Goal: Communication & Community: Answer question/provide support

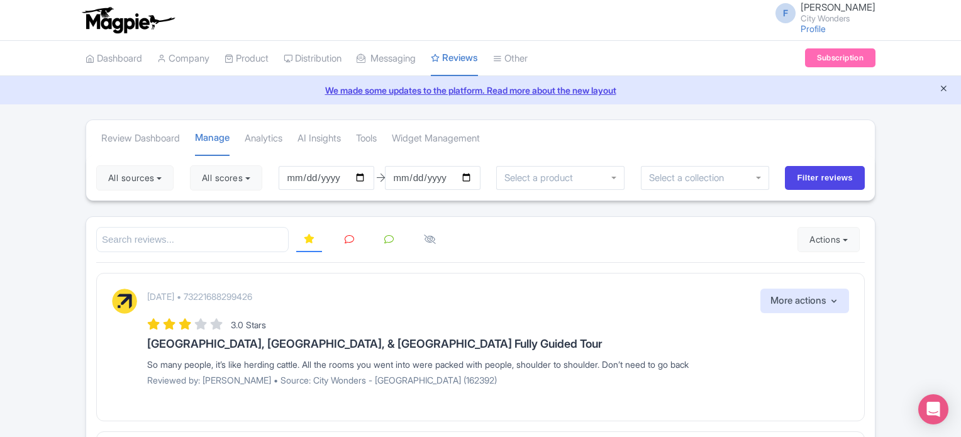
click at [941, 86] on icon "Close announcement" at bounding box center [943, 88] width 9 height 9
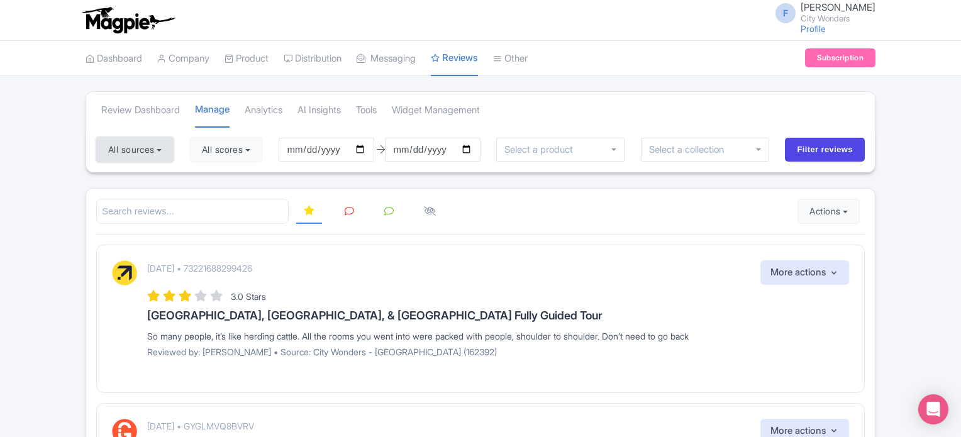
click at [152, 145] on button "All sources" at bounding box center [134, 149] width 77 height 25
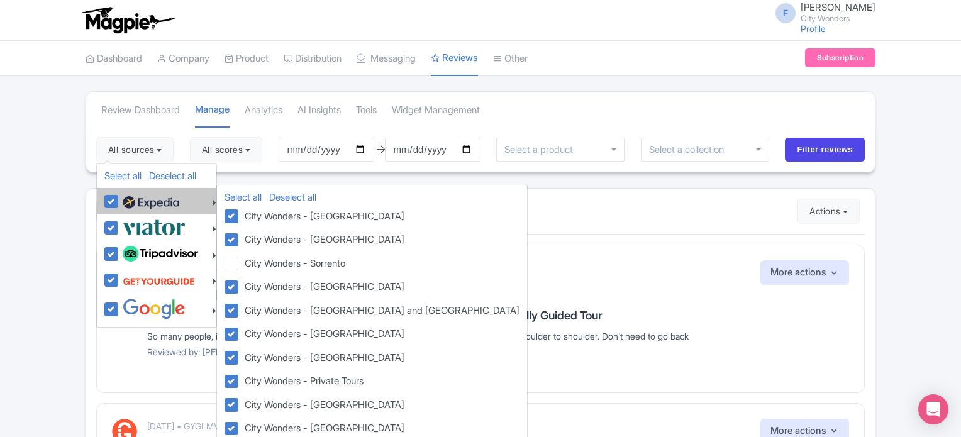
click at [120, 201] on label at bounding box center [150, 201] width 60 height 21
click at [120, 199] on input "checkbox" at bounding box center [124, 195] width 8 height 8
checkbox input "false"
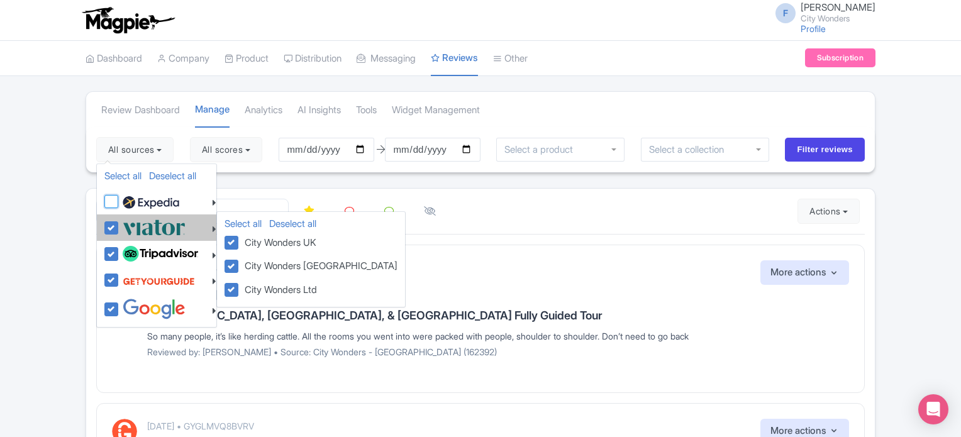
checkbox input "false"
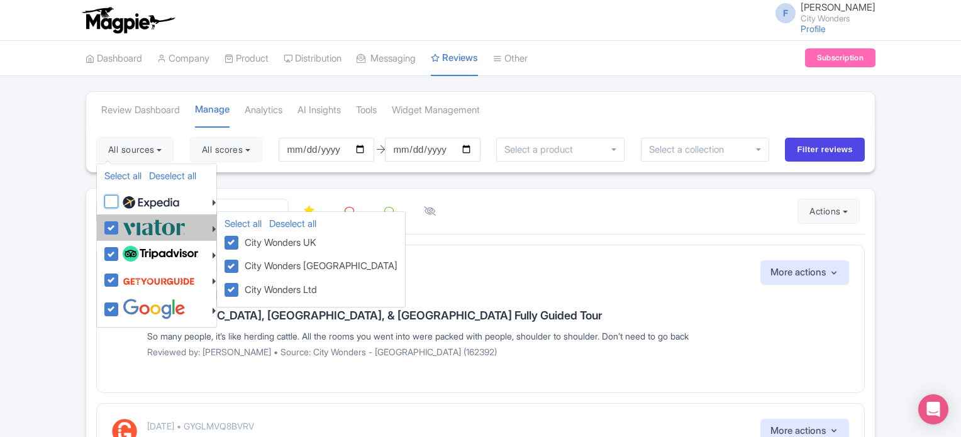
checkbox input "false"
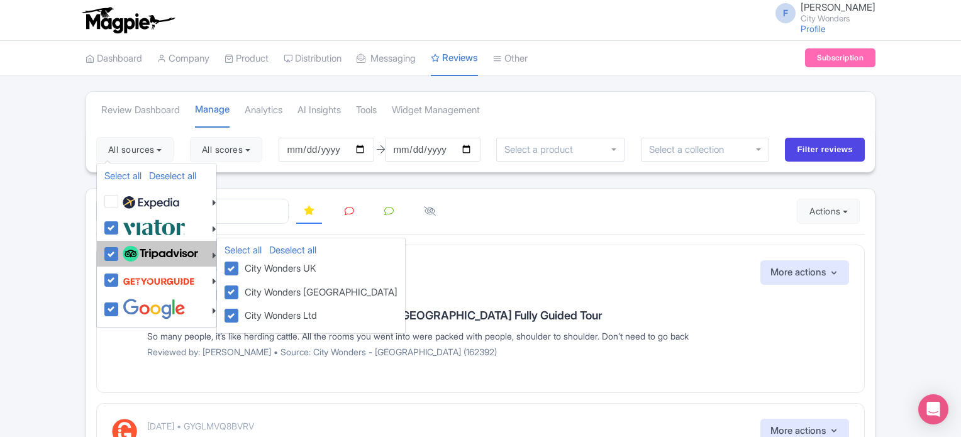
drag, startPoint x: 108, startPoint y: 230, endPoint x: 110, endPoint y: 242, distance: 12.1
click at [120, 230] on label at bounding box center [153, 227] width 66 height 21
click at [120, 225] on input "checkbox" at bounding box center [124, 221] width 8 height 8
checkbox input "false"
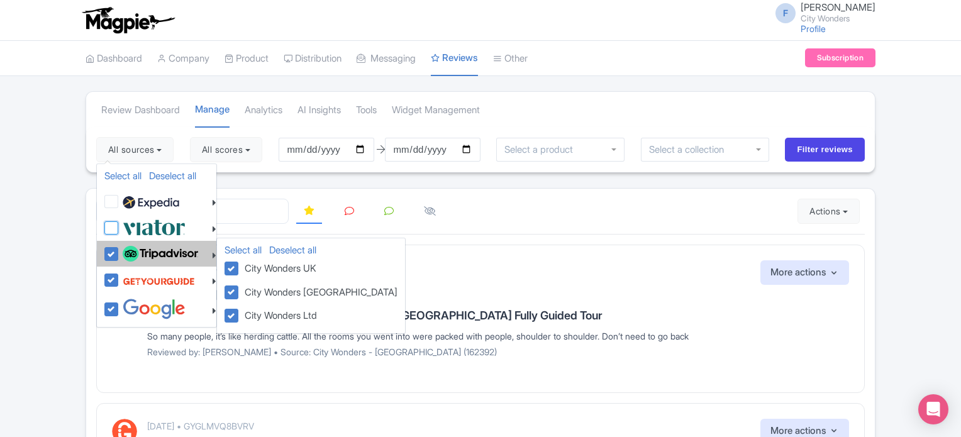
checkbox input "false"
click at [120, 251] on label at bounding box center [159, 253] width 79 height 21
click at [120, 251] on input "checkbox" at bounding box center [124, 247] width 8 height 8
checkbox input "false"
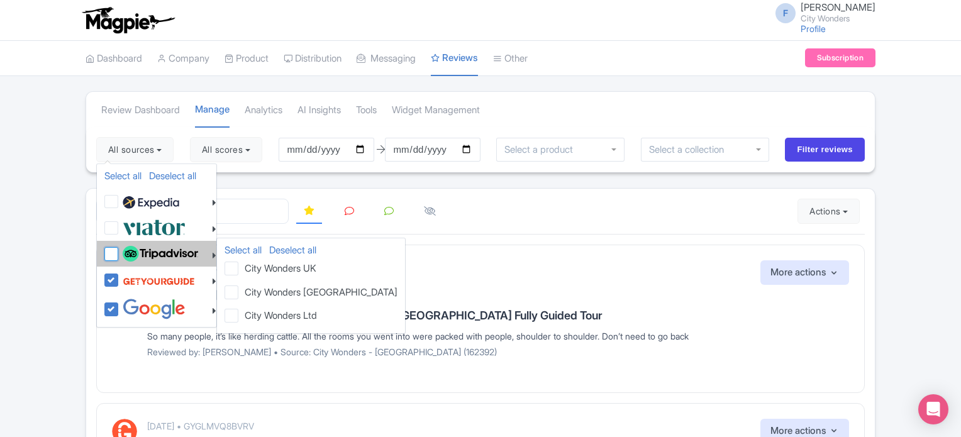
checkbox input "false"
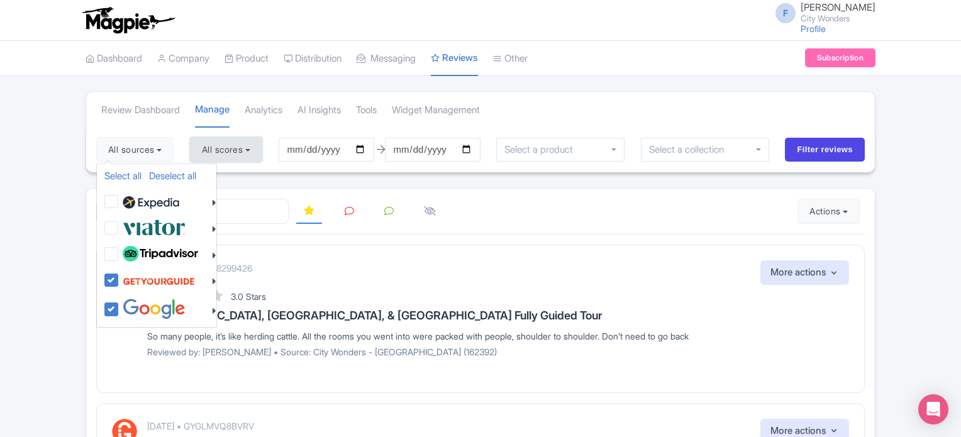
click at [242, 156] on button "All scores" at bounding box center [226, 149] width 72 height 25
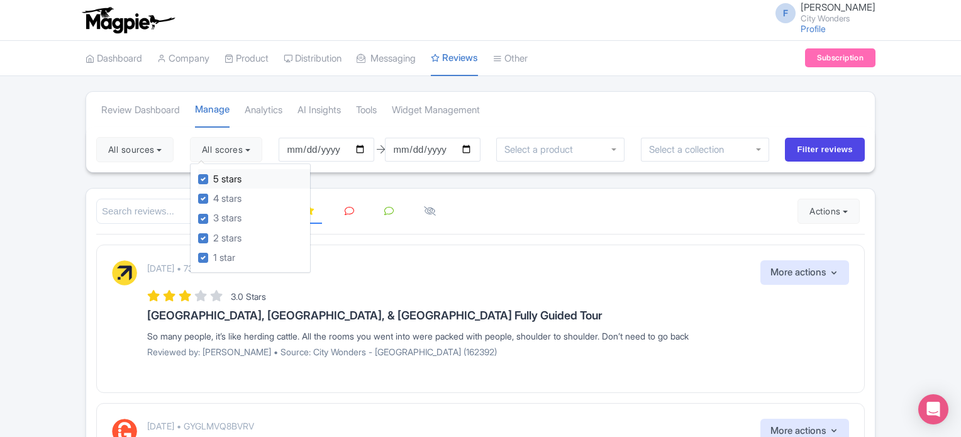
click at [213, 175] on label "5 stars" at bounding box center [227, 179] width 28 height 14
click at [213, 175] on input "5 stars" at bounding box center [217, 176] width 8 height 8
checkbox input "false"
click at [213, 198] on label "4 stars" at bounding box center [227, 199] width 28 height 14
click at [213, 198] on input "4 stars" at bounding box center [217, 195] width 8 height 8
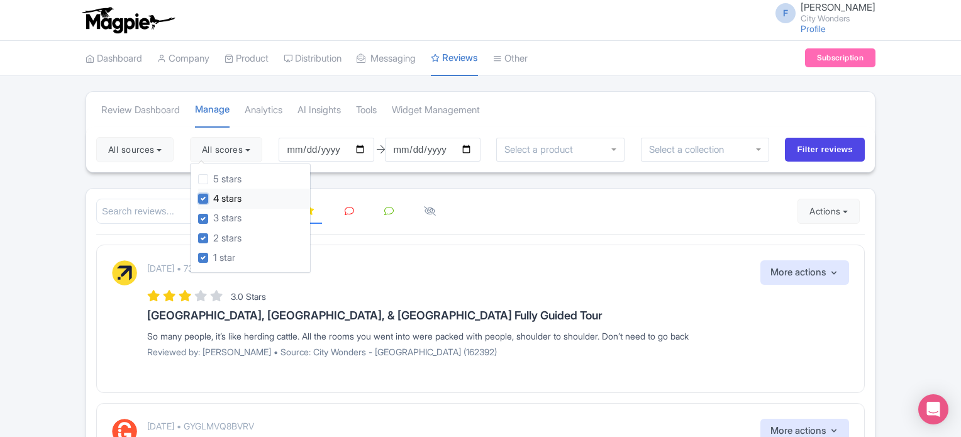
checkbox input "false"
click at [813, 152] on input "Filter reviews" at bounding box center [825, 150] width 80 height 24
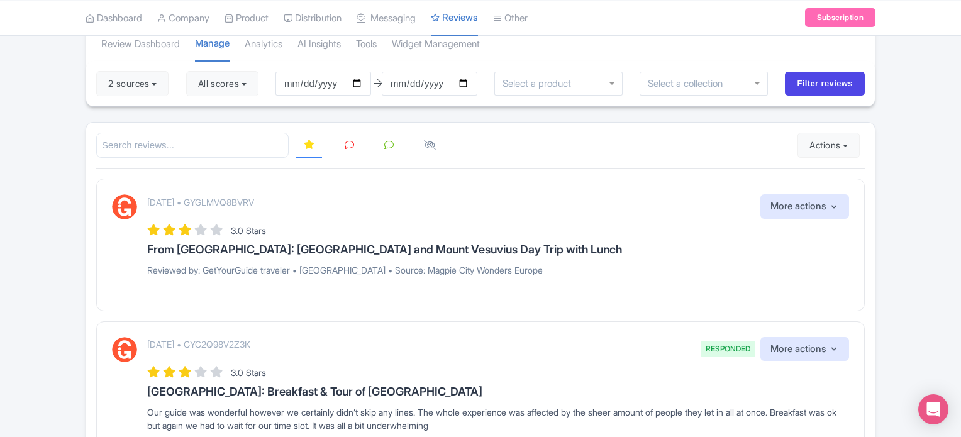
scroll to position [63, 0]
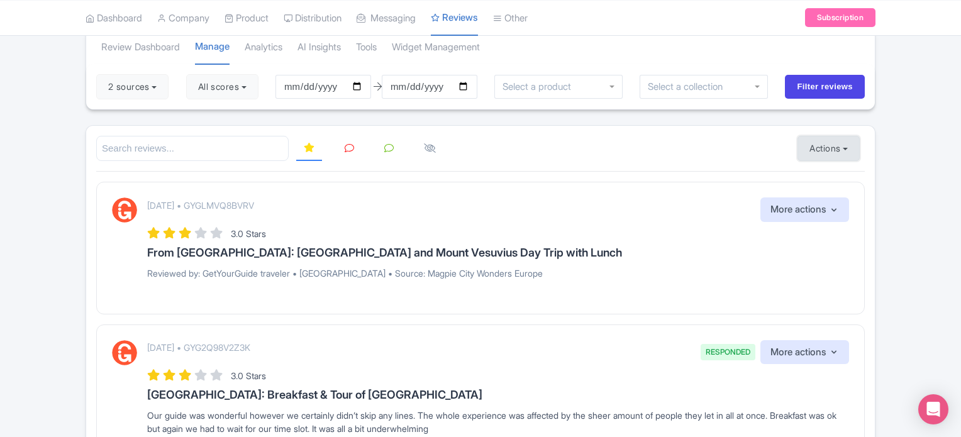
click at [820, 152] on button "Actions" at bounding box center [829, 148] width 62 height 25
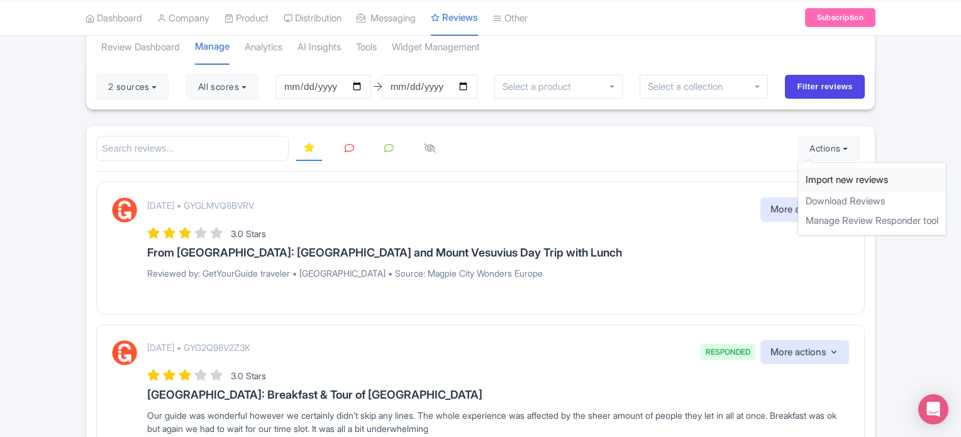
click at [815, 175] on link "Import new reviews" at bounding box center [872, 180] width 148 height 25
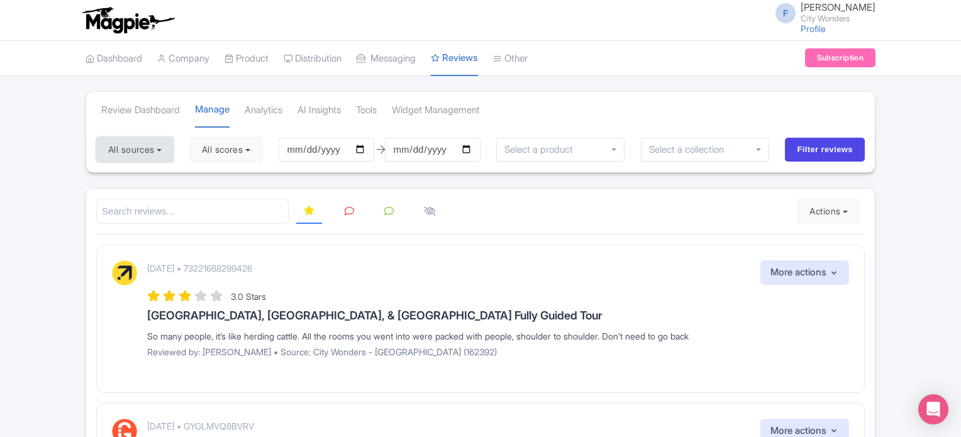
click at [157, 150] on button "All sources" at bounding box center [134, 149] width 77 height 25
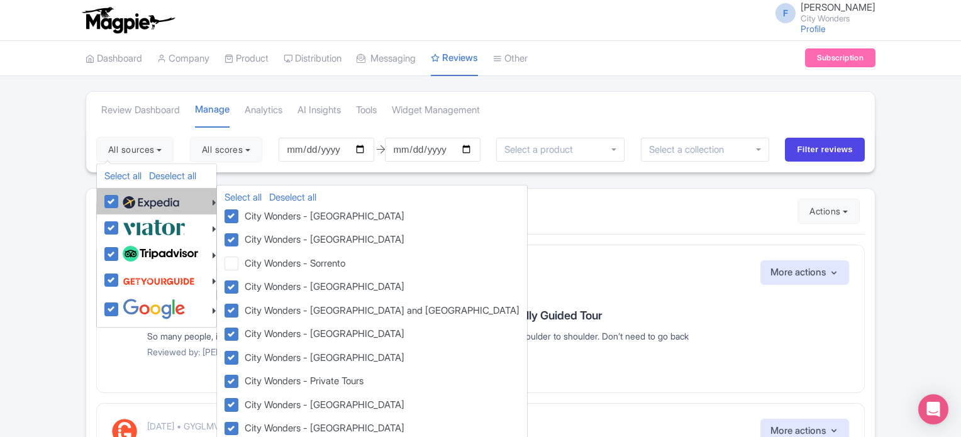
click at [120, 201] on label at bounding box center [150, 201] width 60 height 21
click at [120, 199] on input "checkbox" at bounding box center [124, 195] width 8 height 8
checkbox input "false"
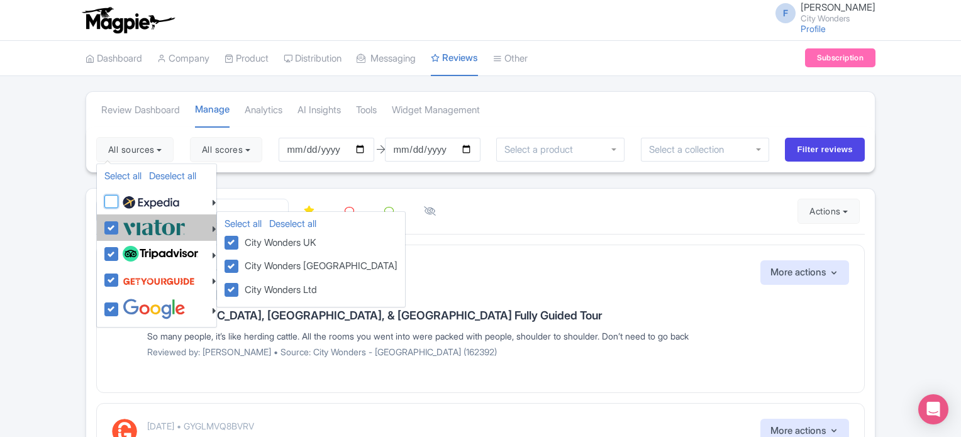
checkbox input "false"
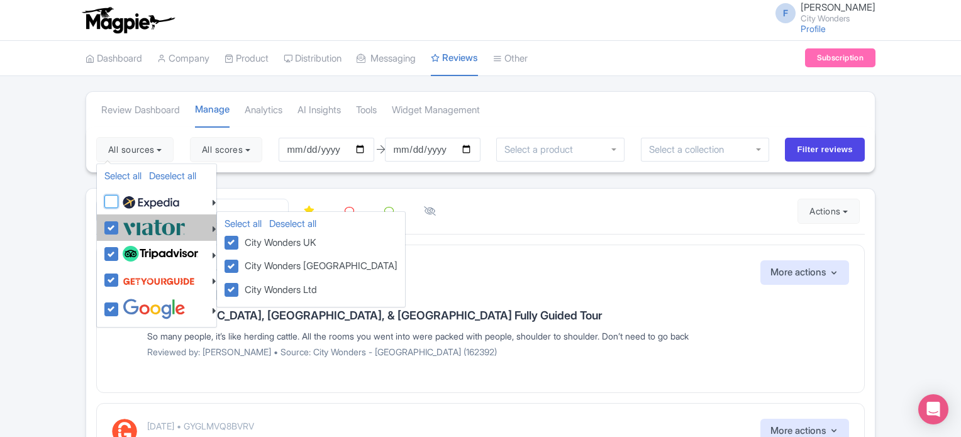
checkbox input "false"
drag, startPoint x: 114, startPoint y: 223, endPoint x: 113, endPoint y: 242, distance: 18.3
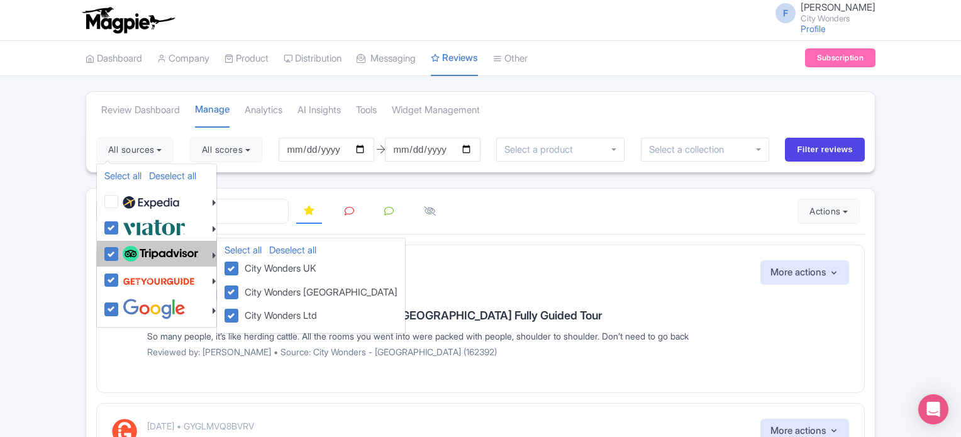
click at [120, 225] on label at bounding box center [153, 227] width 66 height 21
click at [120, 225] on input "checkbox" at bounding box center [124, 221] width 8 height 8
checkbox input "false"
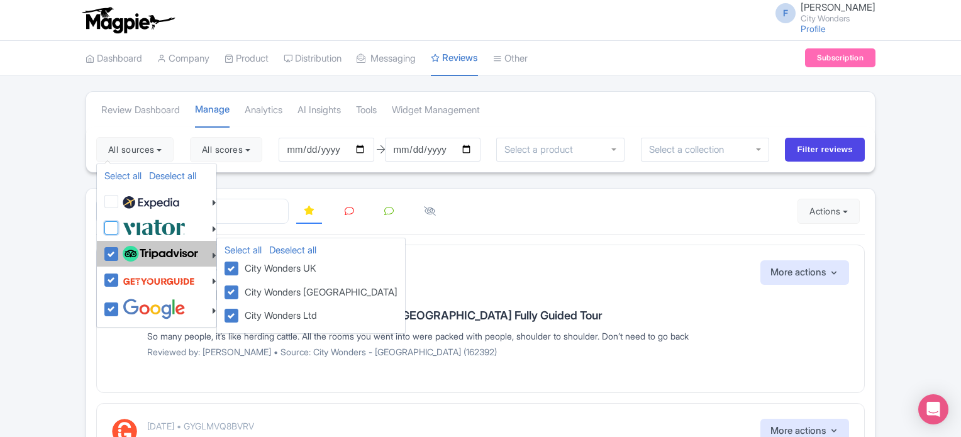
checkbox input "false"
click at [120, 259] on label at bounding box center [159, 253] width 79 height 21
click at [120, 252] on input "checkbox" at bounding box center [124, 247] width 8 height 8
checkbox input "false"
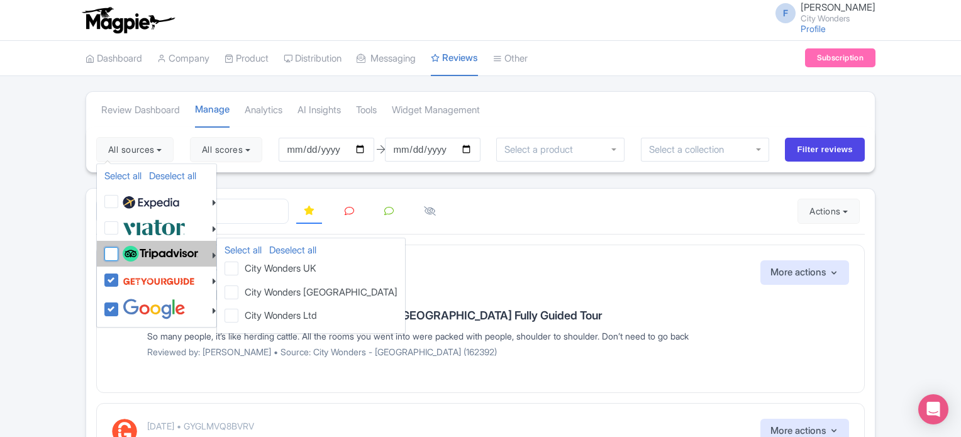
checkbox input "false"
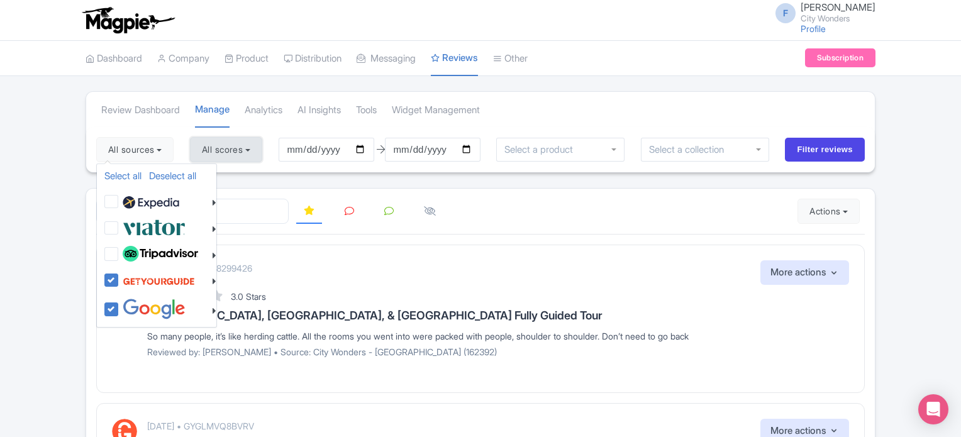
click at [249, 153] on button "All scores" at bounding box center [226, 149] width 72 height 25
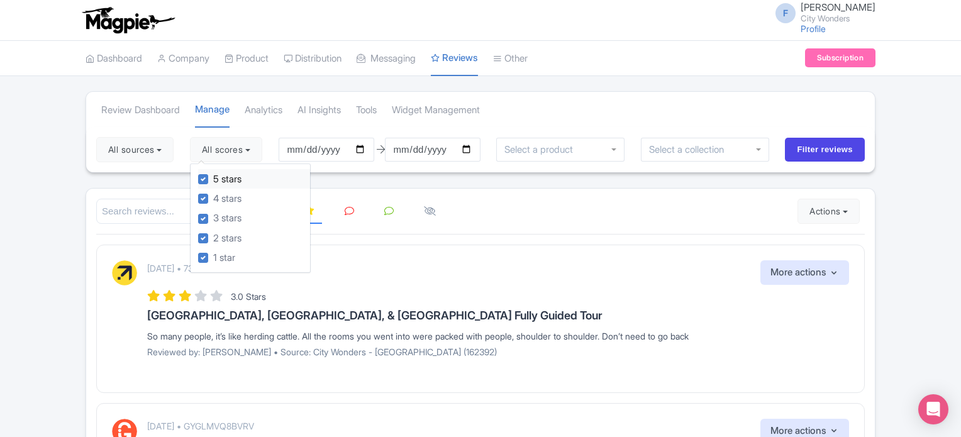
click at [213, 181] on label "5 stars" at bounding box center [227, 179] width 28 height 14
click at [213, 180] on input "5 stars" at bounding box center [217, 176] width 8 height 8
checkbox input "false"
click at [213, 194] on label "4 stars" at bounding box center [227, 199] width 28 height 14
click at [213, 194] on input "4 stars" at bounding box center [217, 195] width 8 height 8
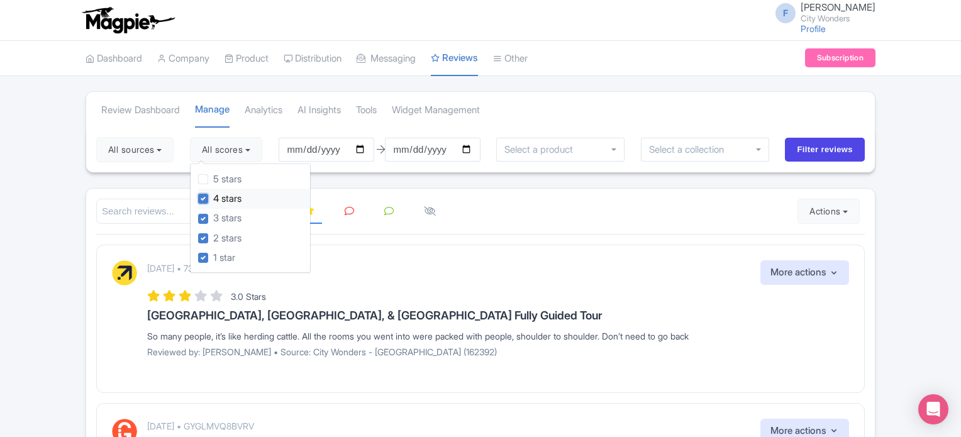
checkbox input "false"
click at [810, 148] on input "Filter reviews" at bounding box center [825, 150] width 80 height 24
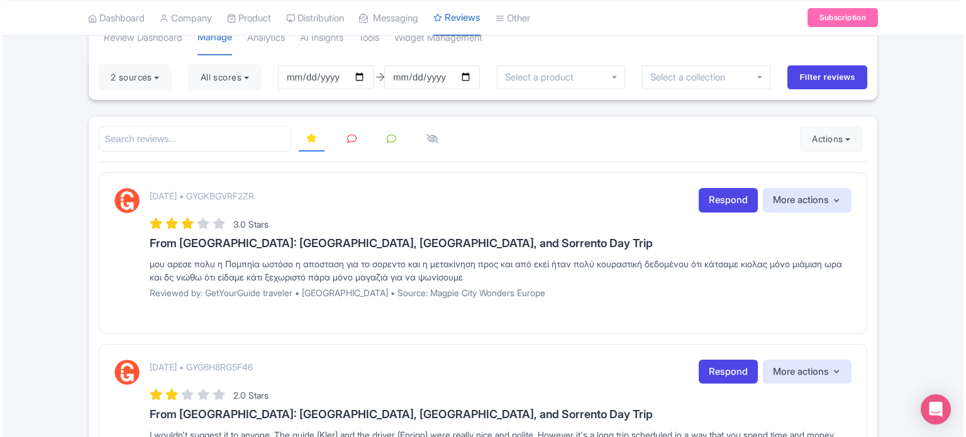
scroll to position [58, 0]
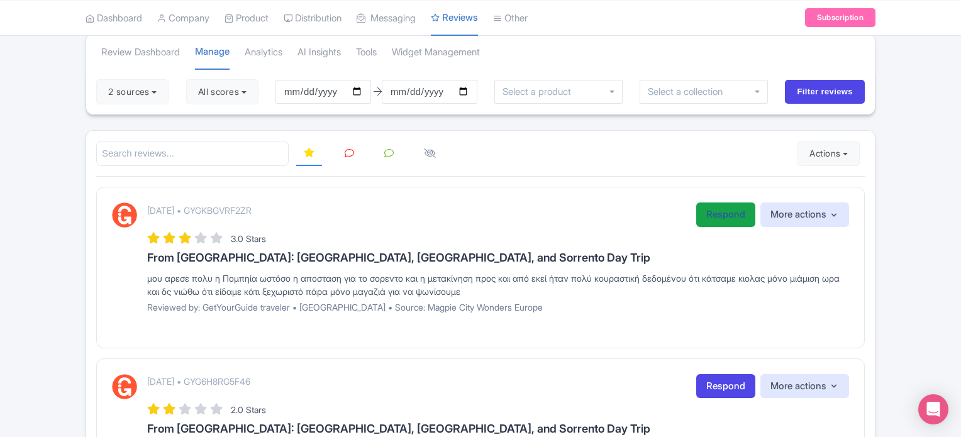
click at [711, 216] on link "Respond" at bounding box center [725, 215] width 59 height 25
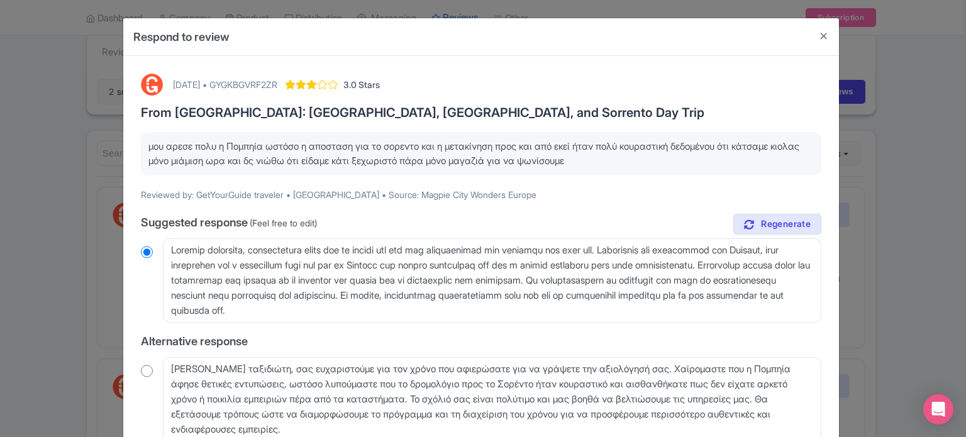
drag, startPoint x: 629, startPoint y: 158, endPoint x: 146, endPoint y: 140, distance: 483.4
click at [148, 140] on p "μου αρεσε πολυ η Πομπηία ωστόσο η αποσταση για το σορεντο και η μετακίνηση προς…" at bounding box center [480, 154] width 665 height 28
copy p "μου αρεσε πολυ η Πομπηία ωστόσο η αποσταση για το σορεντο και η μετακίνηση προς…"
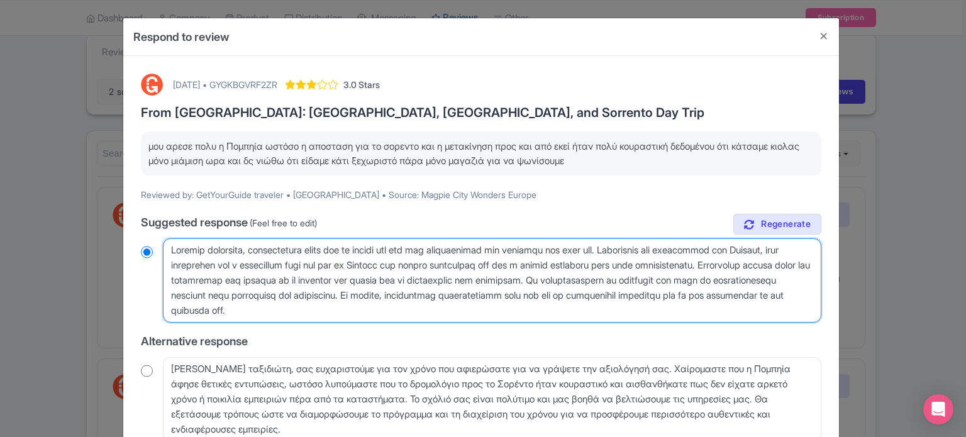
drag, startPoint x: 170, startPoint y: 250, endPoint x: 644, endPoint y: 306, distance: 477.0
click at [644, 306] on textarea at bounding box center [492, 280] width 659 height 84
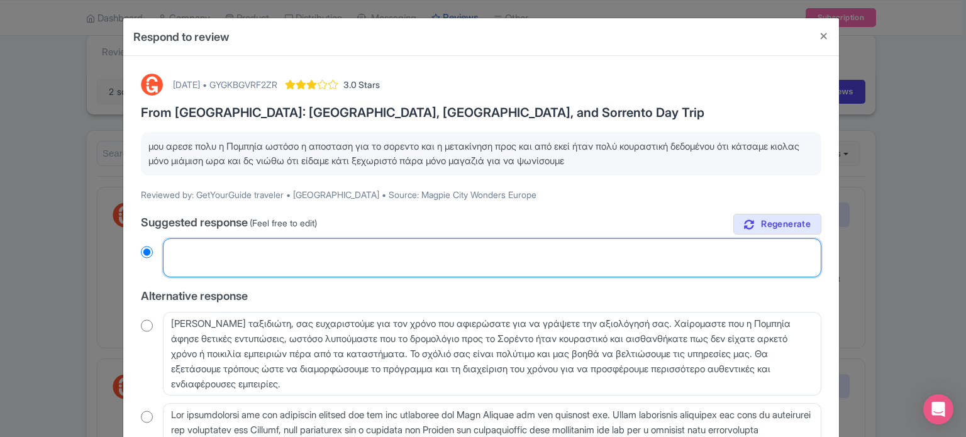
radio input "true"
paste textarea "Αγαπητέ επισκέπτη, σας ευχαριστούμε πολύ για το σχόλιό σας και που μοιραστήκατε…"
type textarea "Αγαπητέ επισκέπτη, σας ευχαριστούμε πολύ για το σχόλιό σας και που μοιραστήκατε…"
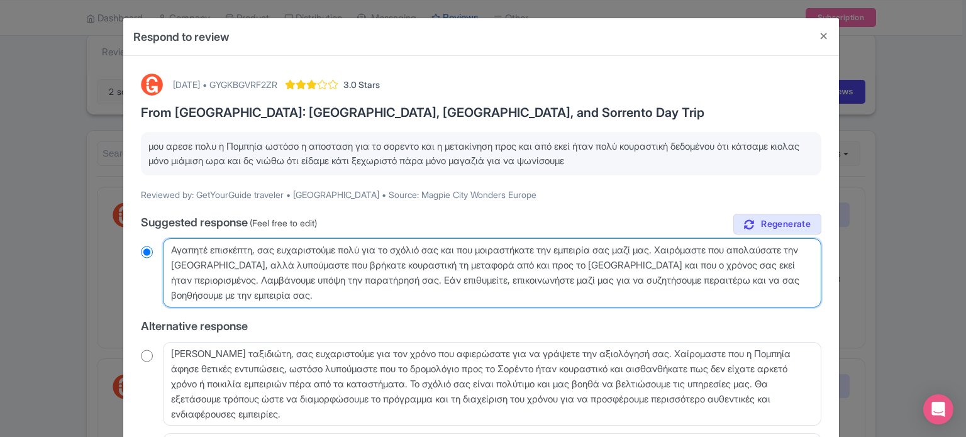
radio input "true"
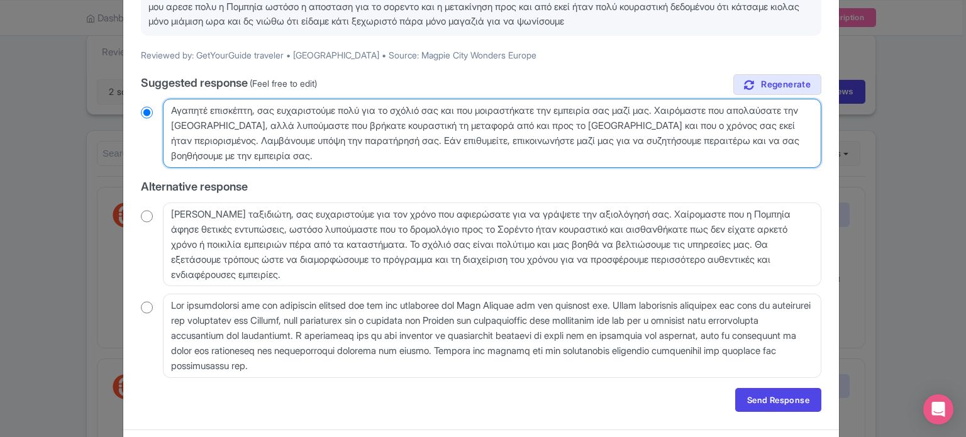
scroll to position [170, 0]
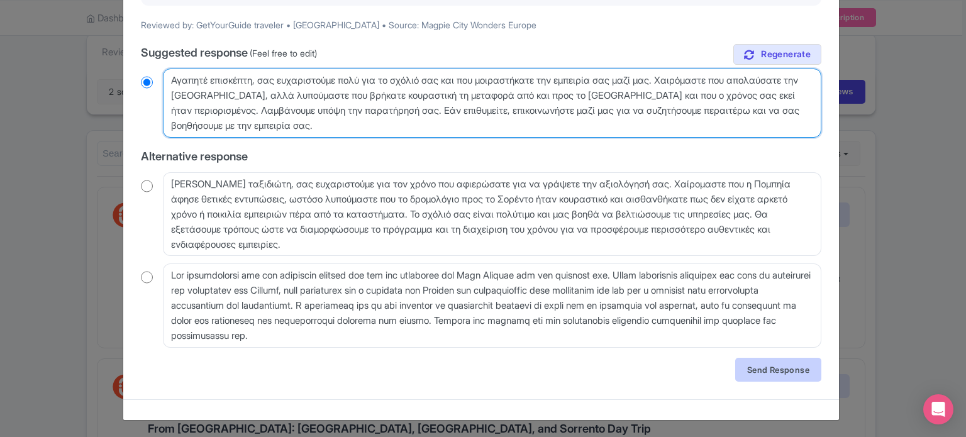
type textarea "Αγαπητέ επισκέπτη, σας ευχαριστούμε πολύ για το σχόλιό σας και που μοιραστήκατε…"
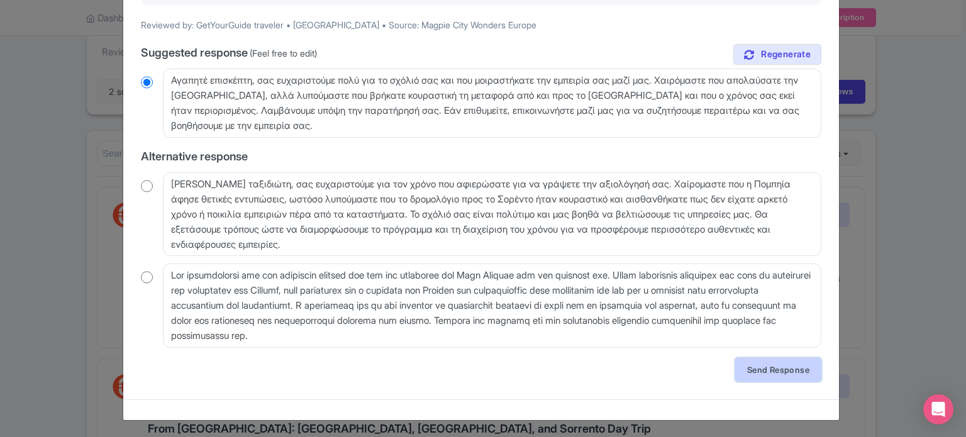
click at [765, 369] on link "Send Response" at bounding box center [778, 370] width 86 height 24
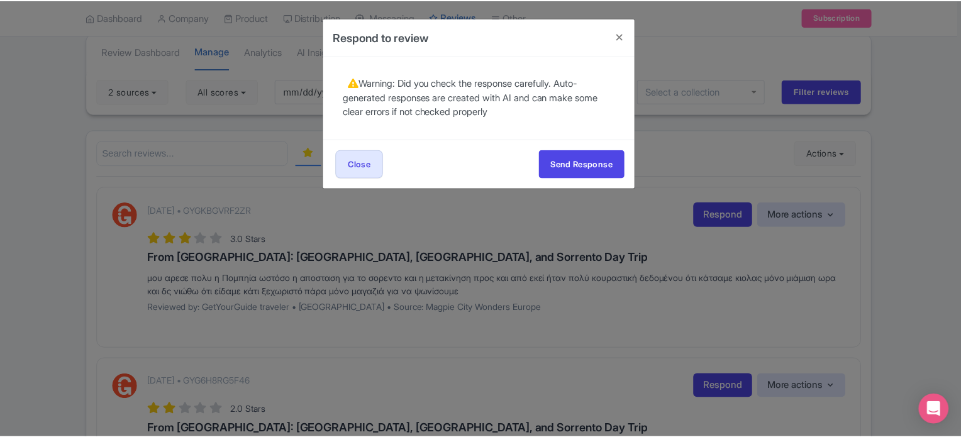
scroll to position [0, 0]
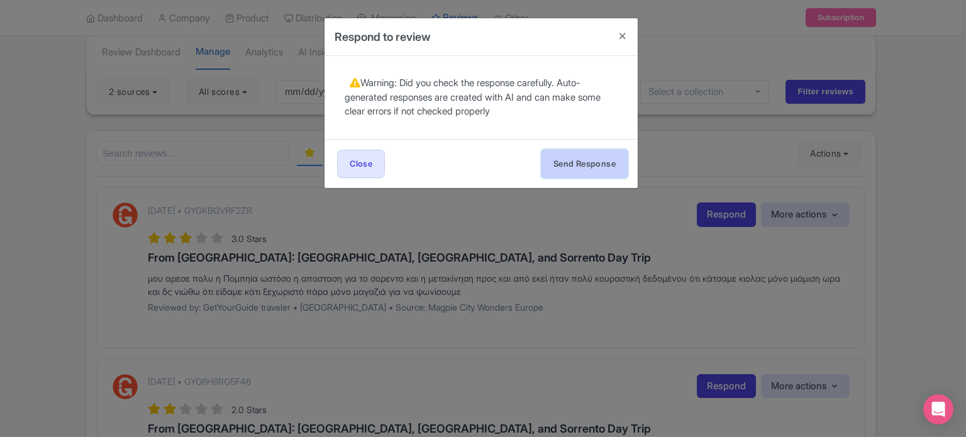
click at [592, 165] on button "Send Response" at bounding box center [585, 164] width 86 height 28
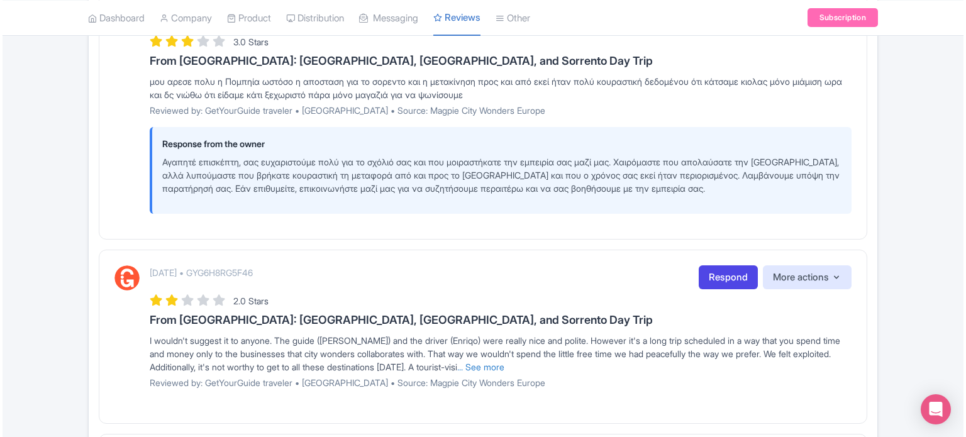
scroll to position [377, 0]
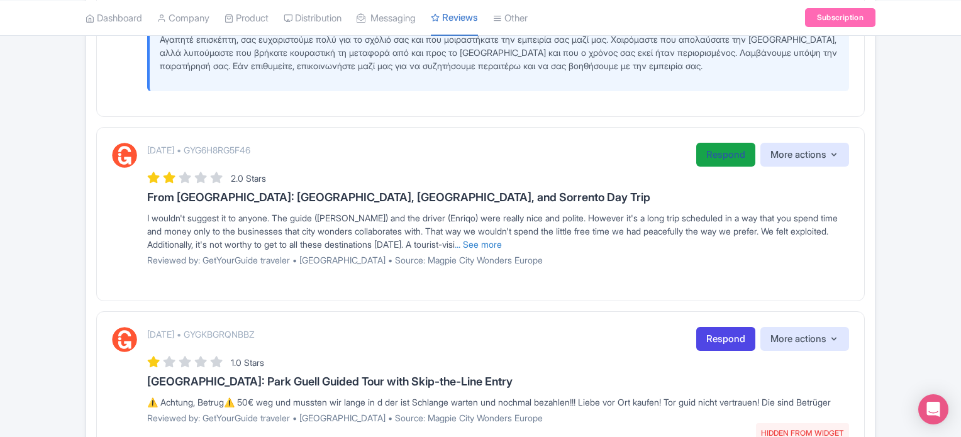
click at [703, 157] on link "Respond" at bounding box center [725, 155] width 59 height 25
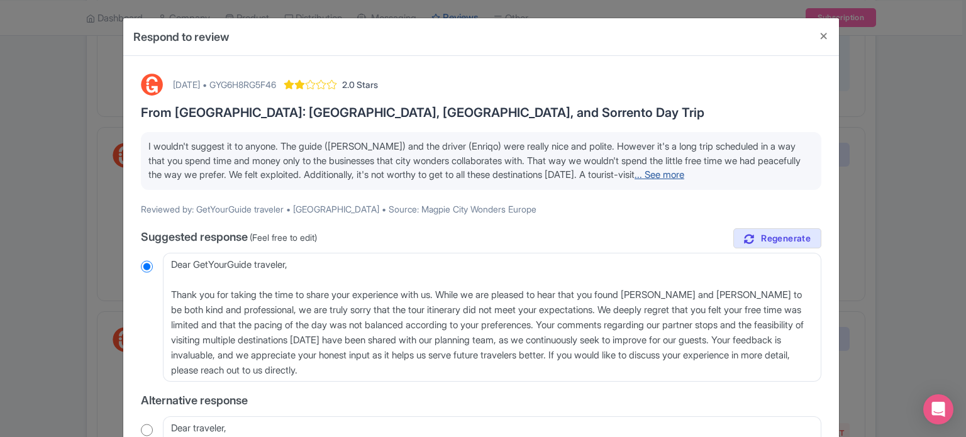
click at [684, 174] on link "... See more" at bounding box center [660, 175] width 50 height 12
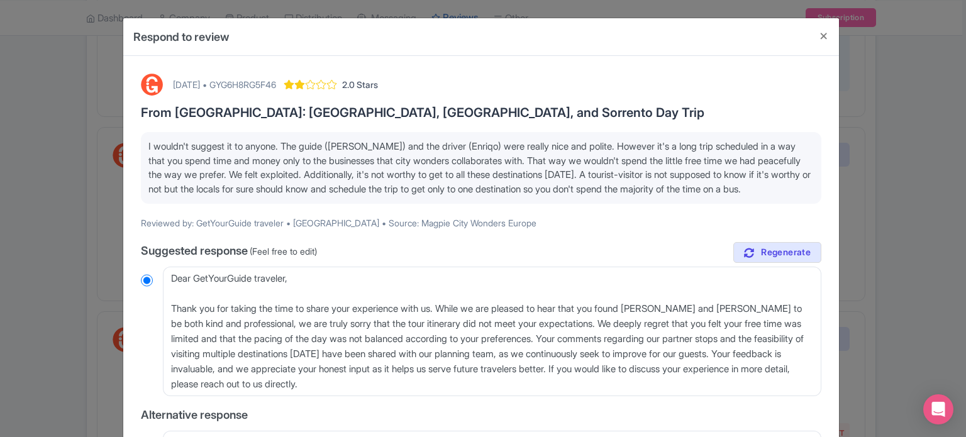
scroll to position [63, 0]
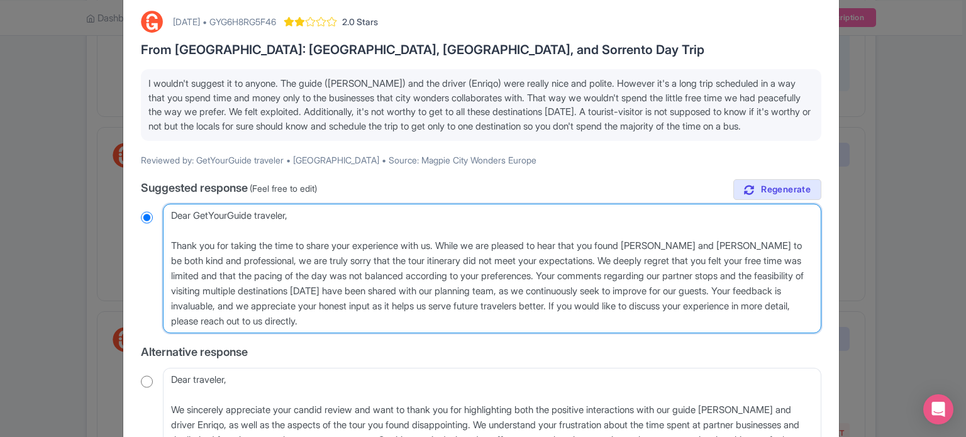
drag, startPoint x: 166, startPoint y: 231, endPoint x: 289, endPoint y: 228, distance: 123.3
click at [289, 228] on textarea "Dear GetYourGuide traveler, Thank you for taking the time to share your experie…" at bounding box center [492, 269] width 659 height 130
type textarea "H, Thank you for taking the time to share your experience with us. While we are…"
radio input "true"
type textarea "He, Thank you for taking the time to share your experience with us. While we ar…"
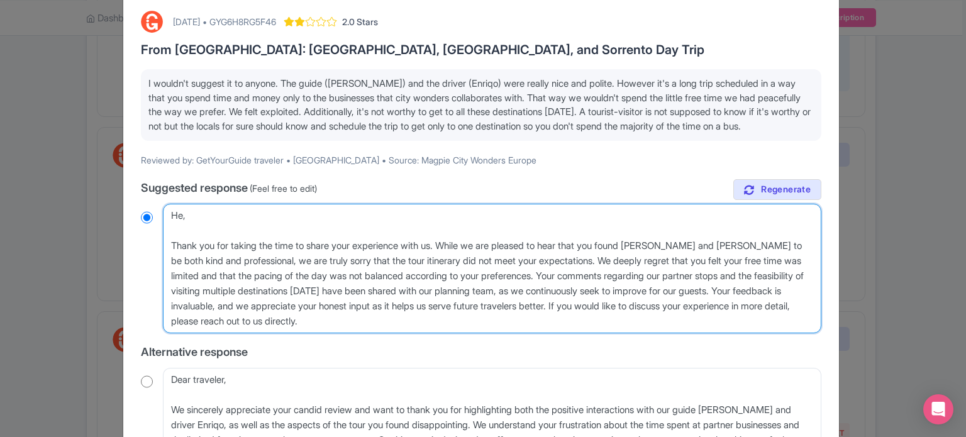
radio input "true"
type textarea "Hel, Thank you for taking the time to share your experience with us. While we a…"
radio input "true"
type textarea "Hell, Thank you for taking the time to share your experience with us. While we …"
radio input "true"
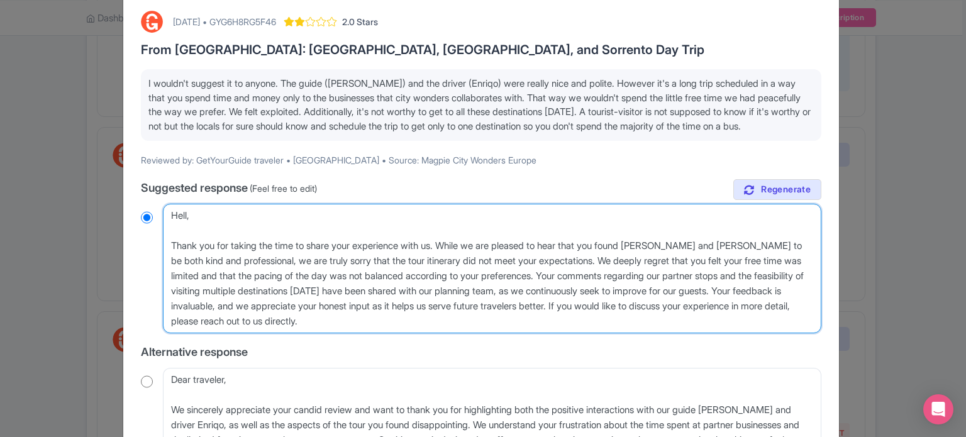
type textarea "Hello, Thank you for taking the time to share your experience with us. While we…"
radio input "true"
click at [164, 259] on textarea "Dear GetYourGuide traveler, Thank you for taking the time to share your experie…" at bounding box center [492, 269] width 659 height 130
type textarea "Hello, Thank you for taking the time to share your experience with us. While we…"
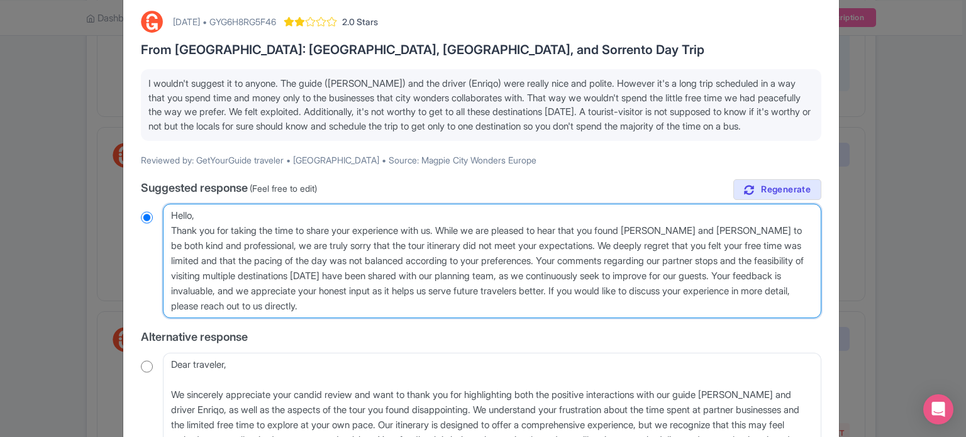
radio input "true"
drag, startPoint x: 649, startPoint y: 243, endPoint x: 717, endPoint y: 243, distance: 67.9
click at [717, 243] on textarea "Dear GetYourGuide traveler, Thank you for taking the time to share your experie…" at bounding box center [492, 261] width 659 height 114
type textarea "Hello, Thank you for taking the time to share your experience with us. While we…"
radio input "true"
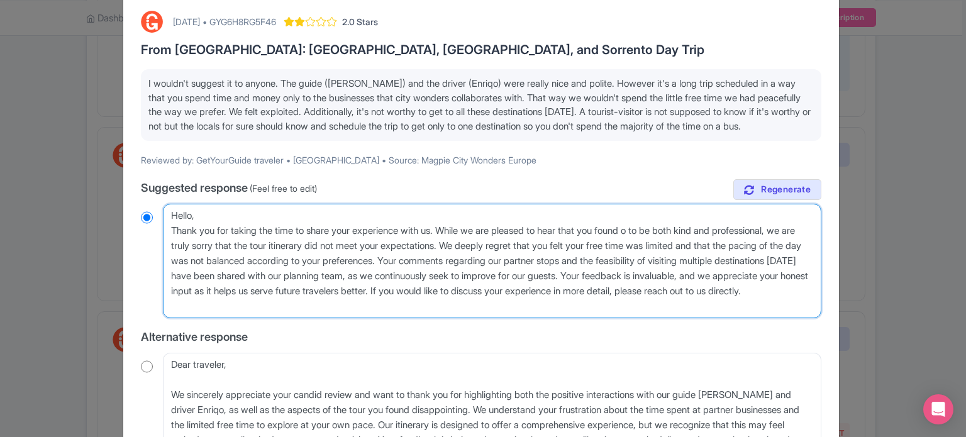
type textarea "Hello, Thank you for taking the time to share your experience with us. While we…"
radio input "true"
type textarea "Hello, Thank you for taking the time to share your experience with us. While we…"
radio input "true"
type textarea "Hello, Thank you for taking the time to share your experience with us. While we…"
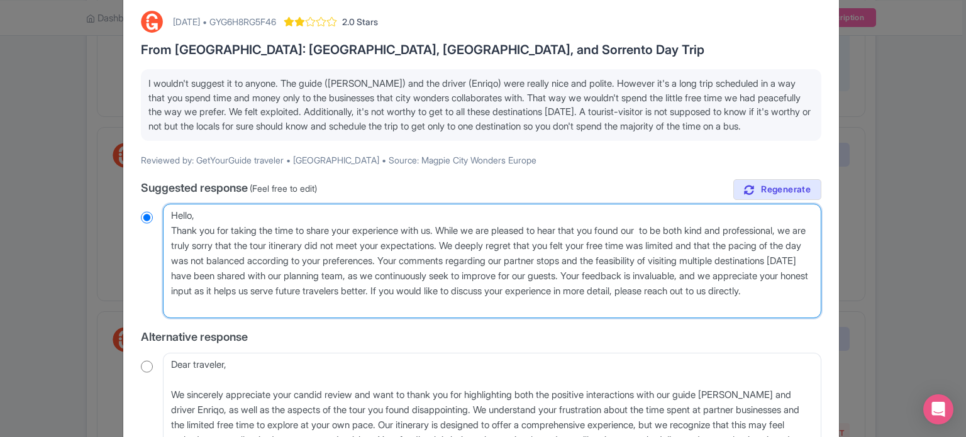
radio input "true"
type textarea "Hello, Thank you for taking the time to share your experience with us. While we…"
radio input "true"
type textarea "Hello, Thank you for taking the time to share your experience with us. While we…"
radio input "true"
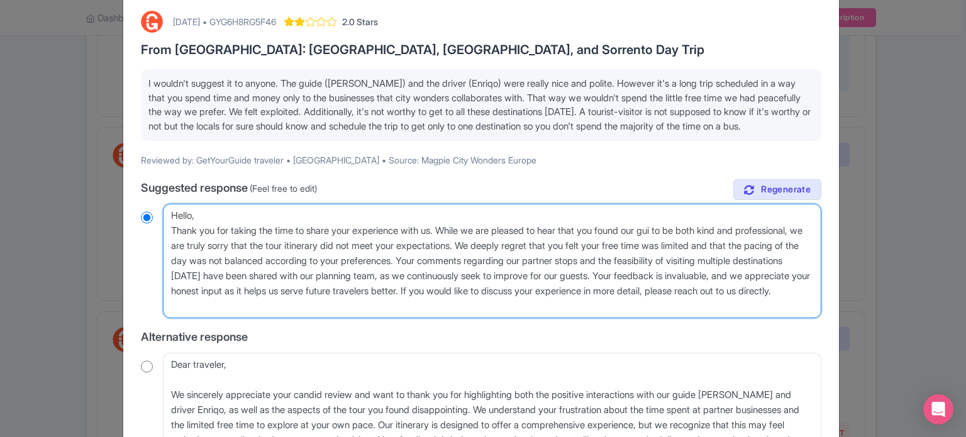
type textarea "Hello, Thank you for taking the time to share your experience with us. While we…"
radio input "true"
type textarea "Hello, Thank you for taking the time to share your experience with us. While we…"
radio input "true"
type textarea "Hello, Thank you for taking the time to share your experience with us. While we…"
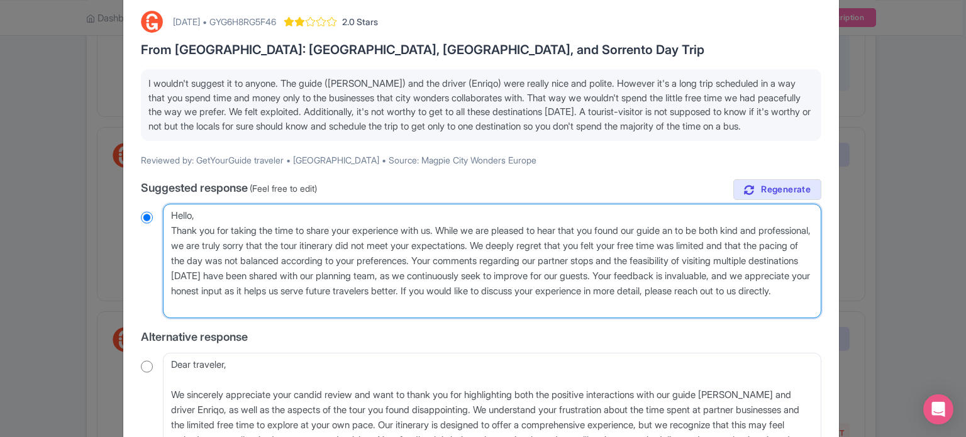
radio input "true"
type textarea "Hello, Thank you for taking the time to share your experience with us. While we…"
radio input "true"
type textarea "Hello, Thank you for taking the time to share your experience with us. While we…"
radio input "true"
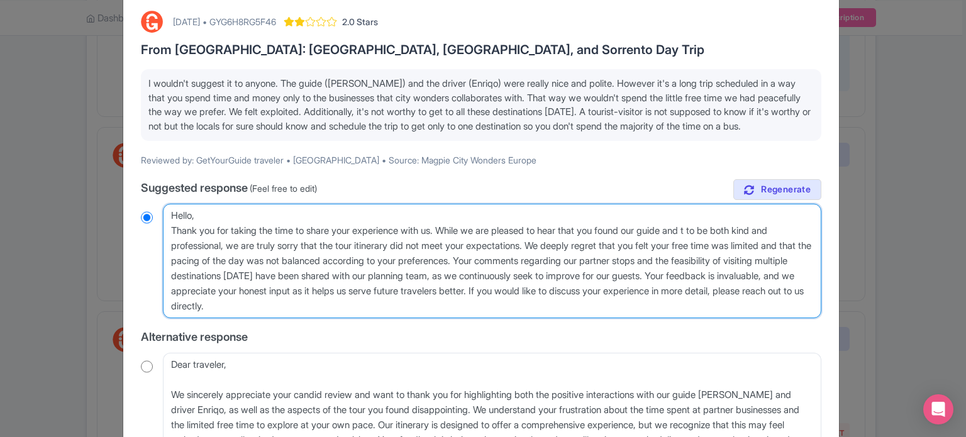
type textarea "Hello, Thank you for taking the time to share your experience with us. While we…"
radio input "true"
type textarea "Hello, Thank you for taking the time to share your experience with us. While we…"
radio input "true"
type textarea "Hello, Thank you for taking the time to share your experience with us. While we…"
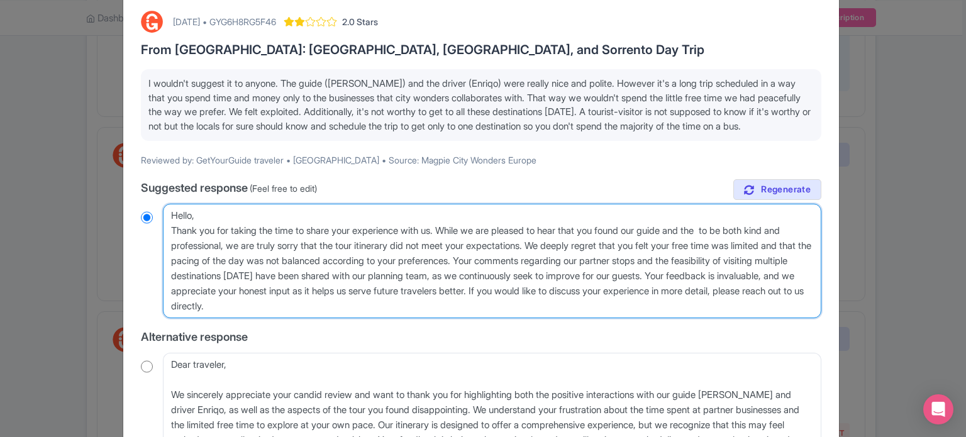
radio input "true"
type textarea "Hello, Thank you for taking the time to share your experience with us. While we…"
radio input "true"
type textarea "Hello, Thank you for taking the time to share your experience with us. While we…"
radio input "true"
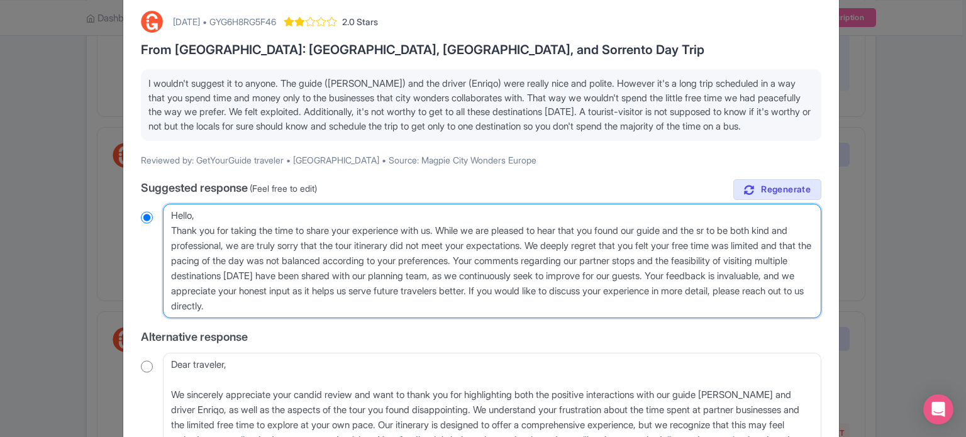
type textarea "Hello, Thank you for taking the time to share your experience with us. While we…"
radio input "true"
type textarea "Hello, Thank you for taking the time to share your experience with us. While we…"
radio input "true"
type textarea "Hello, Thank you for taking the time to share your experience with us. While we…"
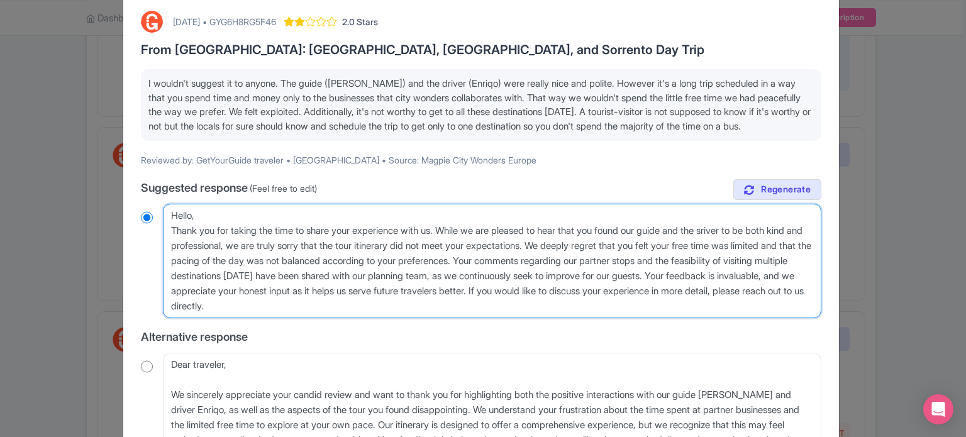
radio input "true"
type textarea "Hello, Thank you for taking the time to share your experience with us. While we…"
radio input "true"
type textarea "Hello, Thank you for taking the time to share your experience with us. While we…"
radio input "true"
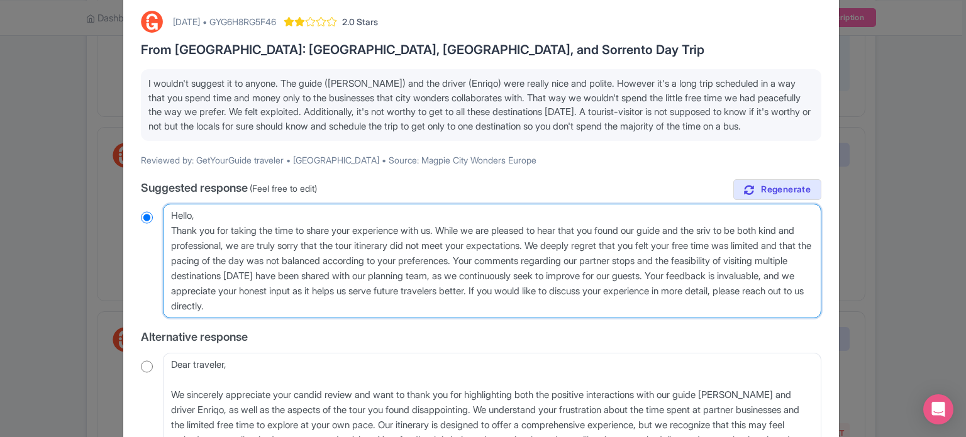
type textarea "Hello, Thank you for taking the time to share your experience with us. While we…"
radio input "true"
type textarea "Hello, Thank you for taking the time to share your experience with us. While we…"
radio input "true"
type textarea "Hello, Thank you for taking the time to share your experience with us. While we…"
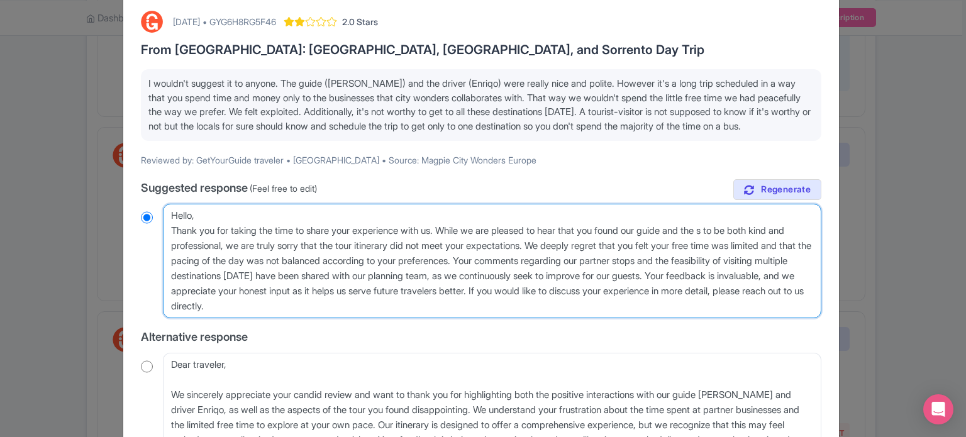
radio input "true"
type textarea "Hello, Thank you for taking the time to share your experience with us. While we…"
radio input "true"
type textarea "Hello, Thank you for taking the time to share your experience with us. While we…"
radio input "true"
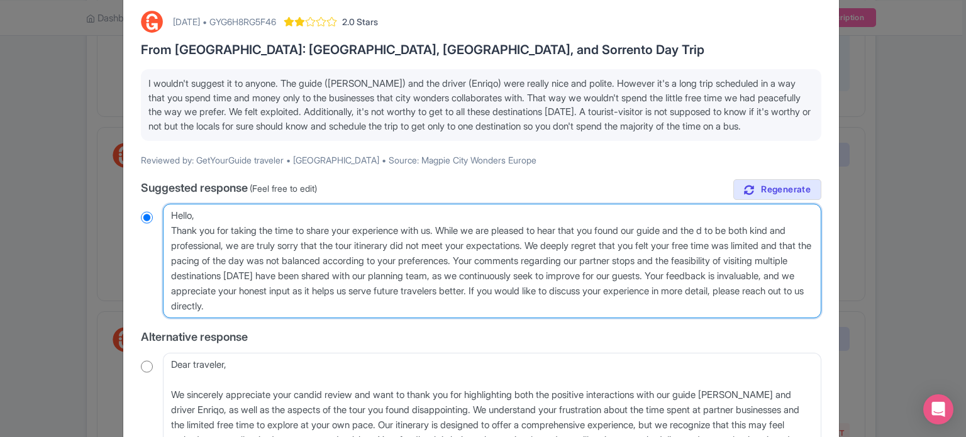
type textarea "Hello, Thank you for taking the time to share your experience with us. While we…"
radio input "true"
type textarea "Hello, Thank you for taking the time to share your experience with us. While we…"
radio input "true"
type textarea "Hello, Thank you for taking the time to share your experience with us. While we…"
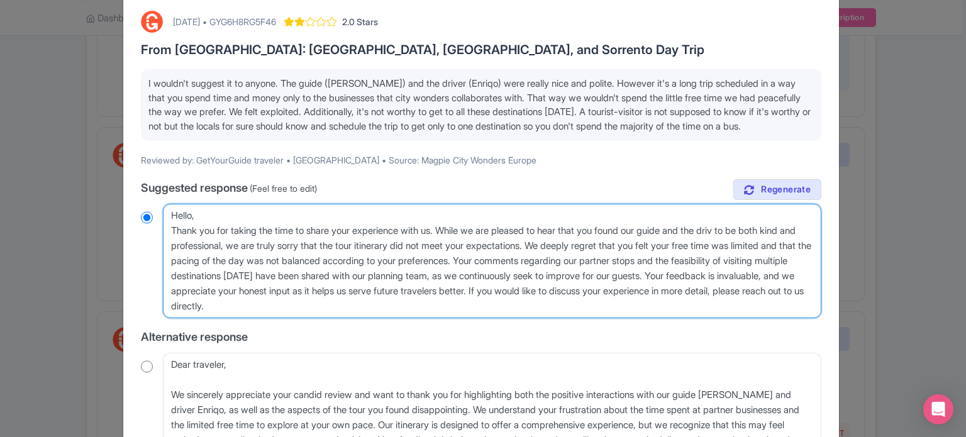
radio input "true"
type textarea "Hello, Thank you for taking the time to share your experience with us. While we…"
radio input "true"
type textarea "Hello, Thank you for taking the time to share your experience with us. While we…"
radio input "true"
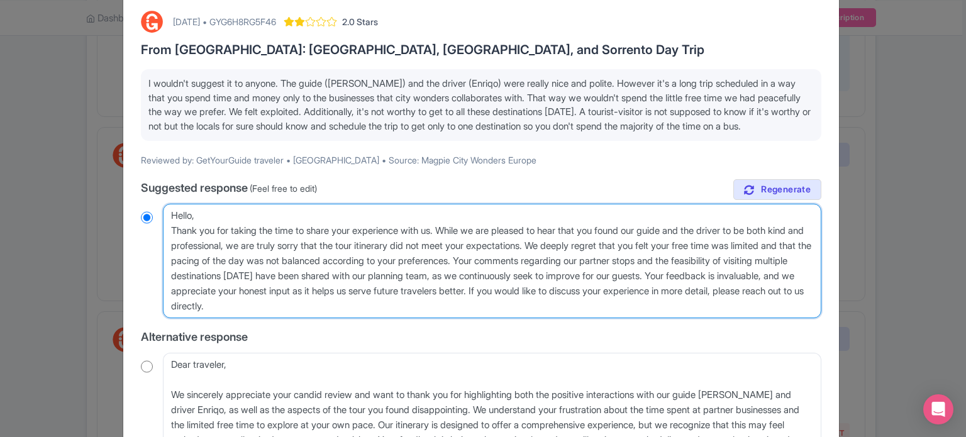
drag, startPoint x: 586, startPoint y: 289, endPoint x: 681, endPoint y: 304, distance: 96.1
click at [681, 304] on textarea "Dear GetYourGuide traveler, Thank you for taking the time to share your experie…" at bounding box center [492, 261] width 659 height 114
type textarea "Hello, Thank you for taking the time to share your experience with us. While we…"
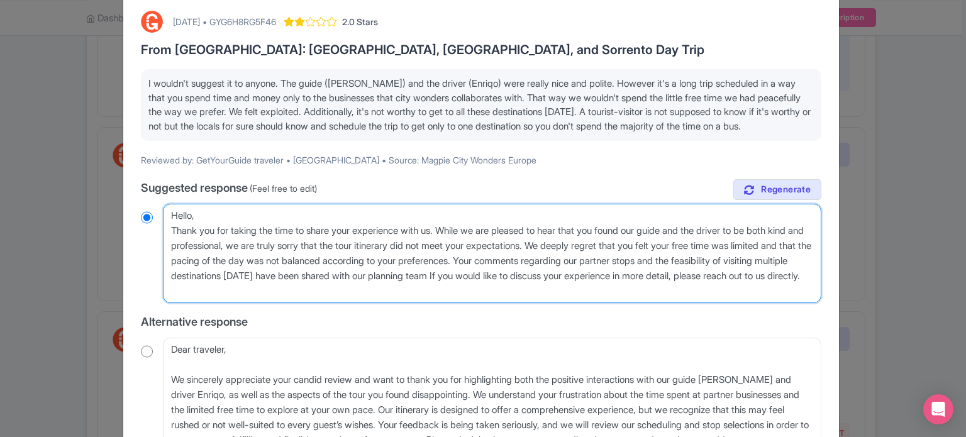
radio input "true"
type textarea "Hello, Thank you for taking the time to share your experience with us. While we…"
radio input "true"
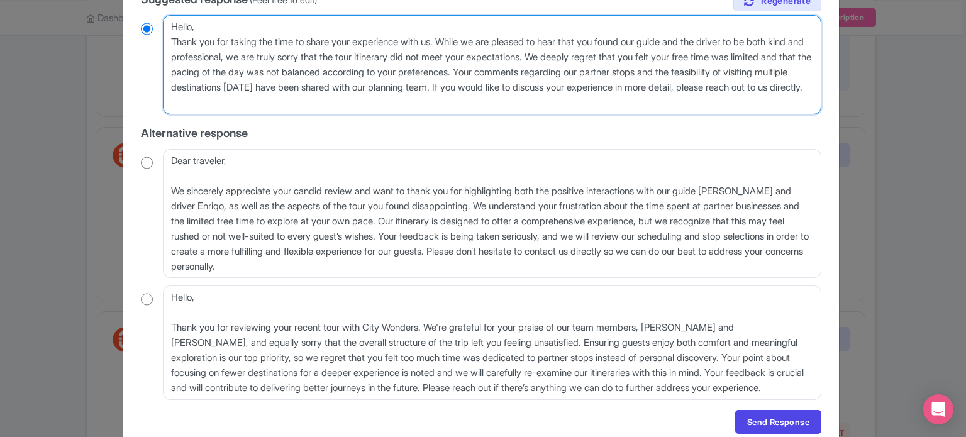
scroll to position [315, 0]
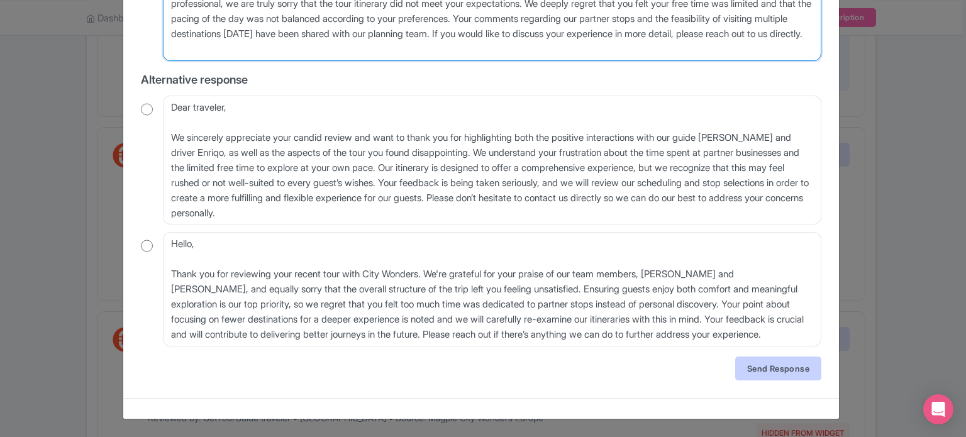
type textarea "Hello, Thank you for taking the time to share your experience with us. While we…"
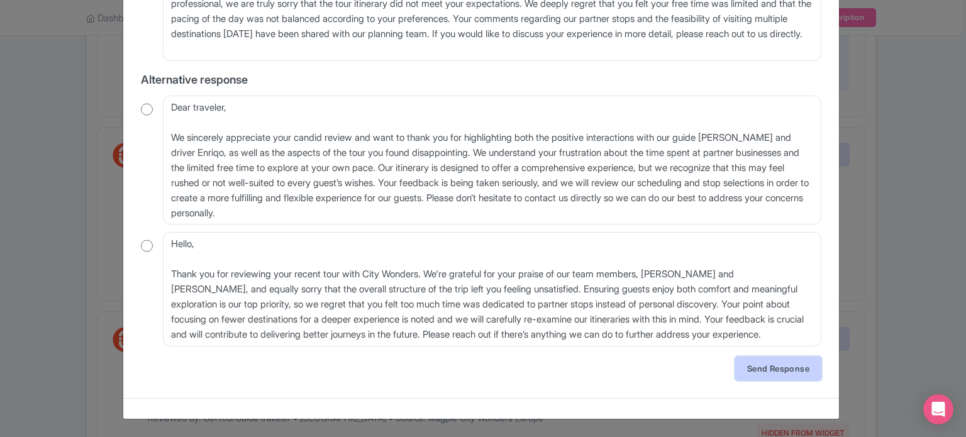
click at [752, 367] on link "Send Response" at bounding box center [778, 369] width 86 height 24
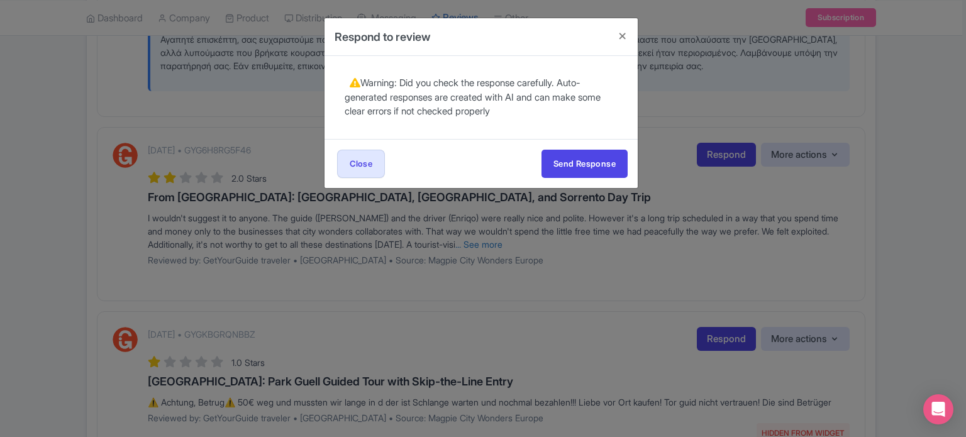
scroll to position [0, 0]
click at [571, 156] on button "Send Response" at bounding box center [585, 164] width 86 height 28
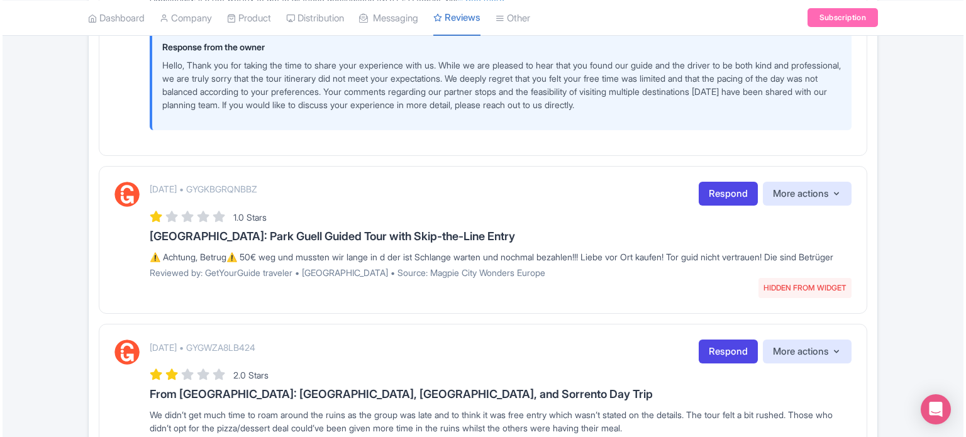
scroll to position [629, 0]
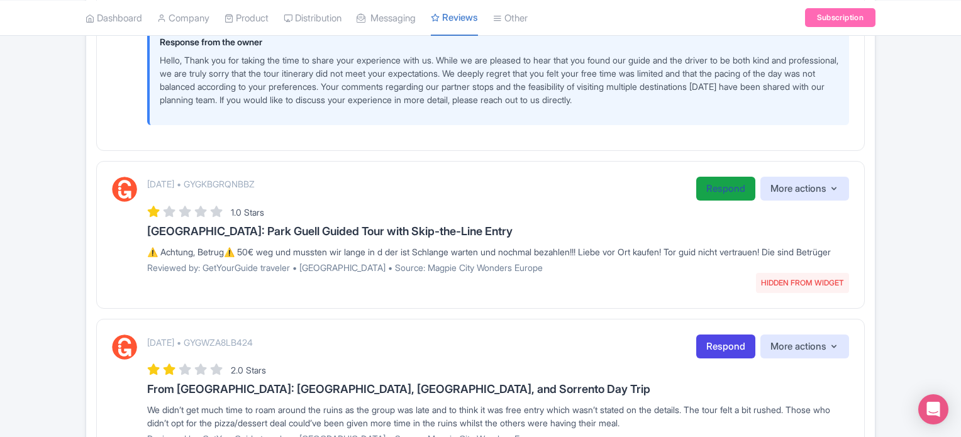
click at [709, 191] on link "Respond" at bounding box center [725, 189] width 59 height 25
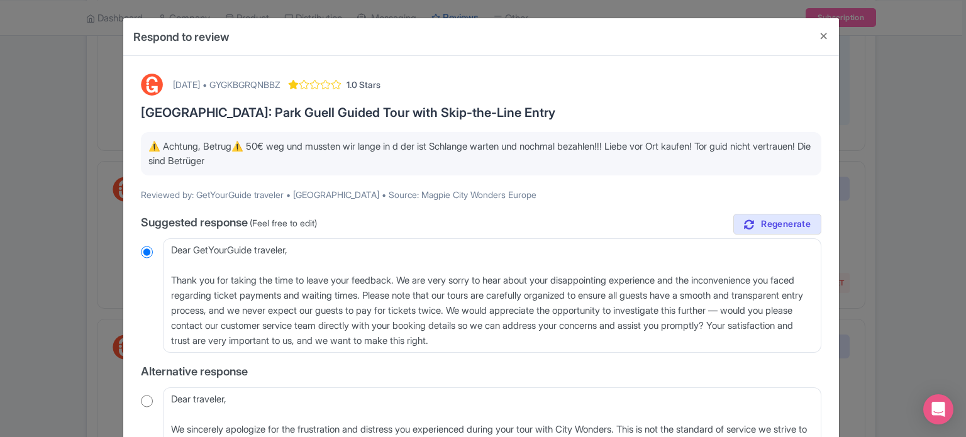
click at [281, 87] on div "[DATE] • GYGKBGRQNBBZ" at bounding box center [227, 84] width 108 height 13
copy div "GYGKBGRQNBBZ"
drag, startPoint x: 270, startPoint y: 160, endPoint x: 159, endPoint y: 148, distance: 112.7
click at [159, 148] on p "⚠️ Achtung, Betrug⚠️ 50€ weg und mussten wir lange in d der ist Schlange warten…" at bounding box center [480, 154] width 665 height 28
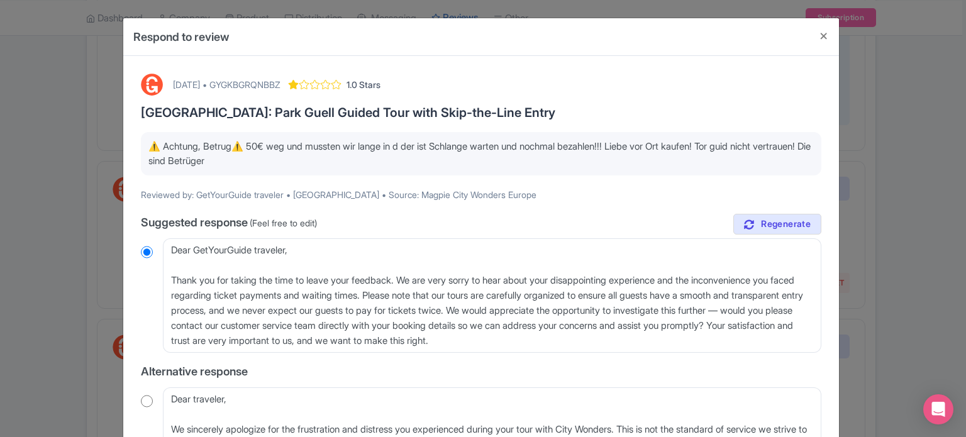
copy p "Achtung, Betrug⚠️ 50€ weg und mussten wir lange in d der ist Schlange warten un…"
click at [297, 77] on div "October 10, 2025 • GYGKBGRQNBBZ 1.0 Stars" at bounding box center [277, 85] width 208 height 22
copy div "GYGKBGRQNBBZ"
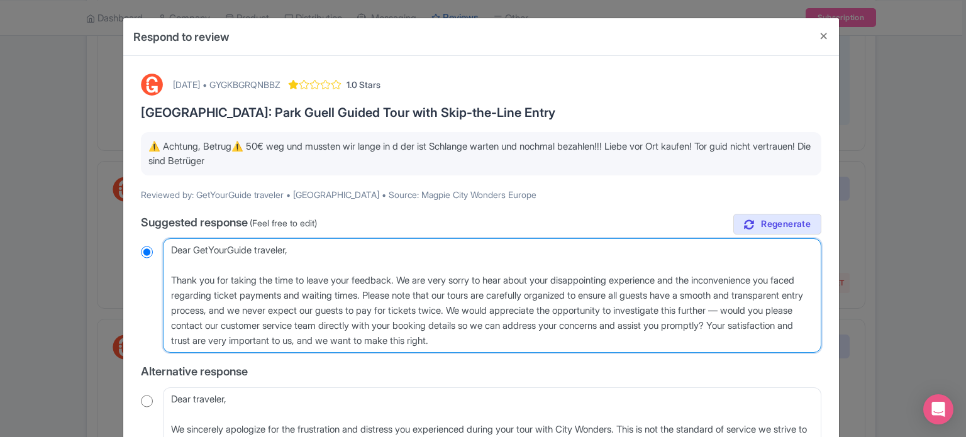
drag, startPoint x: 624, startPoint y: 342, endPoint x: 159, endPoint y: 247, distance: 474.6
click at [159, 247] on div "Dear GetYourGuide traveler, Thank you for taking the time to leave your feedbac…" at bounding box center [481, 295] width 681 height 114
paste textarea "Vielen Dank für Ihre Buchung. Nach Prüfung unserer Unterlagen für GYGKBGRQNBBZ …"
type textarea "Vielen Dank für Ihre Buchung. Nach Prüfung unserer Unterlagen für GYGKBGRQNBBZ …"
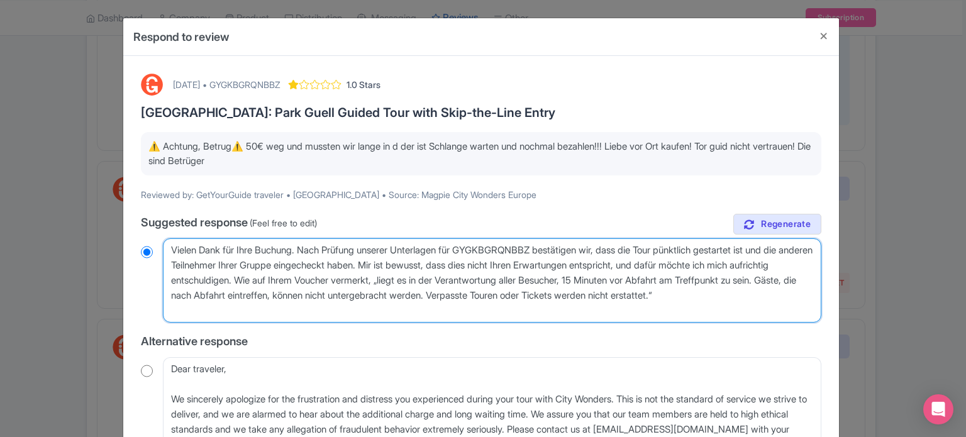
radio input "true"
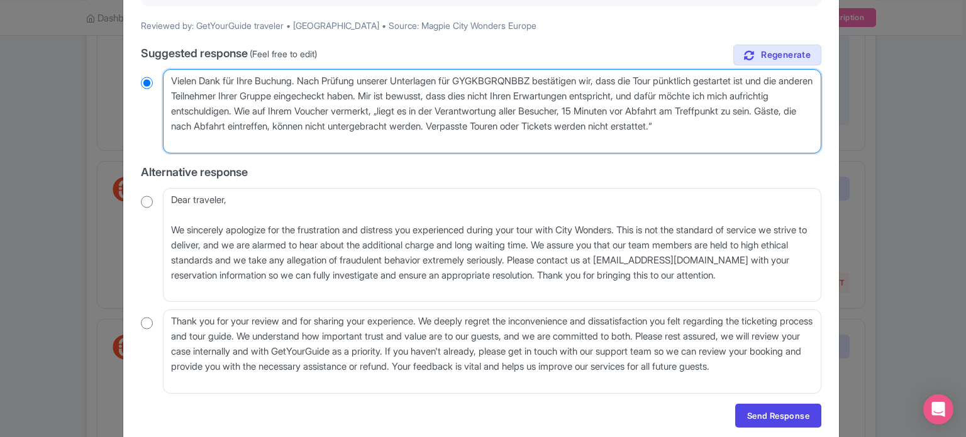
scroll to position [215, 0]
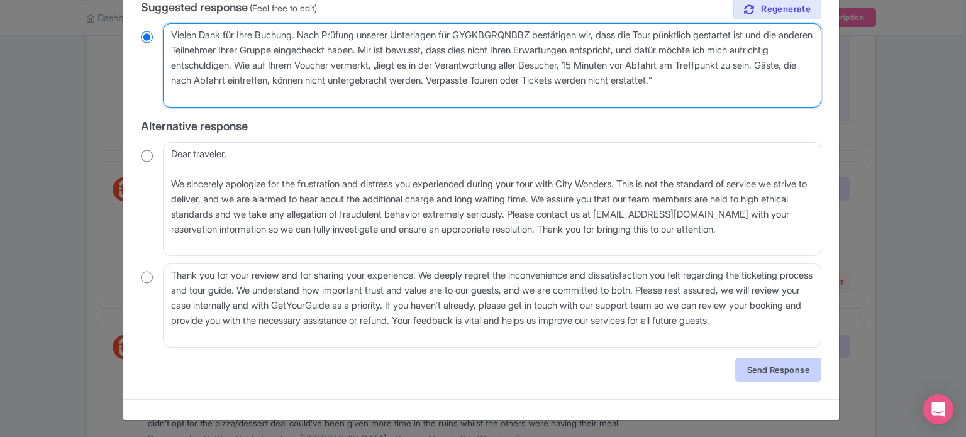
type textarea "Vielen Dank für Ihre Buchung. Nach Prüfung unserer Unterlagen für GYGKBGRQNBBZ …"
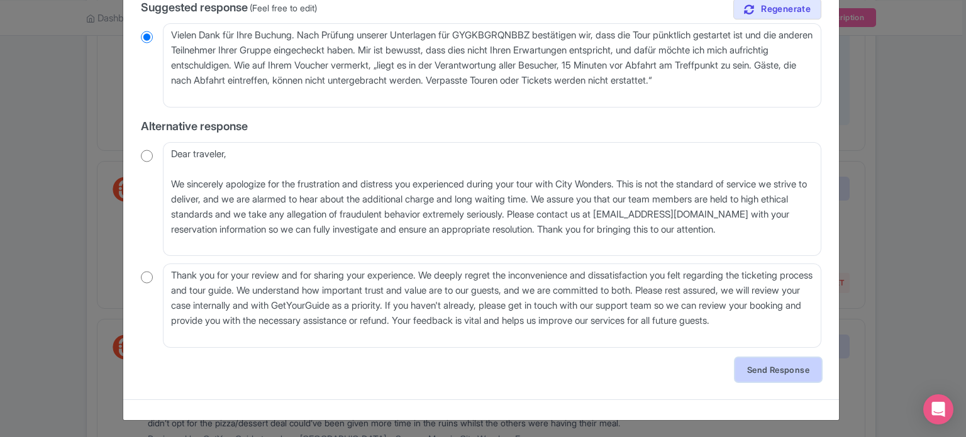
click at [757, 370] on link "Send Response" at bounding box center [778, 370] width 86 height 24
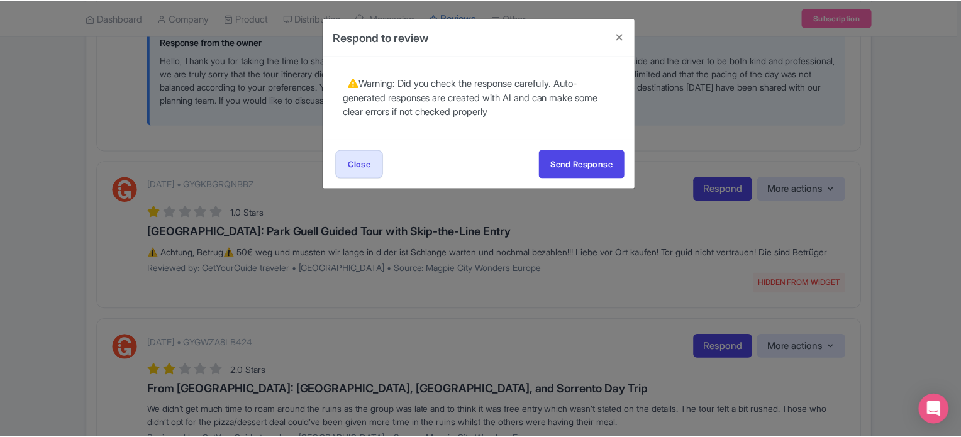
scroll to position [0, 0]
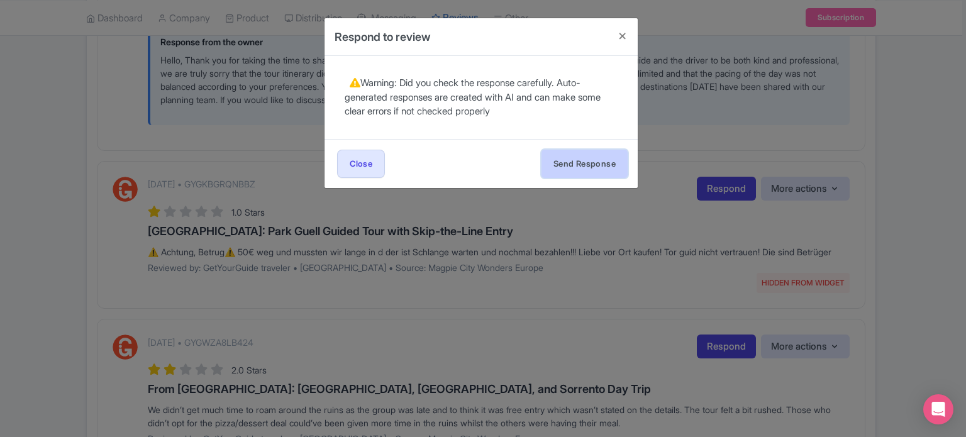
click at [572, 172] on button "Send Response" at bounding box center [585, 164] width 86 height 28
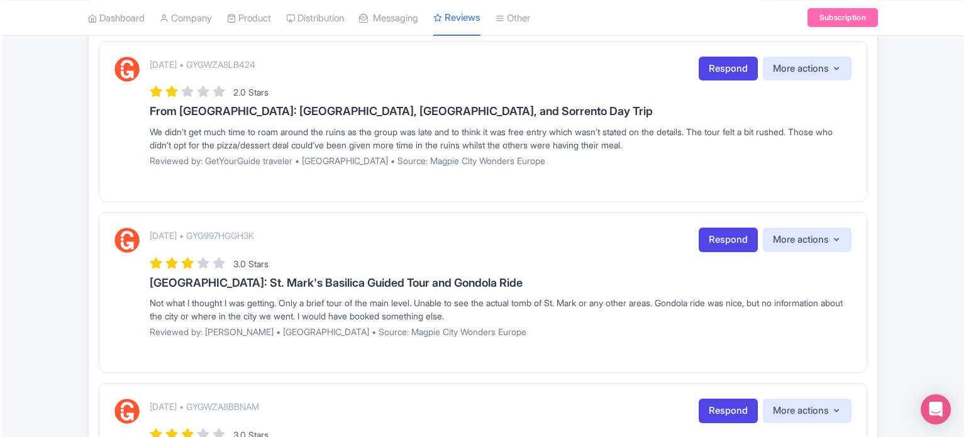
scroll to position [881, 0]
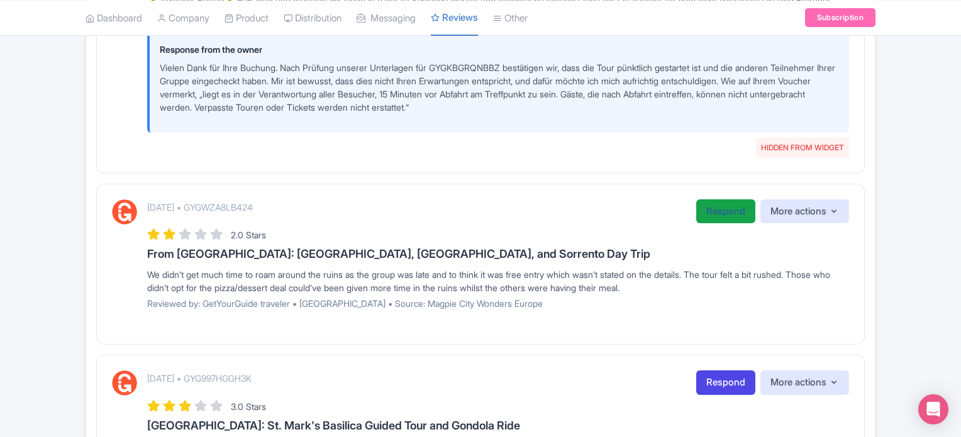
click at [713, 221] on link "Respond" at bounding box center [725, 211] width 59 height 25
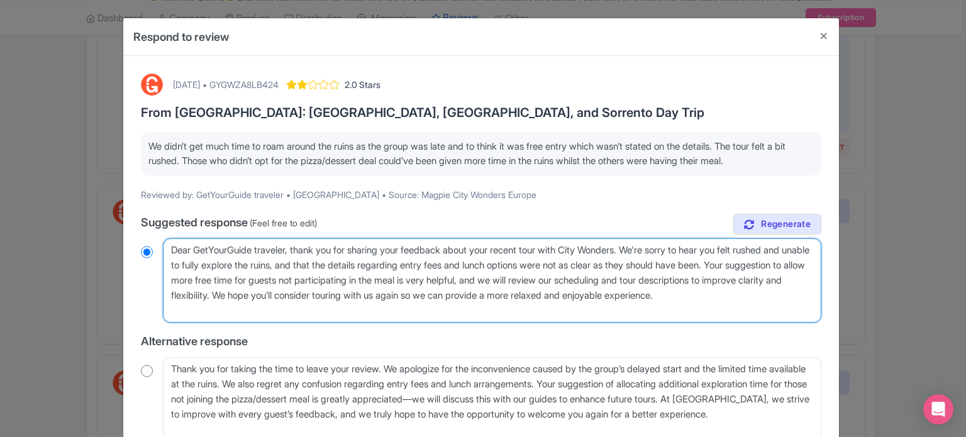
drag, startPoint x: 171, startPoint y: 247, endPoint x: 291, endPoint y: 249, distance: 119.5
click at [291, 249] on textarea "Dear GetYourGuide traveler, thank you for sharing your feedback about your rece…" at bounding box center [492, 280] width 659 height 84
type textarea "H, thank you for sharing your feedback about your recent tour with City Wonders…"
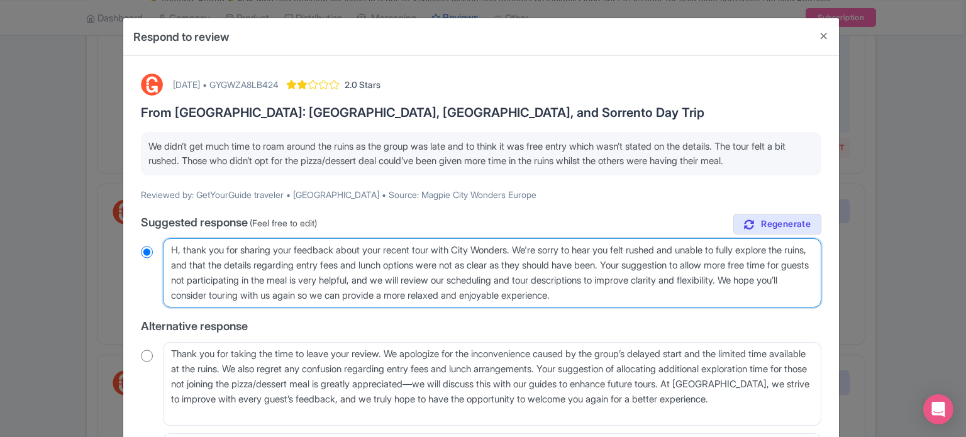
radio input "true"
type textarea "Hi, thank you for sharing your feedback about your recent tour with City Wonder…"
radio input "true"
drag, startPoint x: 213, startPoint y: 262, endPoint x: 664, endPoint y: 262, distance: 451.0
click at [664, 262] on textarea "Dear GetYourGuide traveler, thank you for sharing your feedback about your rece…" at bounding box center [492, 272] width 659 height 69
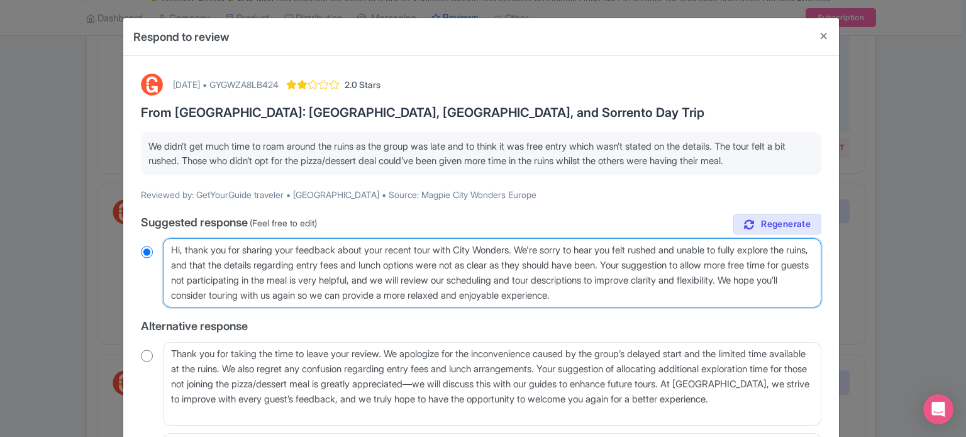
type textarea "Hi, thank you for sharing your feedback about your recent tour with City Wonder…"
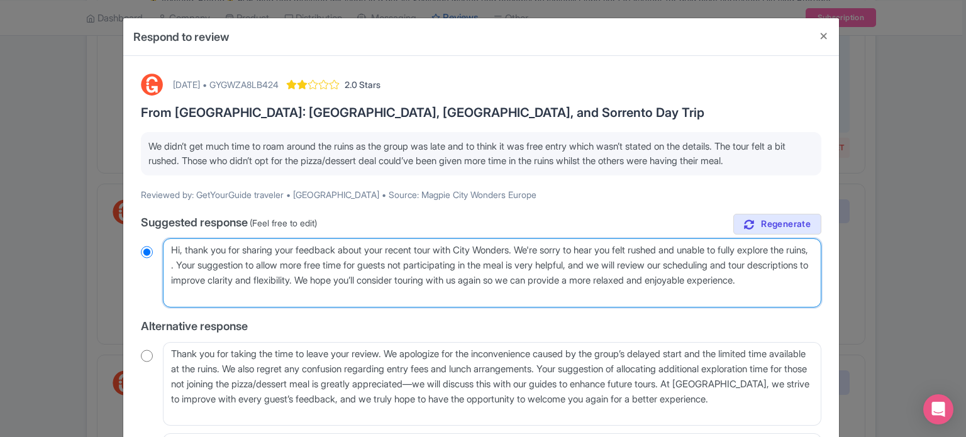
radio input "true"
type textarea "Hi, thank you for sharing your feedback about your recent tour with City Wonder…"
radio input "true"
type textarea "Hi, thank you for sharing your feedback about your recent tour with City Wonder…"
radio input "true"
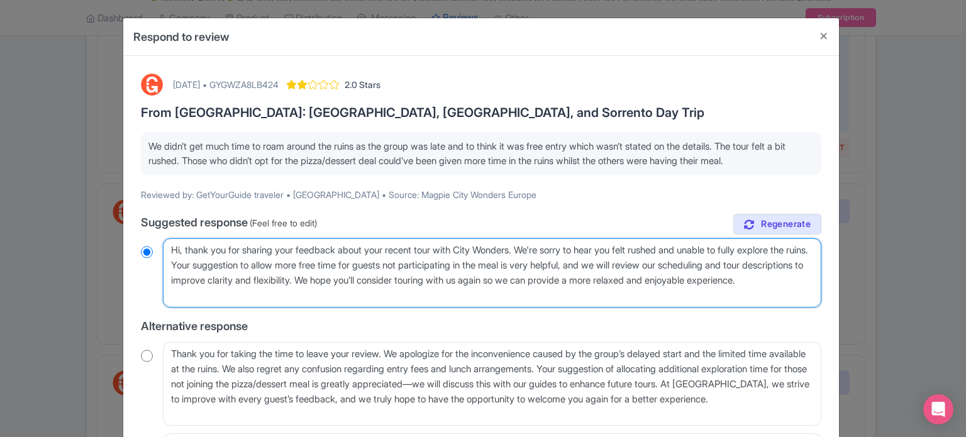
drag, startPoint x: 555, startPoint y: 292, endPoint x: 591, endPoint y: 280, distance: 38.4
click at [591, 280] on textarea "Dear GetYourGuide traveler, thank you for sharing your feedback about your rece…" at bounding box center [492, 272] width 659 height 69
type textarea "Hi, thank you for sharing your feedback about your recent tour with City Wonder…"
radio input "true"
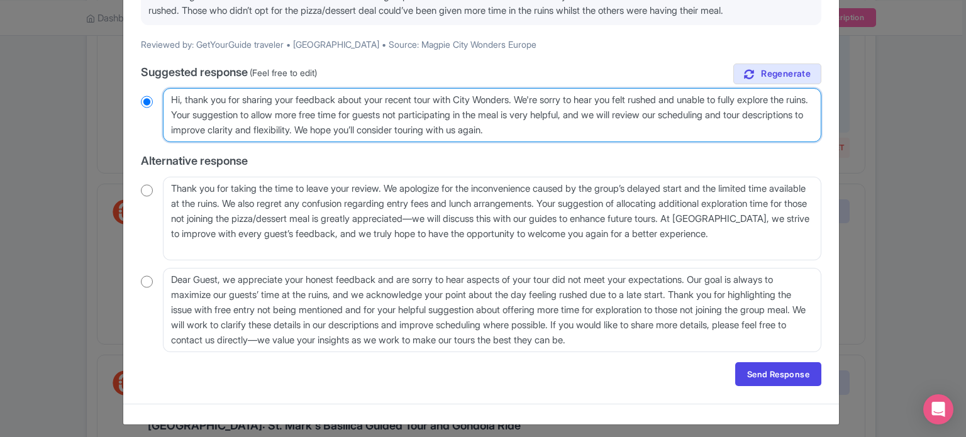
scroll to position [155, 0]
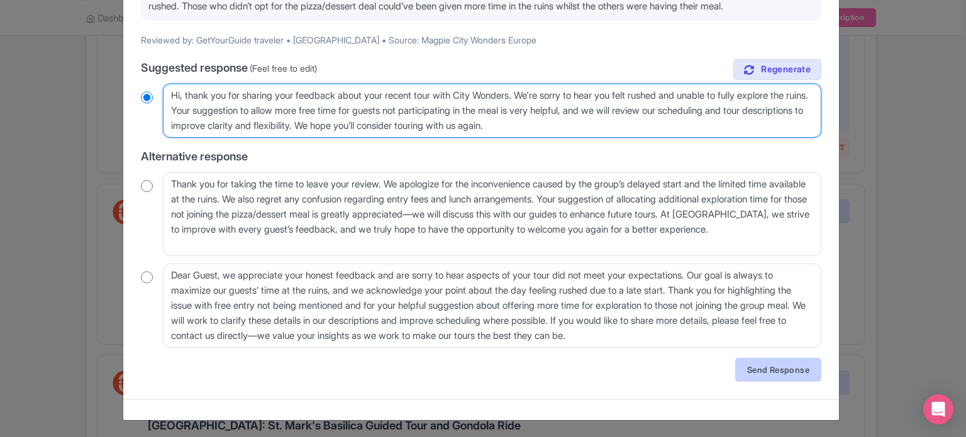
type textarea "Hi, thank you for sharing your feedback about your recent tour with City Wonder…"
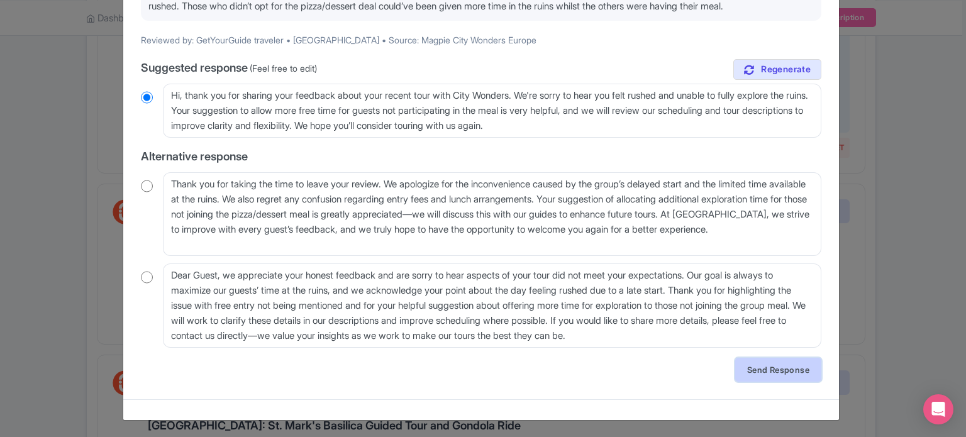
click at [764, 364] on link "Send Response" at bounding box center [778, 370] width 86 height 24
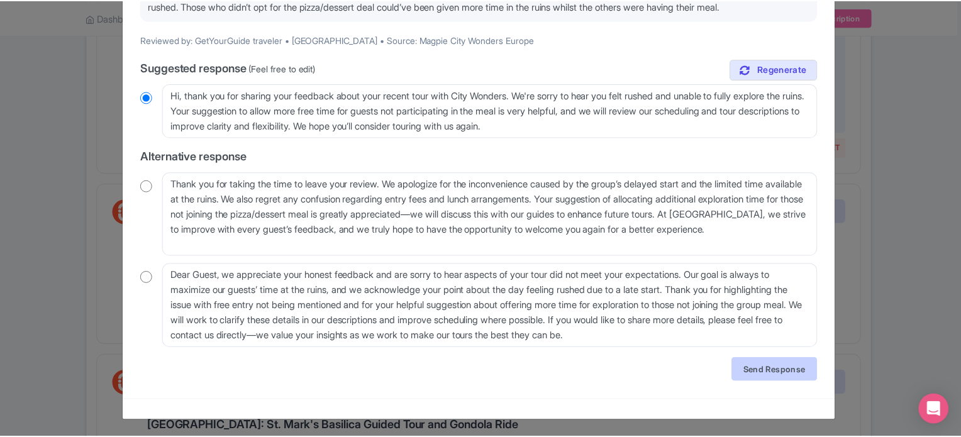
scroll to position [0, 0]
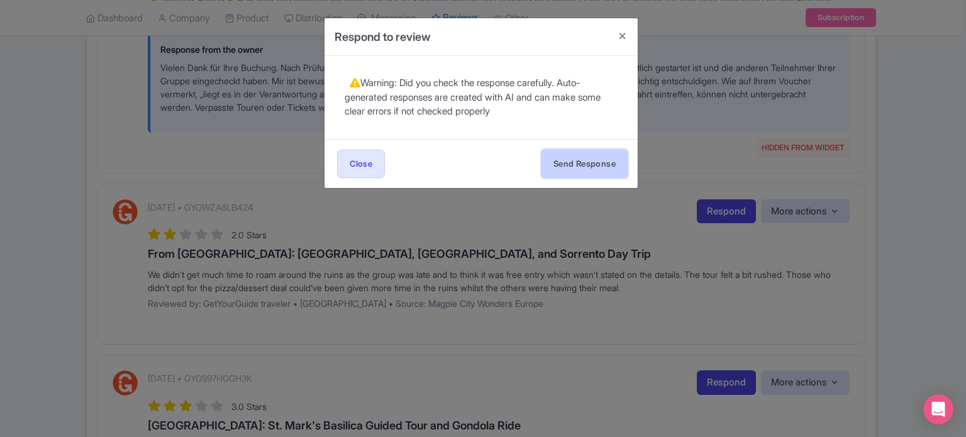
click at [597, 162] on button "Send Response" at bounding box center [585, 164] width 86 height 28
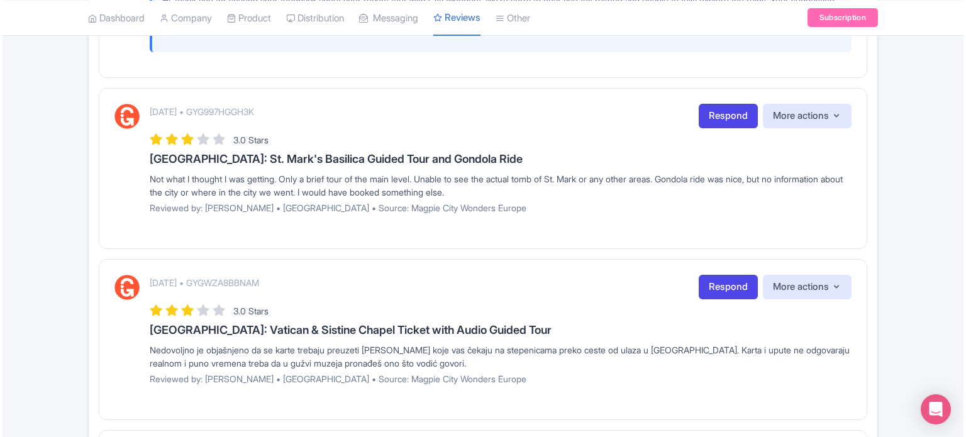
scroll to position [1258, 0]
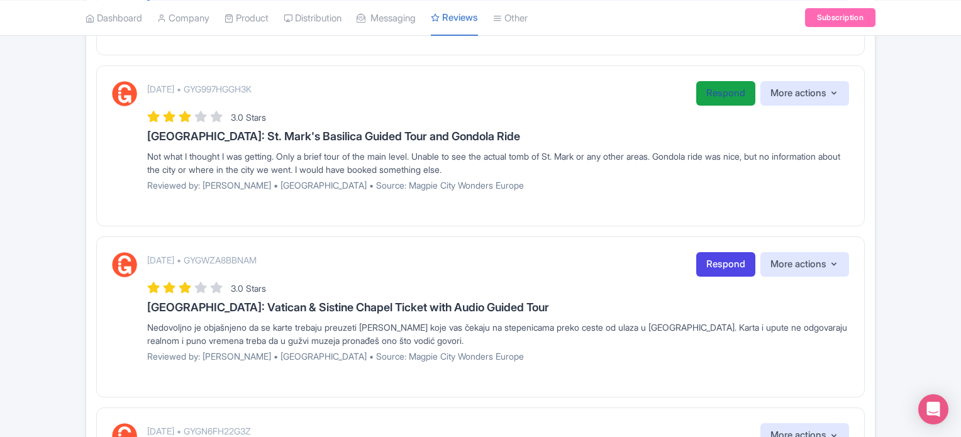
click at [708, 106] on link "Respond" at bounding box center [725, 93] width 59 height 25
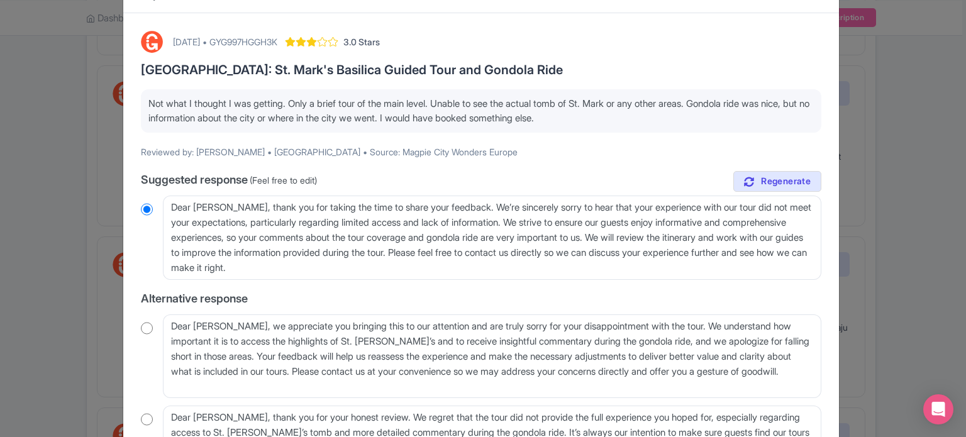
scroll to position [63, 0]
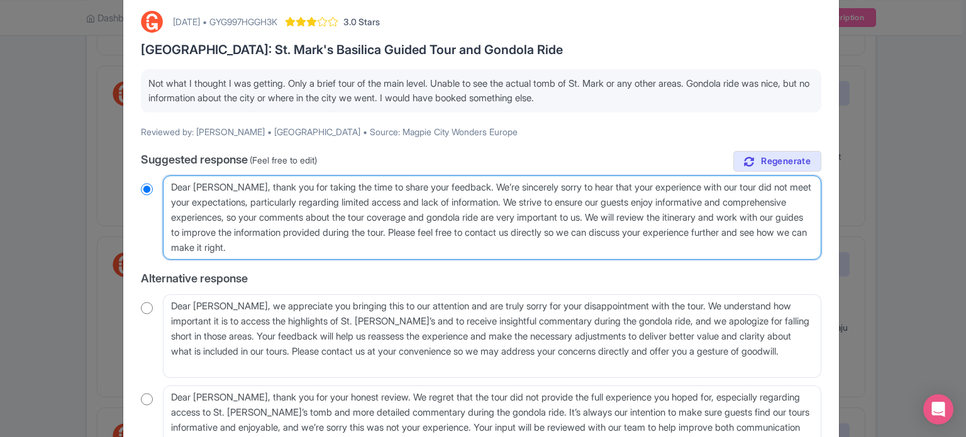
drag, startPoint x: 418, startPoint y: 201, endPoint x: 520, endPoint y: 201, distance: 101.9
click at [520, 201] on textarea "Dear Michelle, thank you for taking the time to share your feedback. We’re sinc…" at bounding box center [492, 217] width 659 height 84
type textarea "Dear Michelle, thank you for taking the time to share your feedback. We’re sinc…"
radio input "true"
type textarea "Dear Michelle, thank you for taking the time to share your feedback. We’re sinc…"
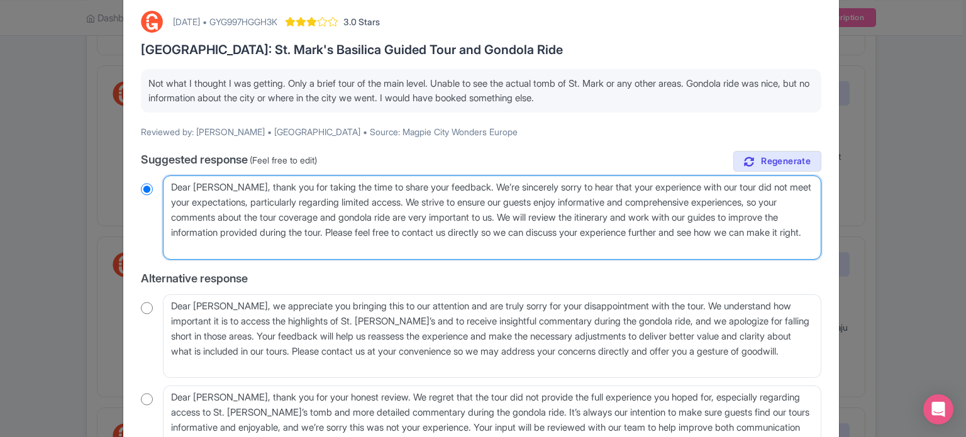
radio input "true"
drag, startPoint x: 539, startPoint y: 218, endPoint x: 391, endPoint y: 229, distance: 148.2
click at [390, 228] on textarea "Dear Michelle, thank you for taking the time to share your feedback. We’re sinc…" at bounding box center [492, 217] width 659 height 84
type textarea "Dear Michelle, thank you for taking the time to share your feedback. We’re sinc…"
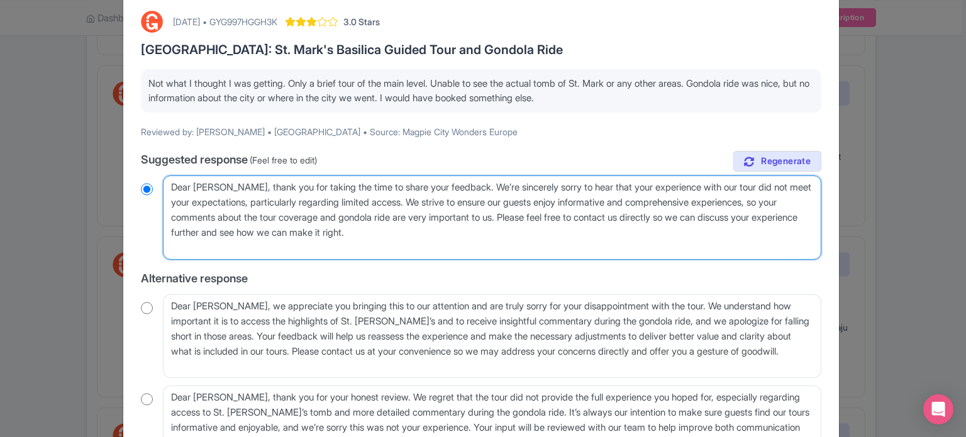
radio input "true"
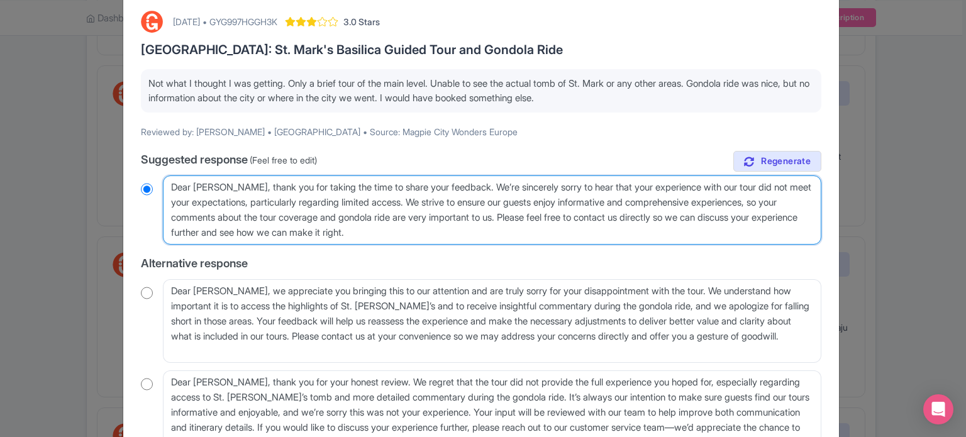
drag, startPoint x: 525, startPoint y: 232, endPoint x: 538, endPoint y: 218, distance: 19.6
click at [538, 218] on textarea "Dear Michelle, thank you for taking the time to share your feedback. We’re sinc…" at bounding box center [492, 209] width 659 height 69
click at [546, 226] on textarea "Dear Michelle, thank you for taking the time to share your feedback. We’re sinc…" at bounding box center [492, 209] width 659 height 69
drag, startPoint x: 541, startPoint y: 234, endPoint x: 256, endPoint y: 230, distance: 285.0
click at [256, 230] on textarea "Dear Michelle, thank you for taking the time to share your feedback. We’re sinc…" at bounding box center [492, 209] width 659 height 69
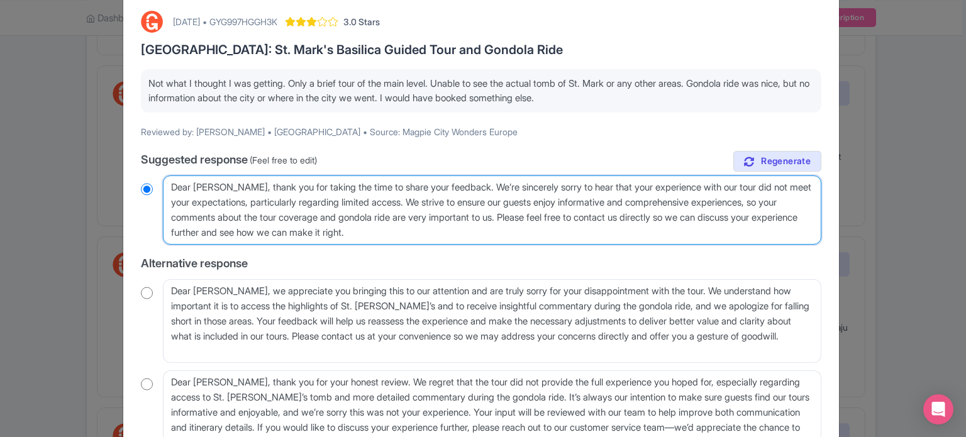
type textarea "Dear Michelle, thank you for taking the time to share your feedback. We’re sinc…"
radio input "true"
type textarea "Dear Michelle, thank you for taking the time to share your feedback. We’re sinc…"
radio input "true"
type textarea "Dear Michelle, thank you for taking the time to share your feedback. We’re sinc…"
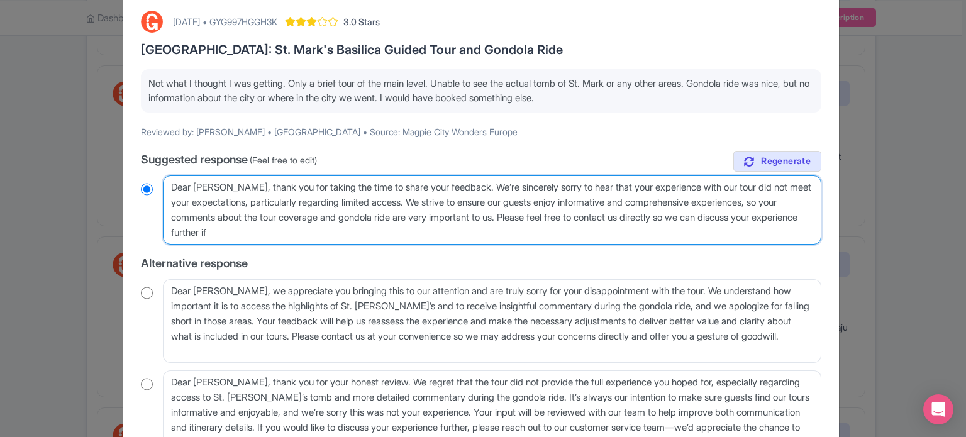
radio input "true"
type textarea "Dear Michelle, thank you for taking the time to share your feedback. We’re sinc…"
radio input "true"
type textarea "Dear Michelle, thank you for taking the time to share your feedback. We’re sinc…"
radio input "true"
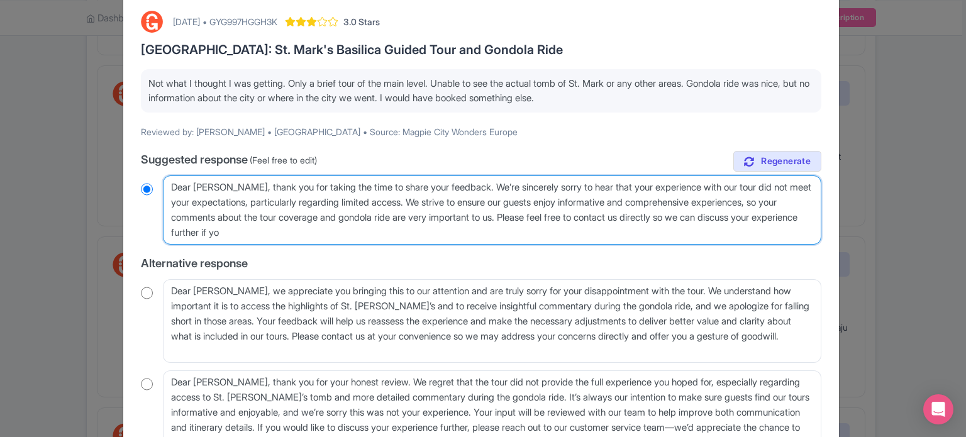
type textarea "Dear Michelle, thank you for taking the time to share your feedback. We’re sinc…"
radio input "true"
type textarea "Dear Michelle, thank you for taking the time to share your feedback. We’re sinc…"
radio input "true"
type textarea "Dear Michelle, thank you for taking the time to share your feedback. We’re sinc…"
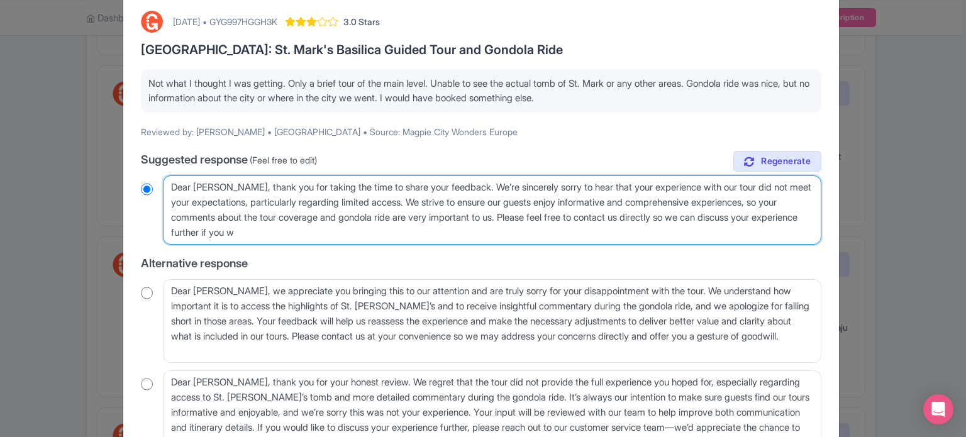
radio input "true"
type textarea "Dear Michelle, thank you for taking the time to share your feedback. We’re sinc…"
radio input "true"
type textarea "Dear Michelle, thank you for taking the time to share your feedback. We’re sinc…"
radio input "true"
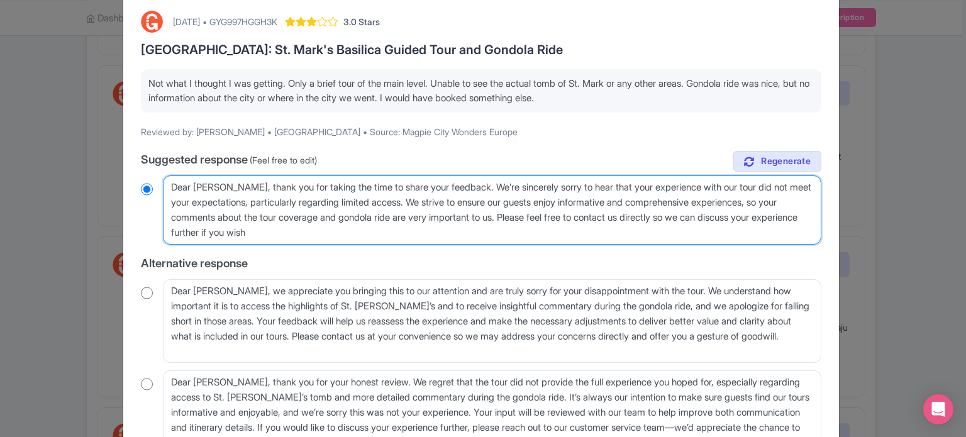
type textarea "Dear Michelle, thank you for taking the time to share your feedback. We’re sinc…"
radio input "true"
click at [755, 188] on textarea "Dear Michelle, thank you for taking the time to share your feedback. We’re sinc…" at bounding box center [492, 209] width 659 height 69
type textarea "Dear Michelle, thank you for taking the time to share your feedback. We’re sinc…"
radio input "true"
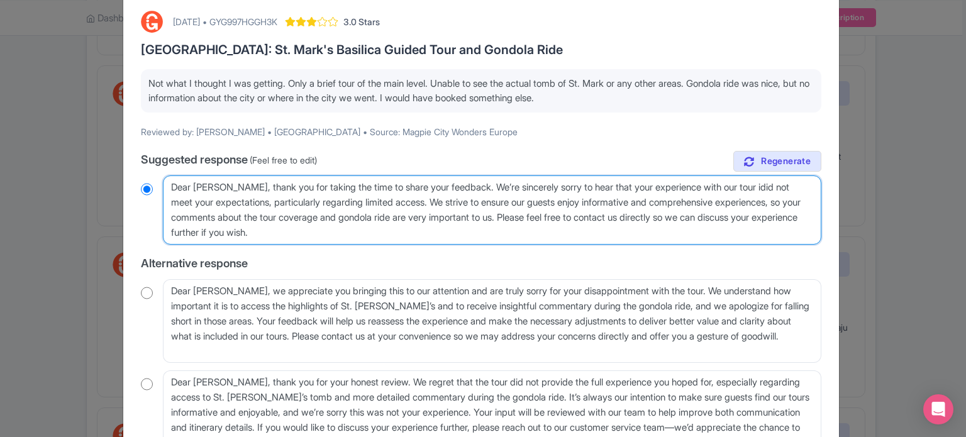
type textarea "Dear Michelle, thank you for taking the time to share your feedback. We’re sinc…"
radio input "true"
type textarea "Dear Michelle, thank you for taking the time to share your feedback. We’re sinc…"
radio input "true"
type textarea "Dear Michelle, thank you for taking the time to share your feedback. We’re sinc…"
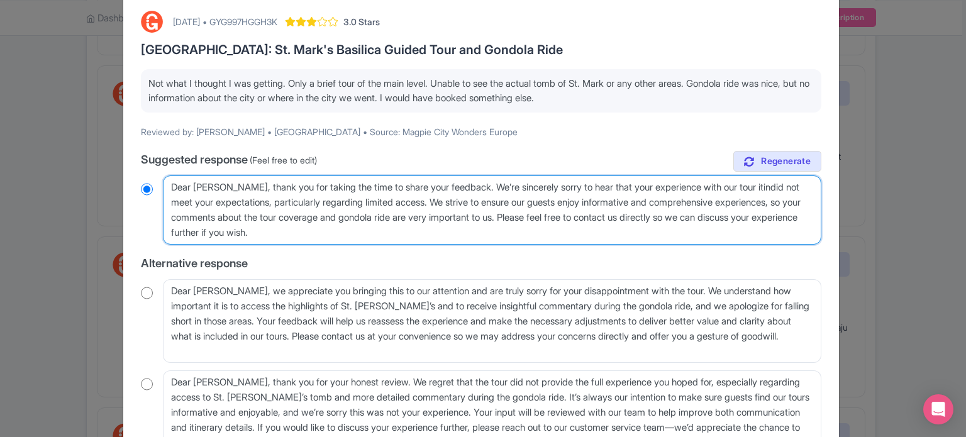
radio input "true"
type textarea "Dear Michelle, thank you for taking the time to share your feedback. We’re sinc…"
radio input "true"
type textarea "Dear Michelle, thank you for taking the time to share your feedback. We’re sinc…"
radio input "true"
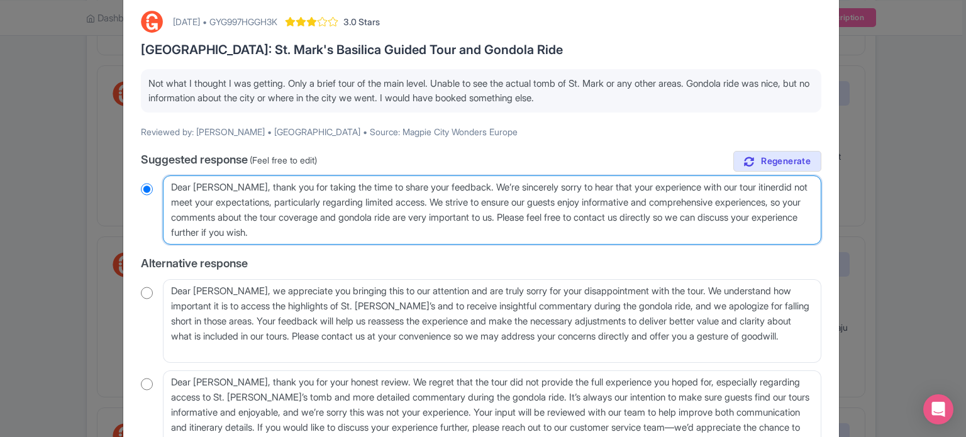
type textarea "Dear Michelle, thank you for taking the time to share your feedback. We’re sinc…"
radio input "true"
type textarea "Dear Michelle, thank you for taking the time to share your feedback. We’re sinc…"
radio input "true"
type textarea "Dear Michelle, thank you for taking the time to share your feedback. We’re sinc…"
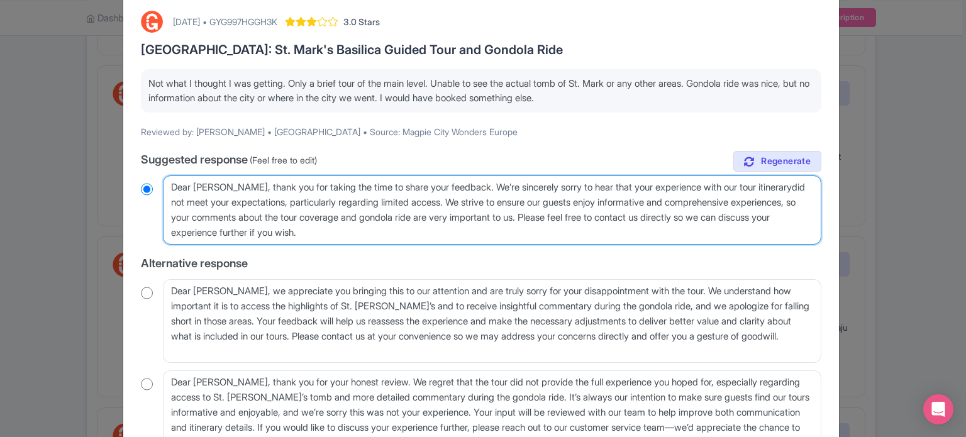
radio input "true"
type textarea "Dear Michelle, thank you for taking the time to share your feedback. We’re sinc…"
radio input "true"
click at [456, 196] on textarea "Dear Michelle, thank you for taking the time to share your feedback. We’re sinc…" at bounding box center [492, 209] width 659 height 69
type textarea "Dear Michelle, thank you for taking the time to share your feedback. We’re sinc…"
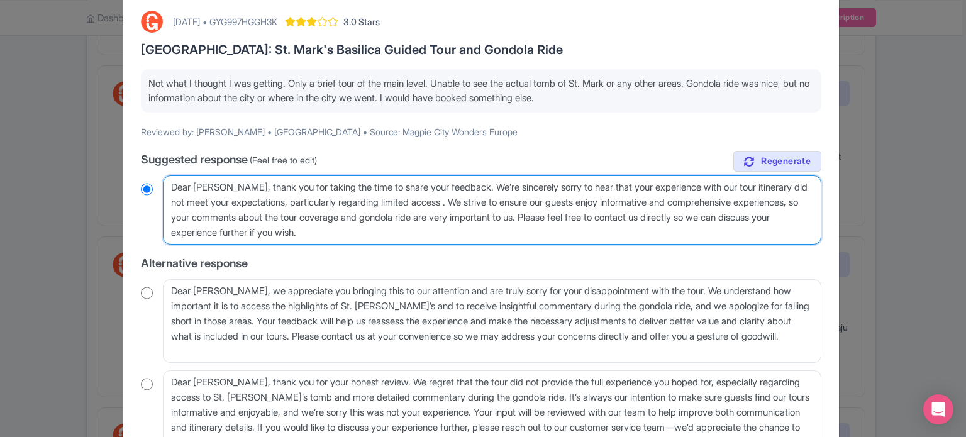
radio input "true"
type textarea "Dear Michelle, thank you for taking the time to share your feedback. We’re sinc…"
radio input "true"
type textarea "Dear Michelle, thank you for taking the time to share your feedback. We’re sinc…"
radio input "true"
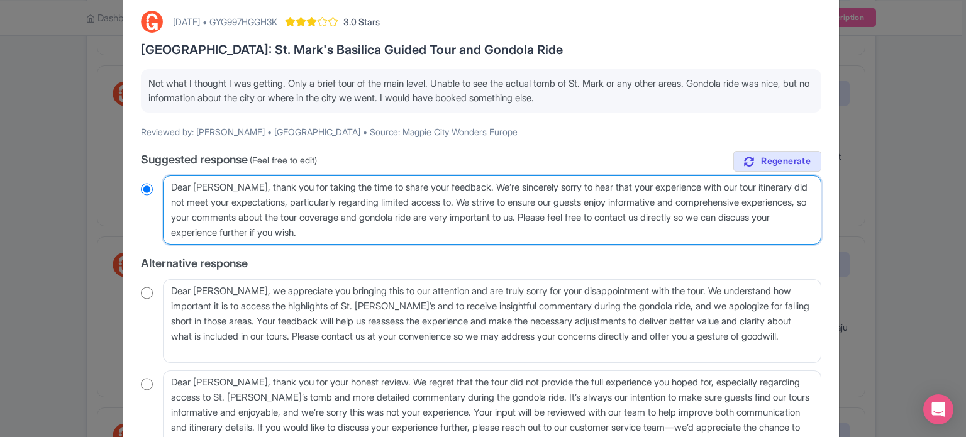
type textarea "Dear Michelle, thank you for taking the time to share your feedback. We’re sinc…"
radio input "true"
type textarea "Dear Michelle, thank you for taking the time to share your feedback. We’re sinc…"
radio input "true"
type textarea "Dear Michelle, thank you for taking the time to share your feedback. We’re sinc…"
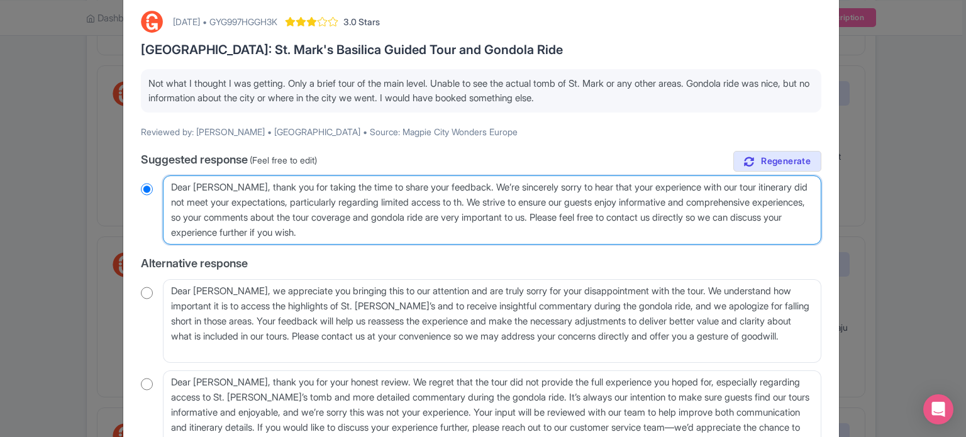
radio input "true"
type textarea "Dear Michelle, thank you for taking the time to share your feedback. We’re sinc…"
radio input "true"
type textarea "Dear Michelle, thank you for taking the time to share your feedback. We’re sinc…"
radio input "true"
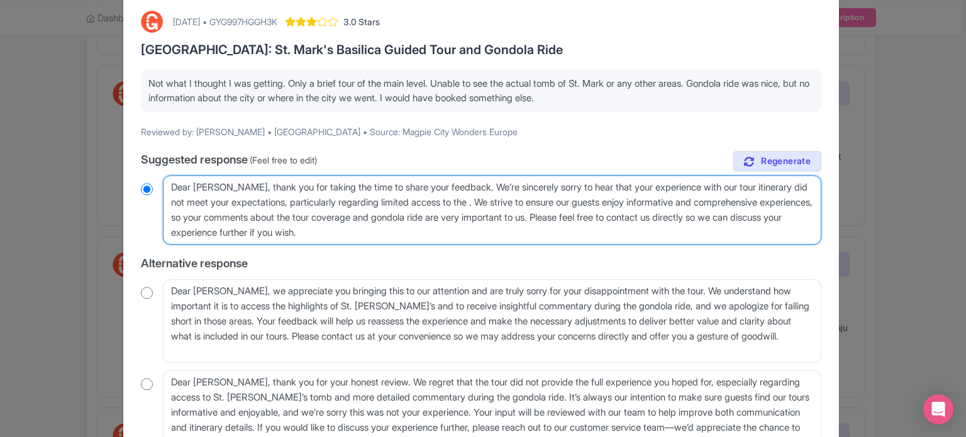
type textarea "Dear Michelle, thank you for taking the time to share your feedback. We’re sinc…"
radio input "true"
type textarea "Dear Michelle, thank you for taking the time to share your feedback. We’re sinc…"
radio input "true"
type textarea "Dear Michelle, thank you for taking the time to share your feedback. We’re sinc…"
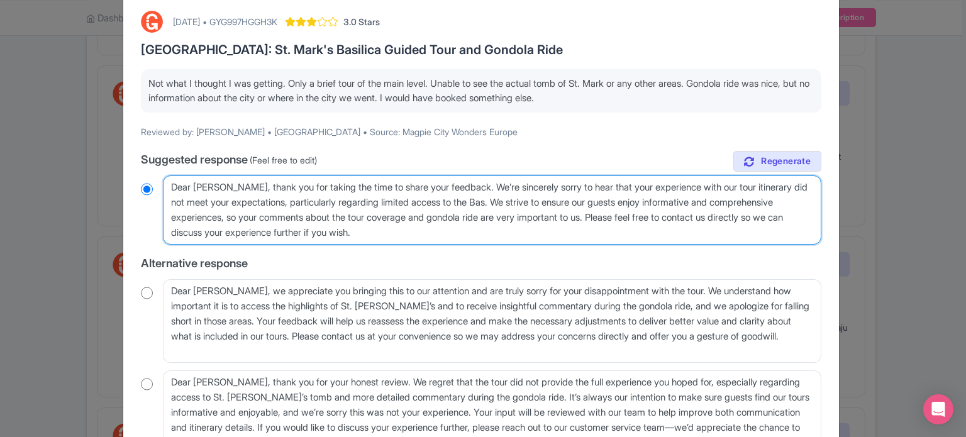
radio input "true"
type textarea "Dear Michelle, thank you for taking the time to share your feedback. We’re sinc…"
radio input "true"
type textarea "Dear Michelle, thank you for taking the time to share your feedback. We’re sinc…"
radio input "true"
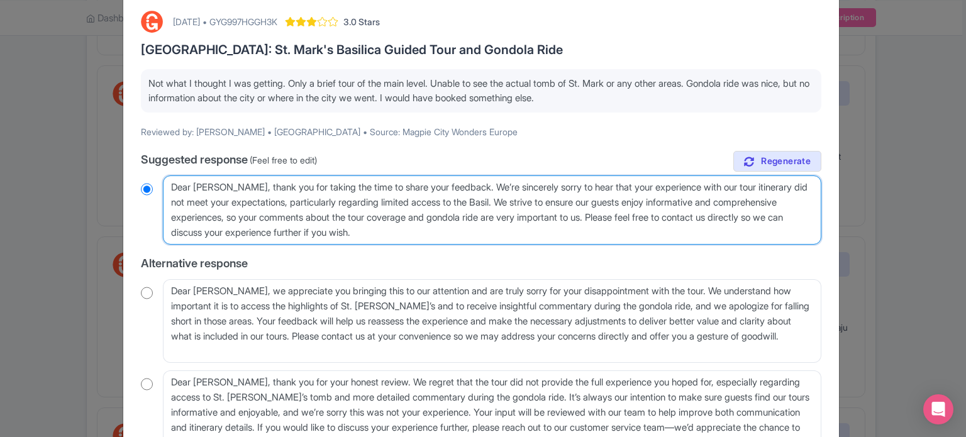
type textarea "Dear Michelle, thank you for taking the time to share your feedback. We’re sinc…"
radio input "true"
type textarea "Dear Michelle, thank you for taking the time to share your feedback. We’re sinc…"
radio input "true"
type textarea "Dear [PERSON_NAME], thank you for taking the time to share your feedback. We’re…"
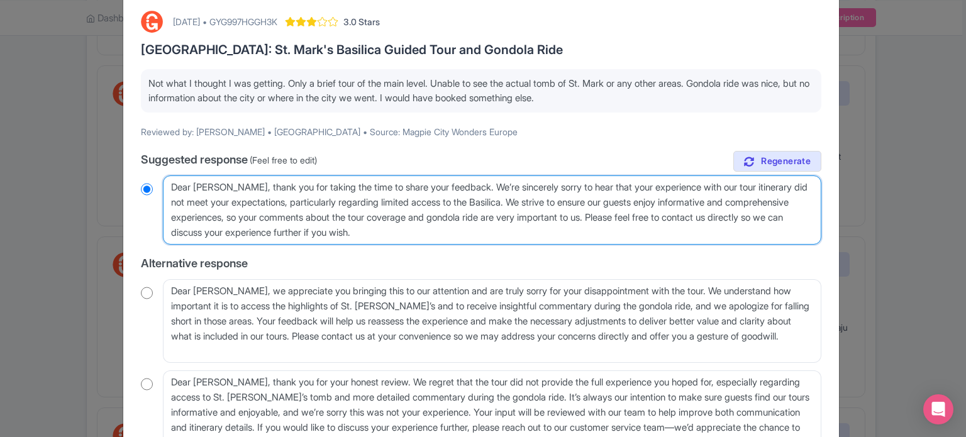
radio input "true"
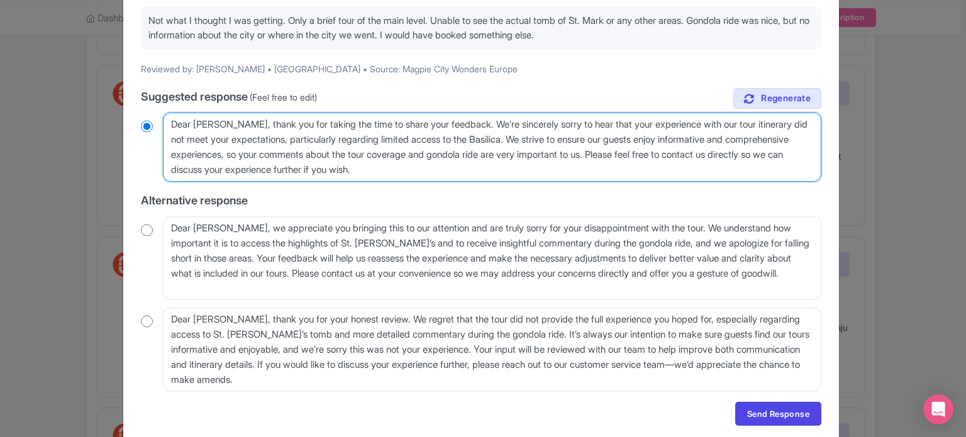
scroll to position [170, 0]
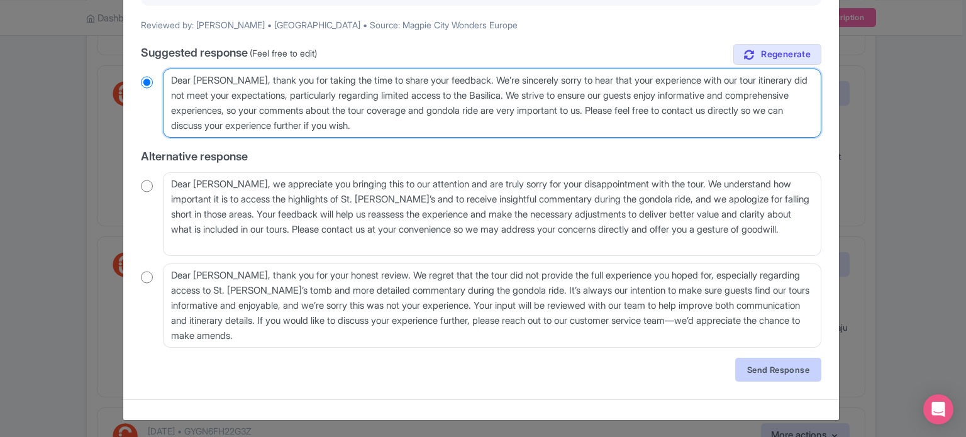
type textarea "Dear [PERSON_NAME], thank you for taking the time to share your feedback. We’re…"
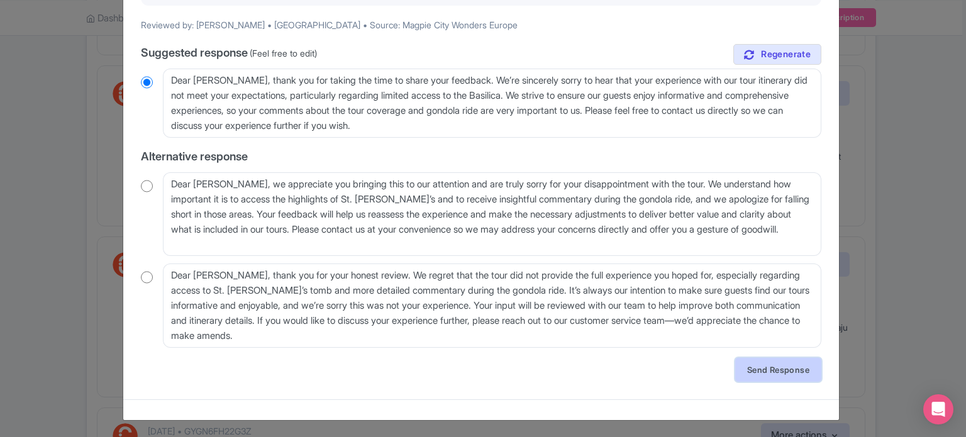
click at [766, 370] on link "Send Response" at bounding box center [778, 370] width 86 height 24
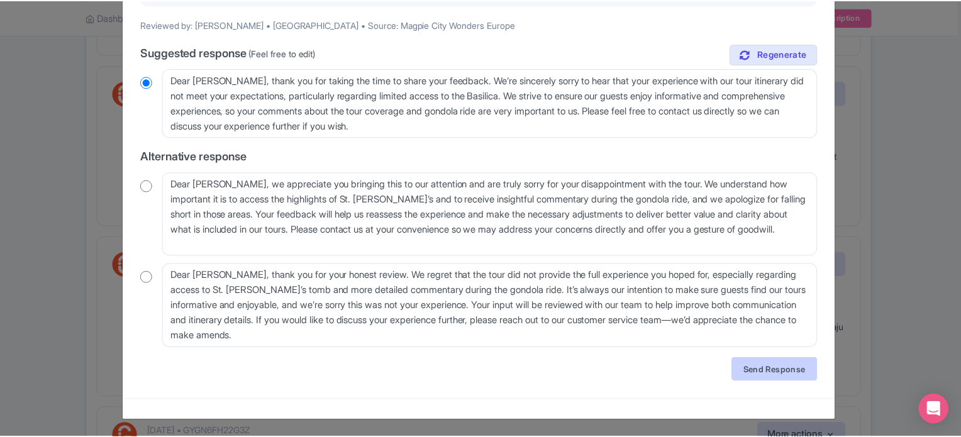
scroll to position [0, 0]
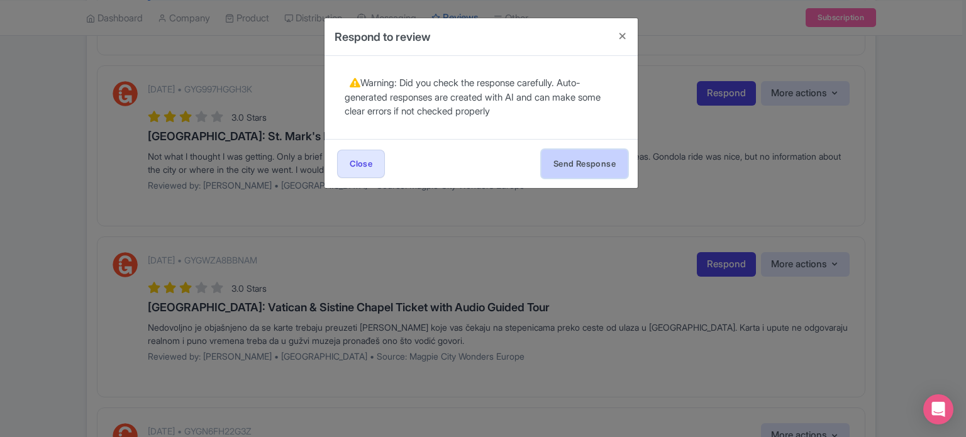
click at [589, 164] on button "Send Response" at bounding box center [585, 164] width 86 height 28
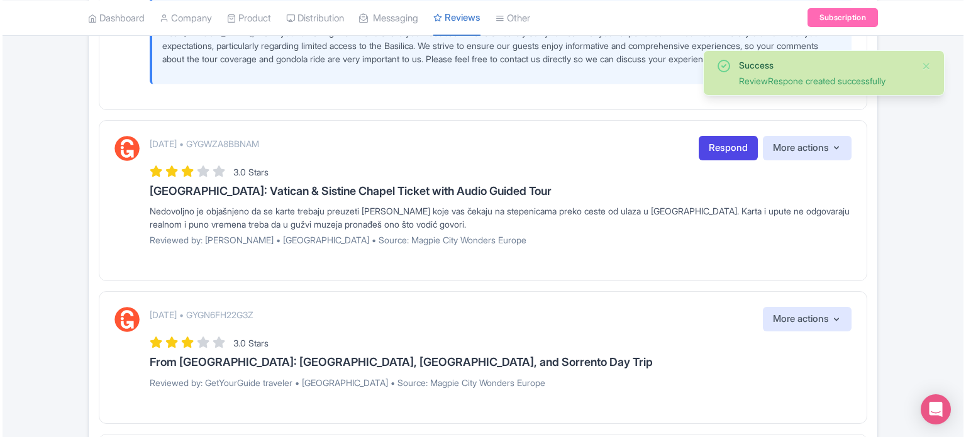
scroll to position [1447, 0]
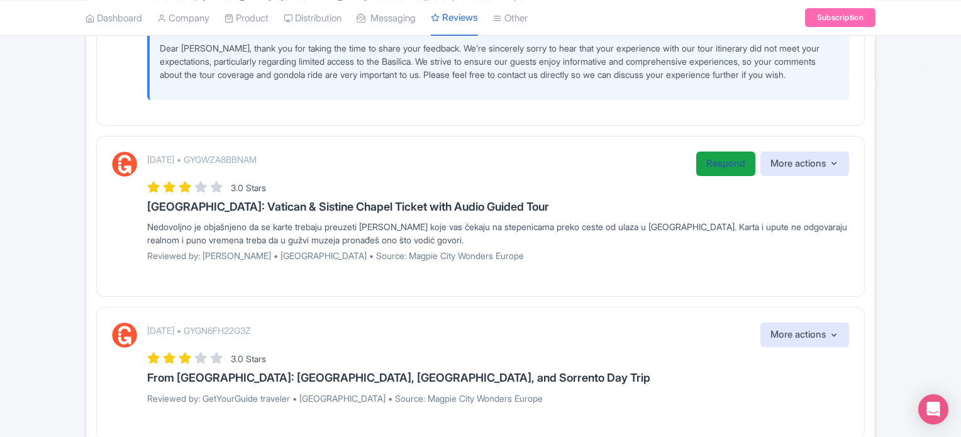
click at [712, 176] on link "Respond" at bounding box center [725, 164] width 59 height 25
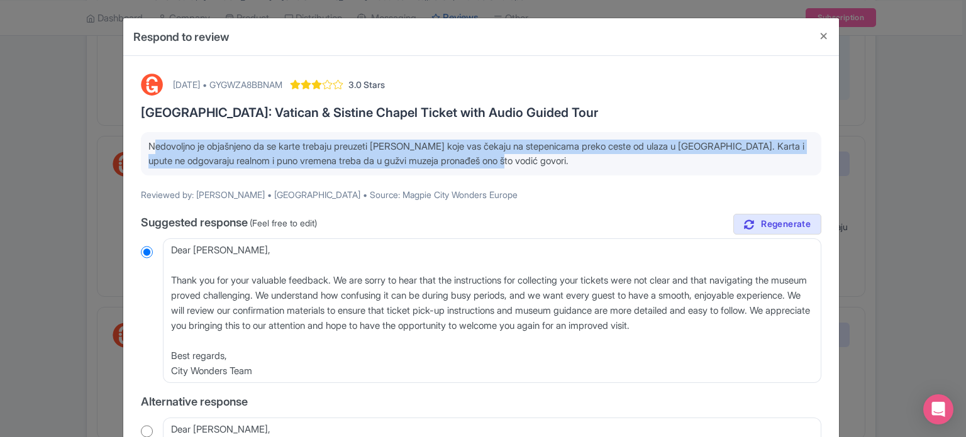
drag, startPoint x: 148, startPoint y: 148, endPoint x: 567, endPoint y: 158, distance: 419.0
click at [567, 158] on p "Nedovoljno je objašnjeno da se karte trebaju preuzeti [PERSON_NAME] koje vas če…" at bounding box center [480, 154] width 665 height 28
copy p "Nedovoljno je objašnjeno da se karte trebaju preuzeti [PERSON_NAME] koje vas če…"
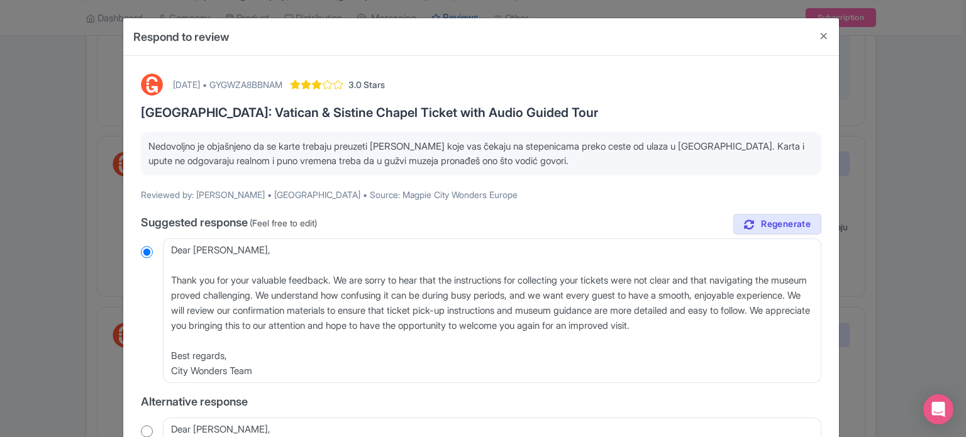
click at [282, 82] on div "[DATE] • GYGWZA8BBNAM" at bounding box center [227, 84] width 109 height 13
copy div "GYGWZA8BBNAM"
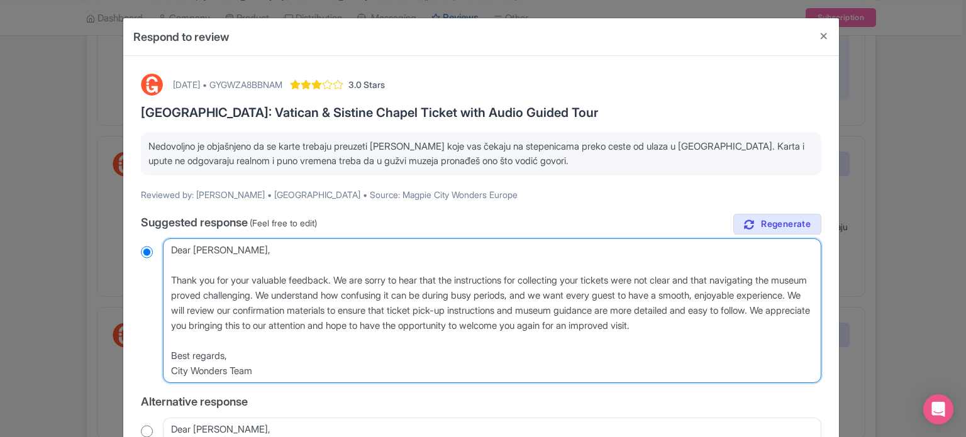
drag, startPoint x: 271, startPoint y: 369, endPoint x: 145, endPoint y: 250, distance: 174.0
click at [145, 250] on div "Dear [PERSON_NAME], Thank you for your valuable feedback. We are sorry to hear …" at bounding box center [481, 310] width 681 height 145
paste textarea "Hvala vam što ste rezervirali kod nas. Na vaučerima koje primate prilikom rezer…"
type textarea "Hvala vam što ste rezervirali kod nas. Na vaučerima koje primate prilikom rezer…"
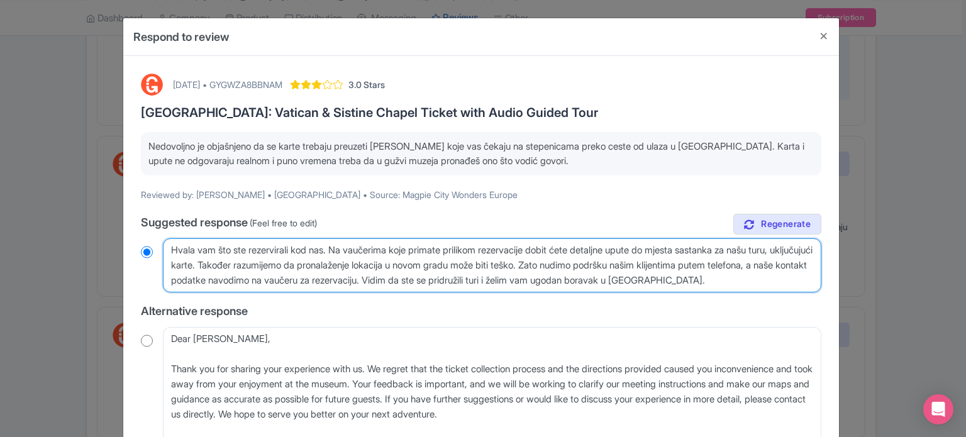
radio input "true"
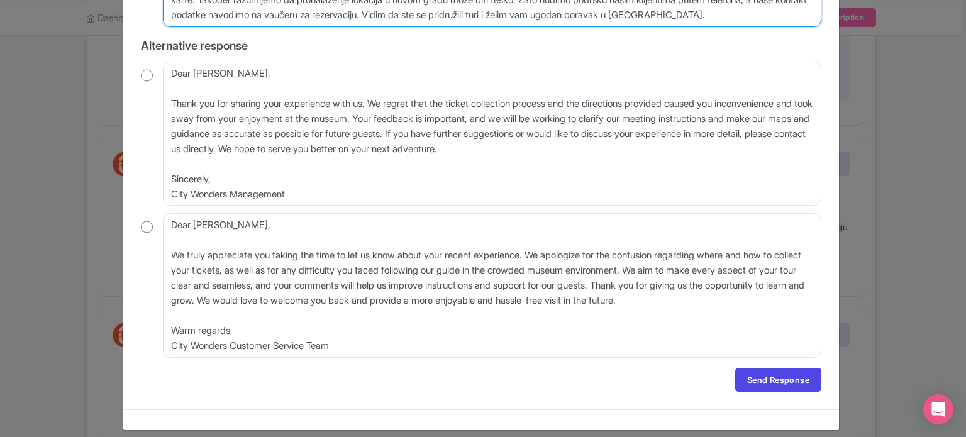
scroll to position [276, 0]
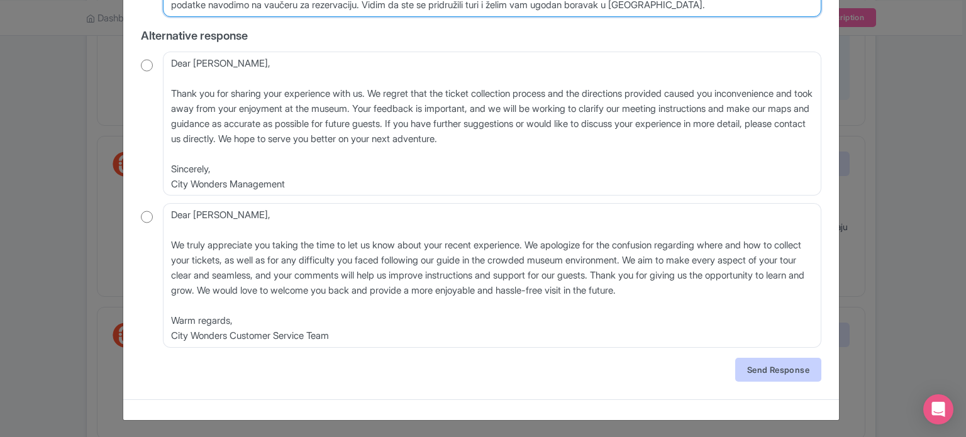
type textarea "Hvala vam što ste rezervirali kod nas. Na vaučerima koje primate prilikom rezer…"
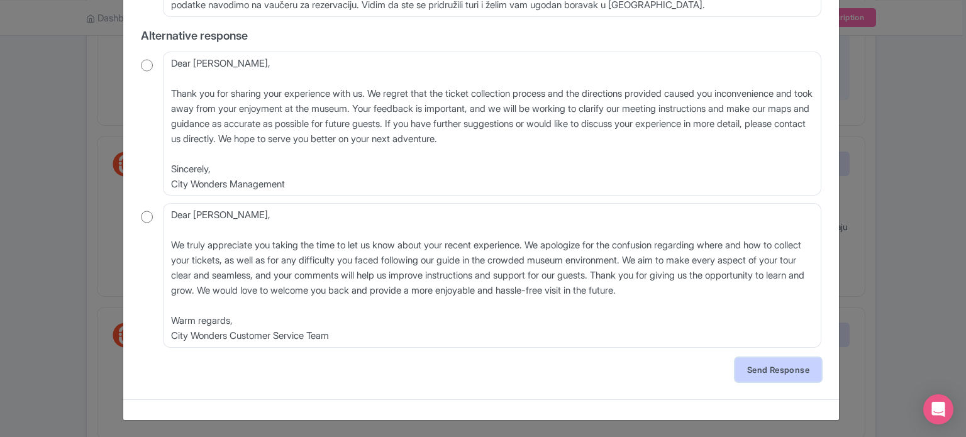
click at [762, 371] on link "Send Response" at bounding box center [778, 370] width 86 height 24
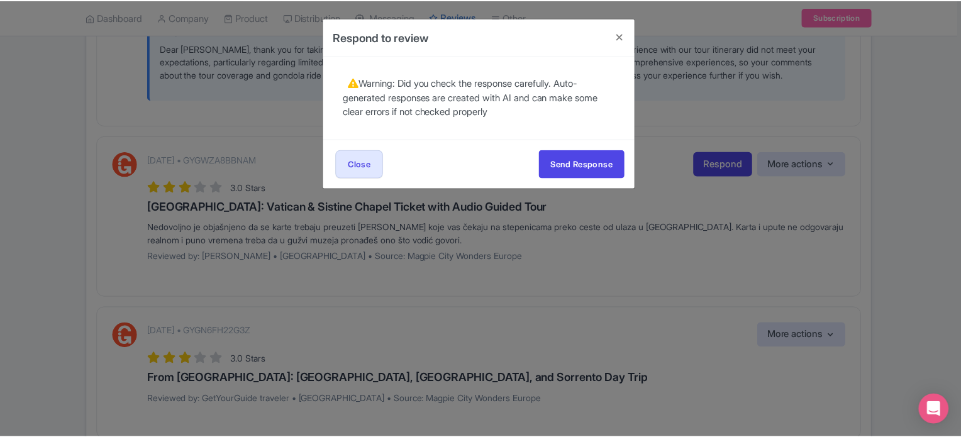
scroll to position [0, 0]
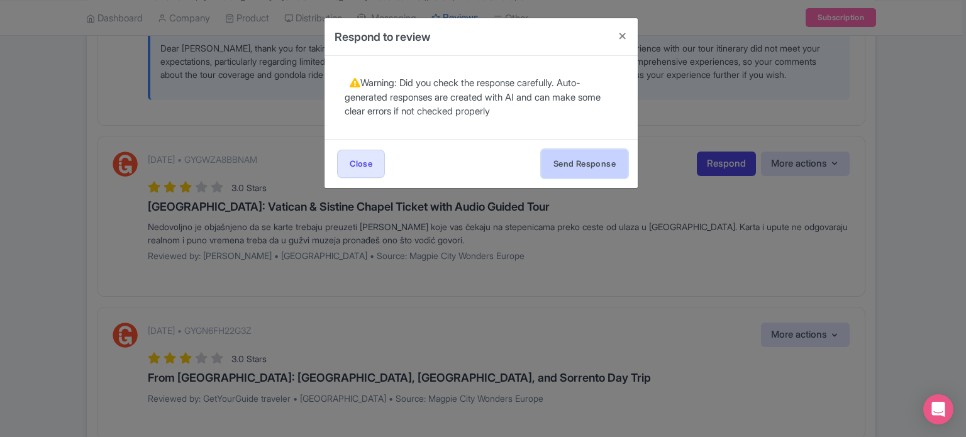
click at [577, 168] on button "Send Response" at bounding box center [585, 164] width 86 height 28
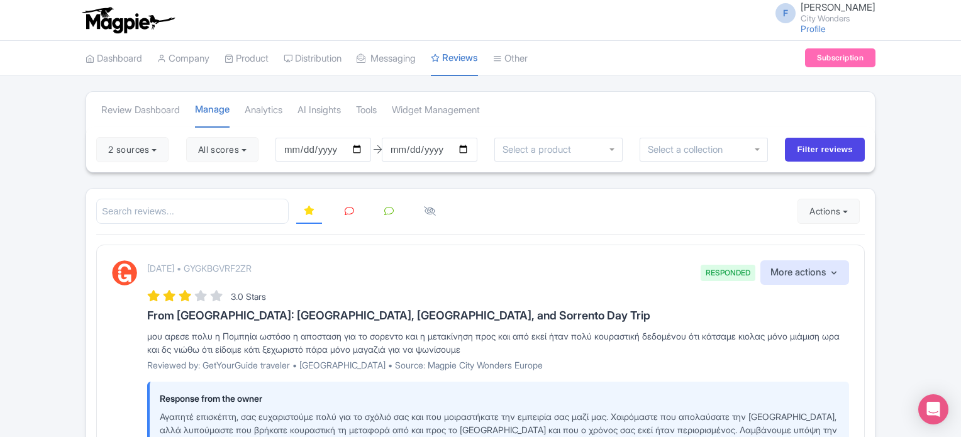
click at [347, 216] on link at bounding box center [349, 211] width 25 height 25
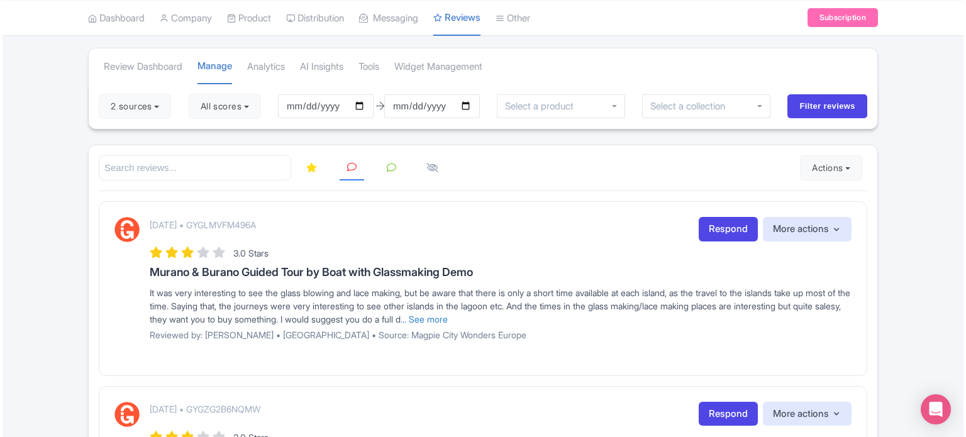
scroll to position [43, 0]
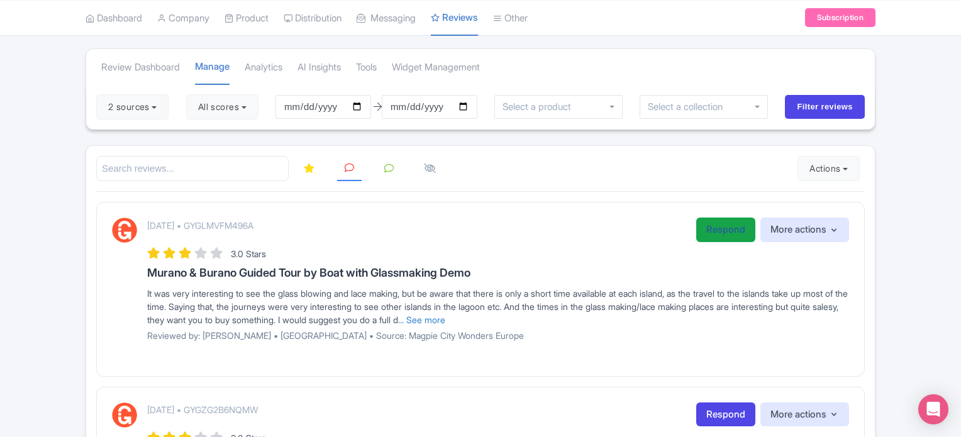
click at [711, 227] on link "Respond" at bounding box center [725, 230] width 59 height 25
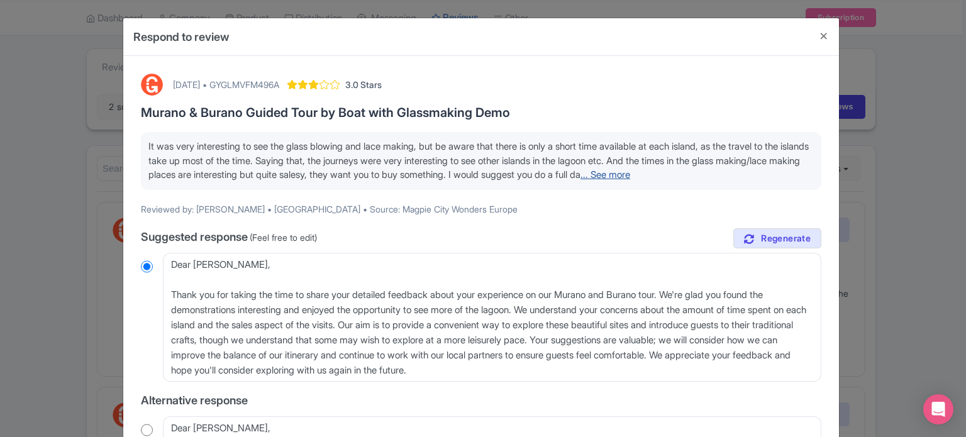
click at [630, 172] on link "... See more" at bounding box center [606, 175] width 50 height 12
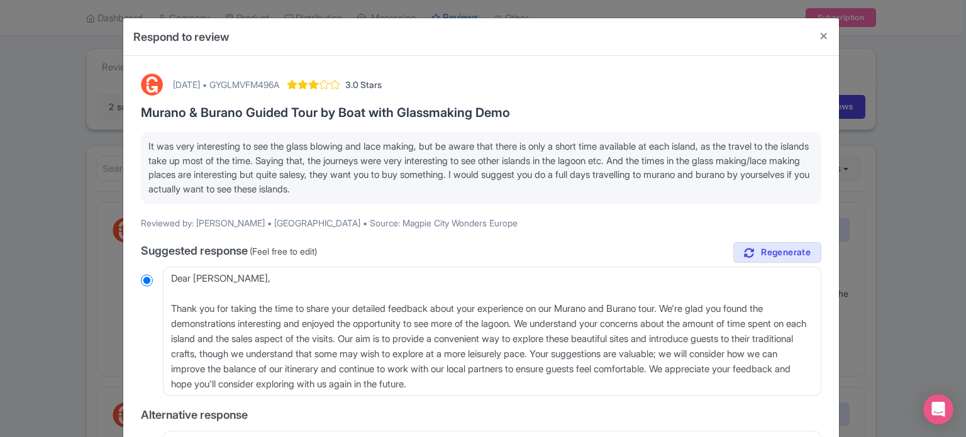
scroll to position [63, 0]
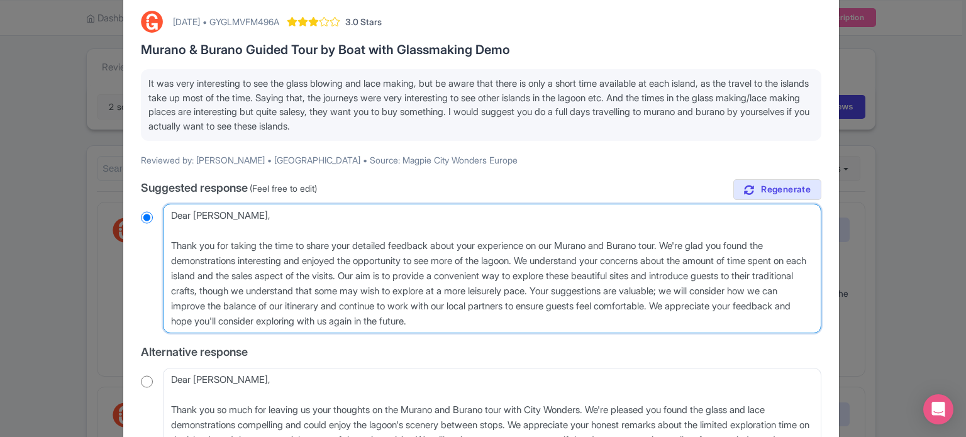
drag, startPoint x: 665, startPoint y: 292, endPoint x: 817, endPoint y: 304, distance: 152.1
click at [817, 304] on textarea "Dear Adrian, Thank you for taking the time to share your detailed feedback abou…" at bounding box center [492, 269] width 659 height 130
type textarea "Dear Adrian, Thank you for taking the time to share your detailed feedback abou…"
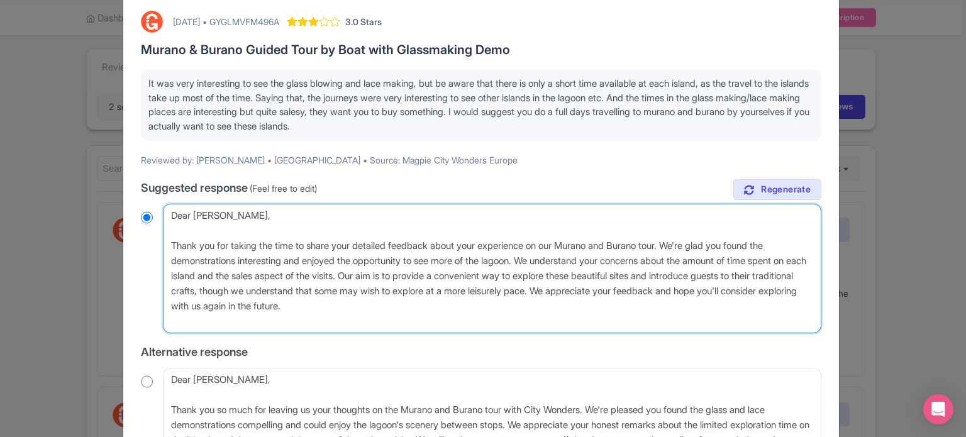
radio input "true"
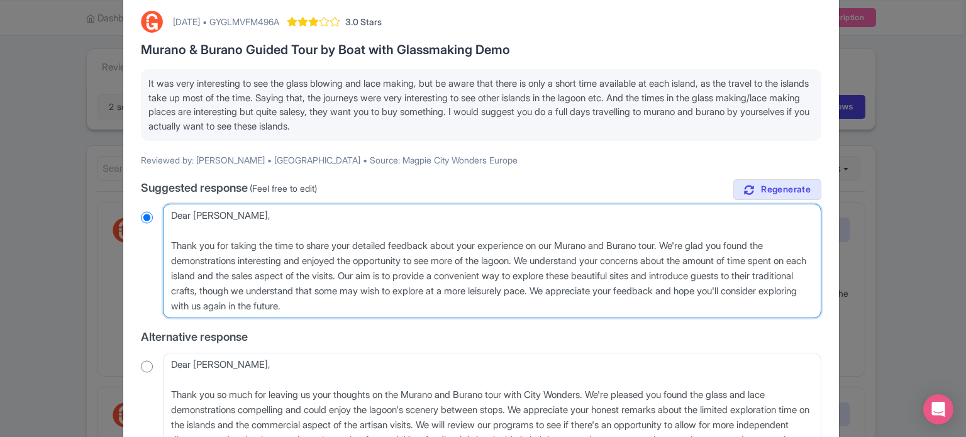
click at [169, 240] on textarea "Dear Adrian, Thank you for taking the time to share your detailed feedback abou…" at bounding box center [492, 261] width 659 height 114
type textarea "Dear Adrian, Thank you for taking the time to share your detailed feedback abou…"
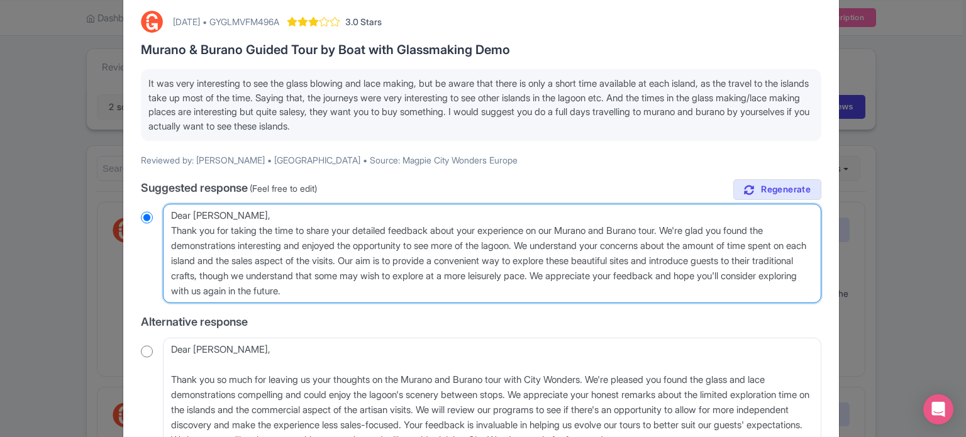
radio input "true"
type textarea "Dear Adrian,Thank you for taking the time to share your detailed feedback about…"
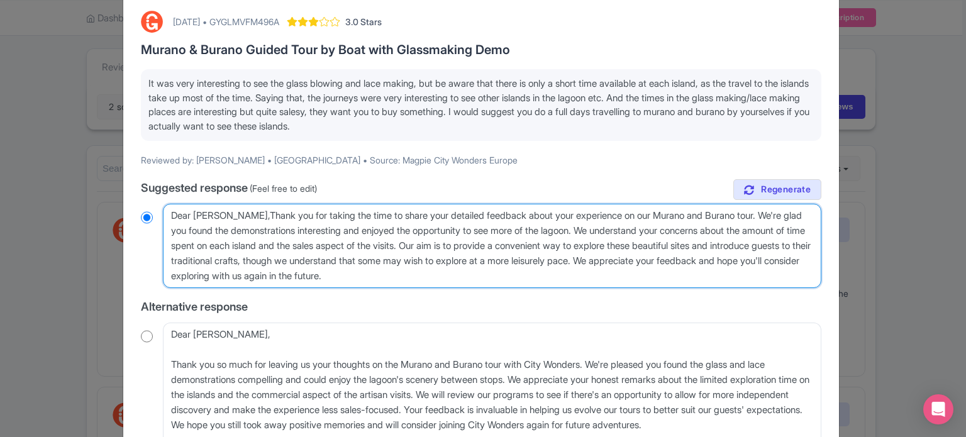
radio input "true"
type textarea "Dear Adrian, Thank you for taking the time to share your detailed feedback abou…"
radio input "true"
drag, startPoint x: 745, startPoint y: 261, endPoint x: 257, endPoint y: 279, distance: 488.5
click at [257, 279] on textarea "Dear Adrian, Thank you for taking the time to share your detailed feedback abou…" at bounding box center [492, 246] width 659 height 84
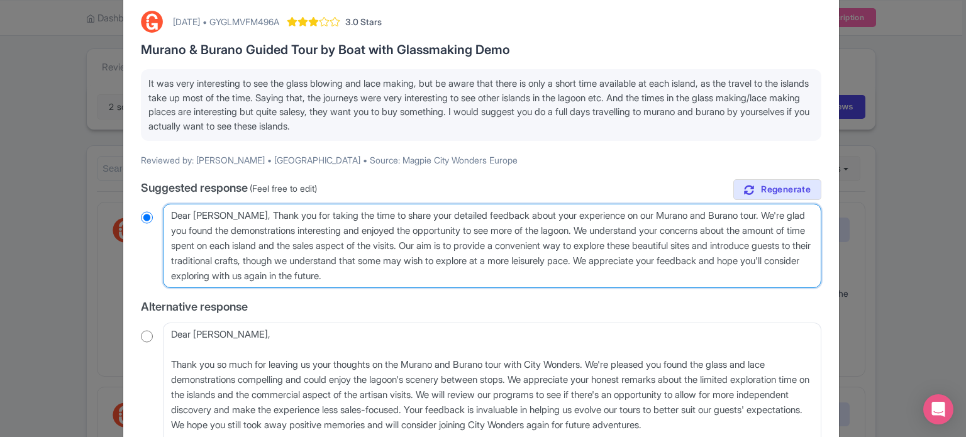
type textarea "Dear Adrian, Thank you for taking the time to share your detailed feedback abou…"
radio input "true"
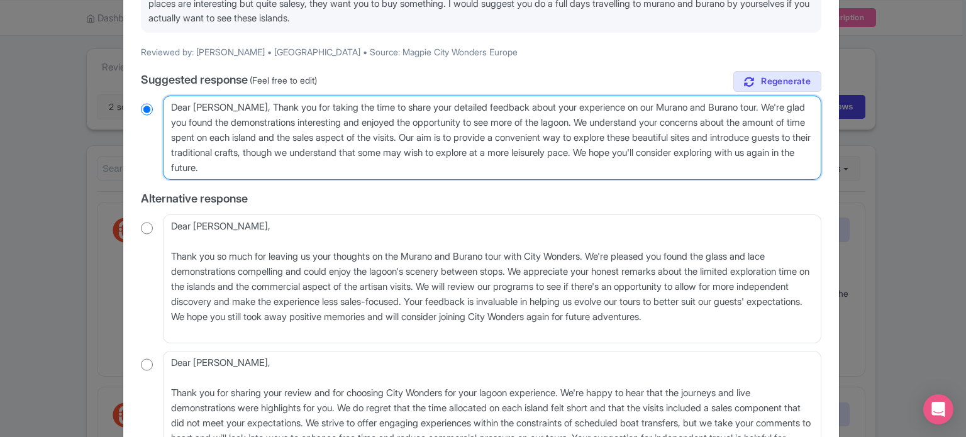
scroll to position [252, 0]
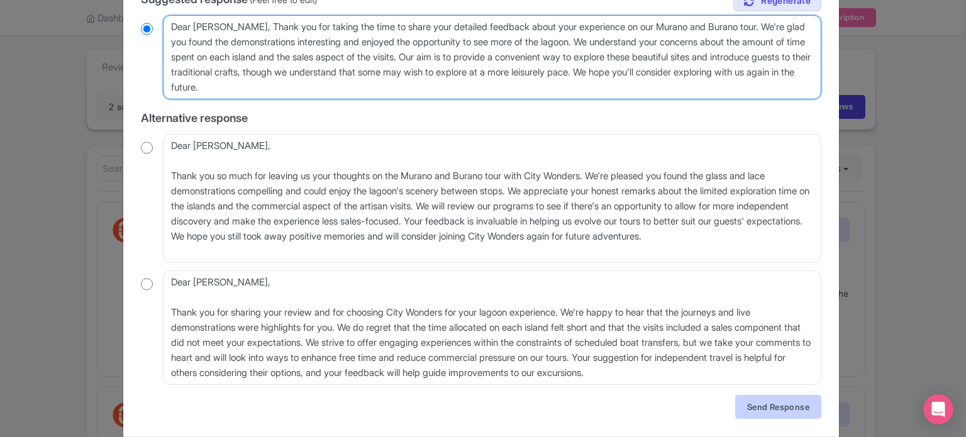
type textarea "Dear Adrian, Thank you for taking the time to share your detailed feedback abou…"
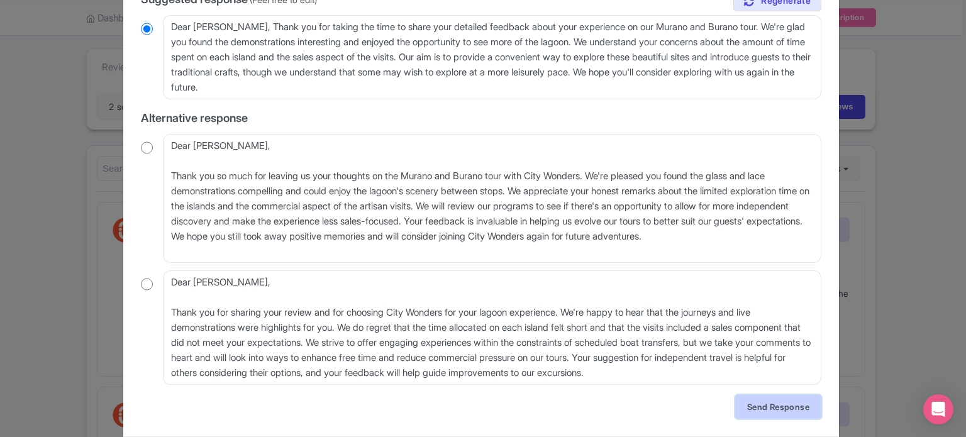
click at [758, 404] on link "Send Response" at bounding box center [778, 407] width 86 height 24
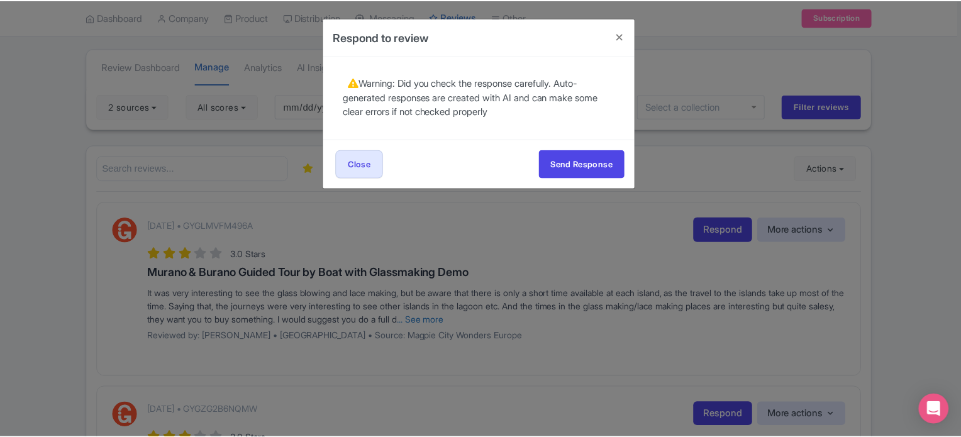
scroll to position [0, 0]
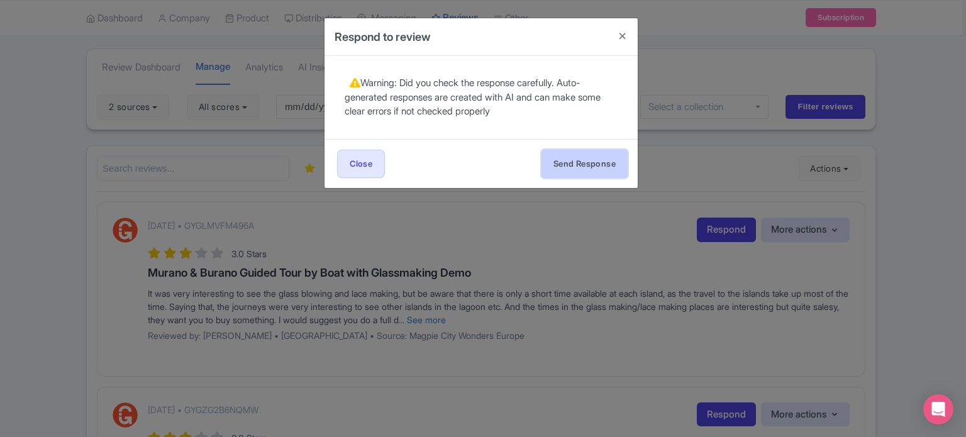
click at [598, 172] on button "Send Response" at bounding box center [585, 164] width 86 height 28
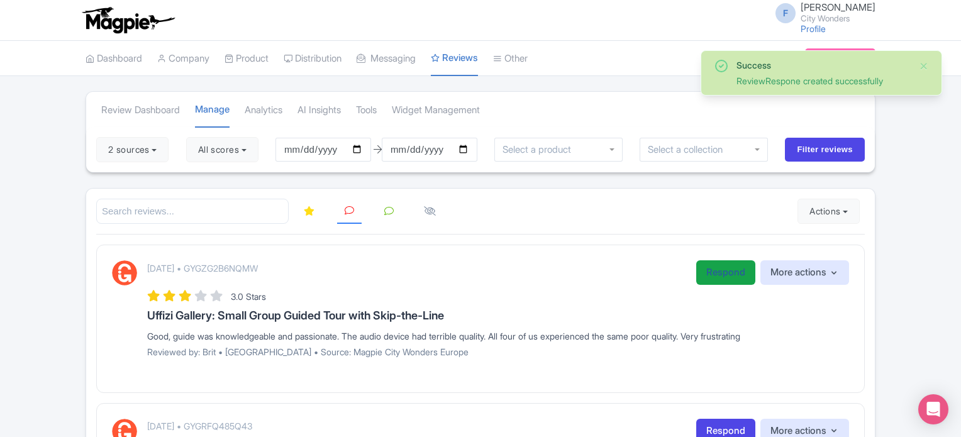
click at [713, 275] on link "Respond" at bounding box center [725, 272] width 59 height 25
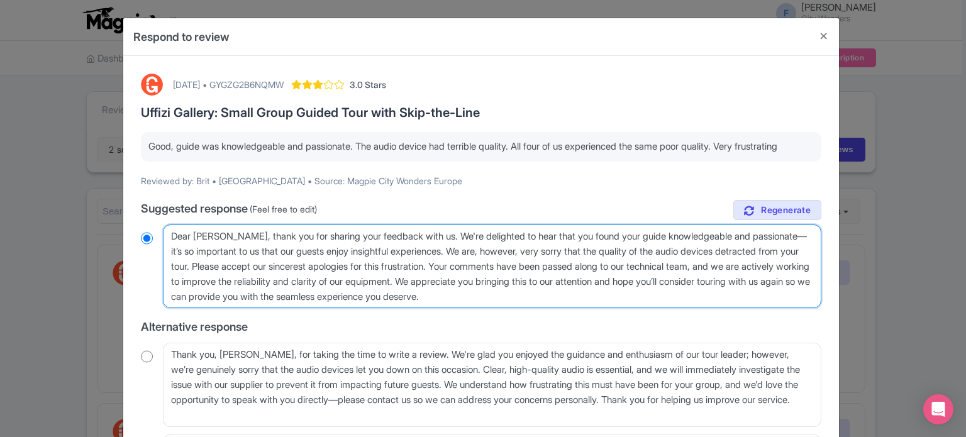
drag, startPoint x: 745, startPoint y: 276, endPoint x: 479, endPoint y: 293, distance: 266.0
click at [479, 293] on textarea "Dear Brit, thank you for sharing your feedback with us. We're delighted to hear…" at bounding box center [492, 267] width 659 height 84
type textarea "Dear Brit, thank you for sharing your feedback with us. We're delighted to hear…"
radio input "true"
drag, startPoint x: 698, startPoint y: 276, endPoint x: 743, endPoint y: 277, distance: 45.3
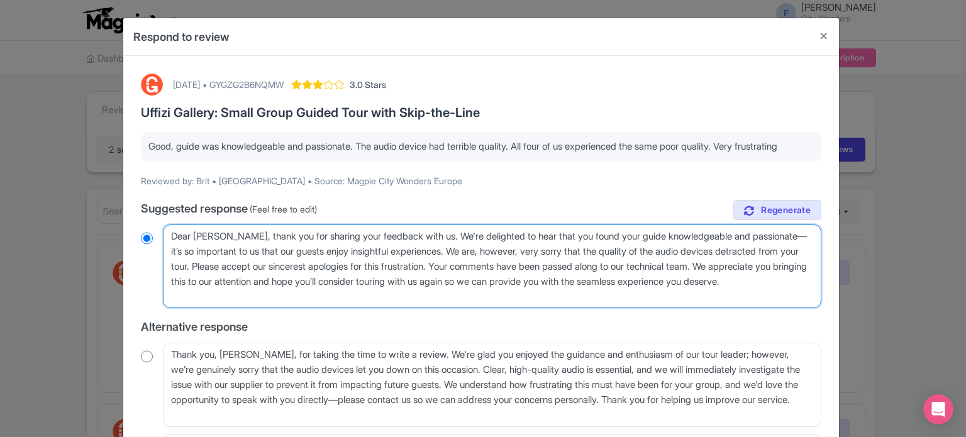
click at [743, 277] on textarea "Dear Brit, thank you for sharing your feedback with us. We're delighted to hear…" at bounding box center [492, 267] width 659 height 84
type textarea "Dear Brit, thank you for sharing your feedback with us. We're delighted to hear…"
radio input "true"
type textarea "Dear Brit, thank you for sharing your feedback with us. We're delighted to hear…"
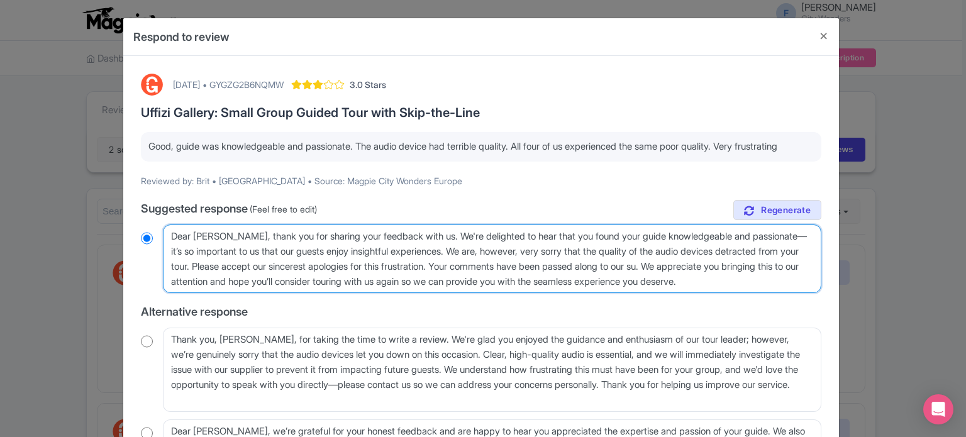
radio input "true"
type textarea "Dear Brit, thank you for sharing your feedback with us. We're delighted to hear…"
radio input "true"
type textarea "Dear Brit, thank you for sharing your feedback with us. We're delighted to hear…"
radio input "true"
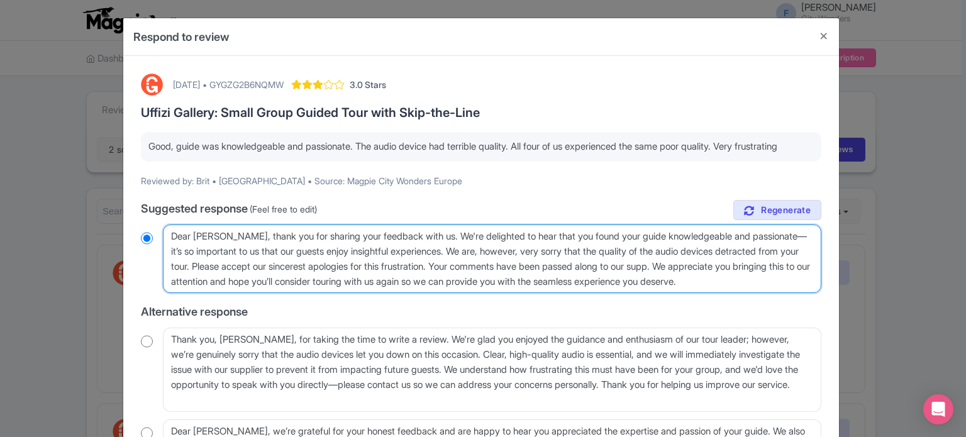
type textarea "Dear Brit, thank you for sharing your feedback with us. We're delighted to hear…"
radio input "true"
type textarea "Dear Brit, thank you for sharing your feedback with us. We're delighted to hear…"
radio input "true"
type textarea "Dear Brit, thank you for sharing your feedback with us. We're delighted to hear…"
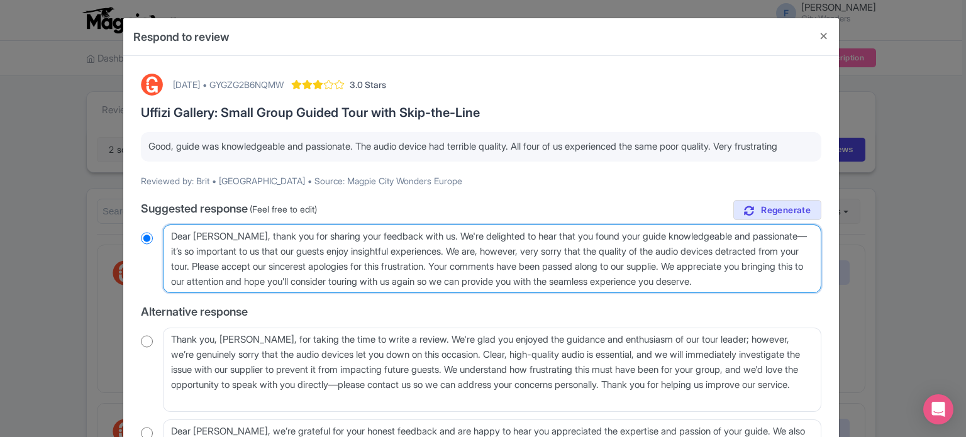
radio input "true"
type textarea "Dear Brit, thank you for sharing your feedback with us. We're delighted to hear…"
radio input "true"
click at [681, 282] on textarea "Dear Brit, thank you for sharing your feedback with us. We're delighted to hear…" at bounding box center [492, 259] width 659 height 69
type textarea "Dear Brit, thank you for sharing your feedback with us. We're delighted to hear…"
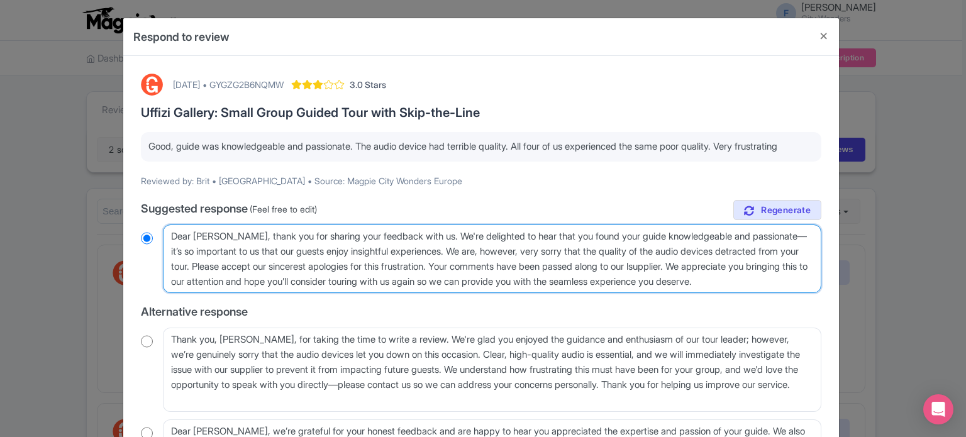
radio input "true"
type textarea "Dear Brit, thank you for sharing your feedback with us. We're delighted to hear…"
radio input "true"
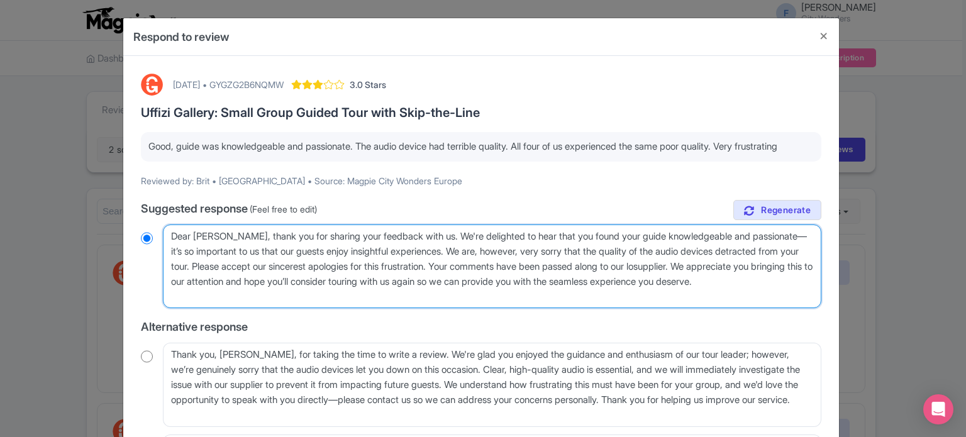
type textarea "Dear Brit, thank you for sharing your feedback with us. We're delighted to hear…"
radio input "true"
type textarea "Dear Brit, thank you for sharing your feedback with us. We're delighted to hear…"
radio input "true"
type textarea "Dear Brit, thank you for sharing your feedback with us. We're delighted to hear…"
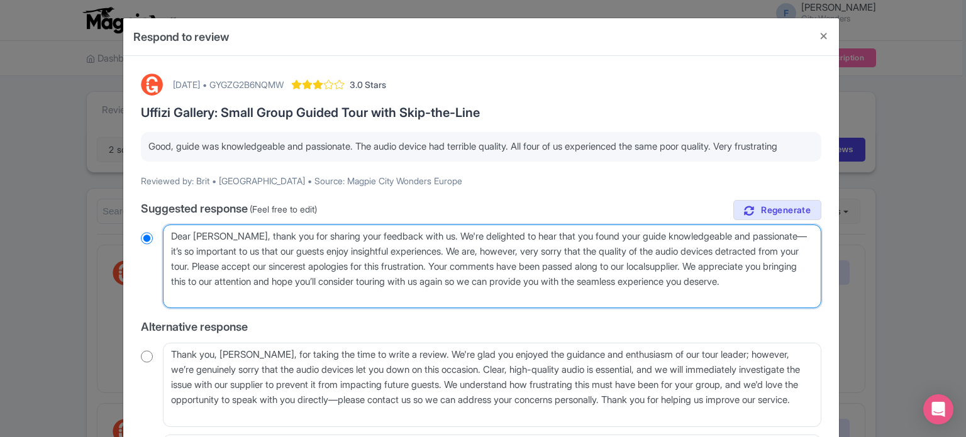
radio input "true"
type textarea "Dear Brit, thank you for sharing your feedback with us. We're delighted to hear…"
radio input "true"
drag, startPoint x: 352, startPoint y: 310, endPoint x: 518, endPoint y: 290, distance: 167.9
click at [518, 290] on textarea "Dear Brit, thank you for sharing your feedback with us. We're delighted to hear…" at bounding box center [492, 267] width 659 height 84
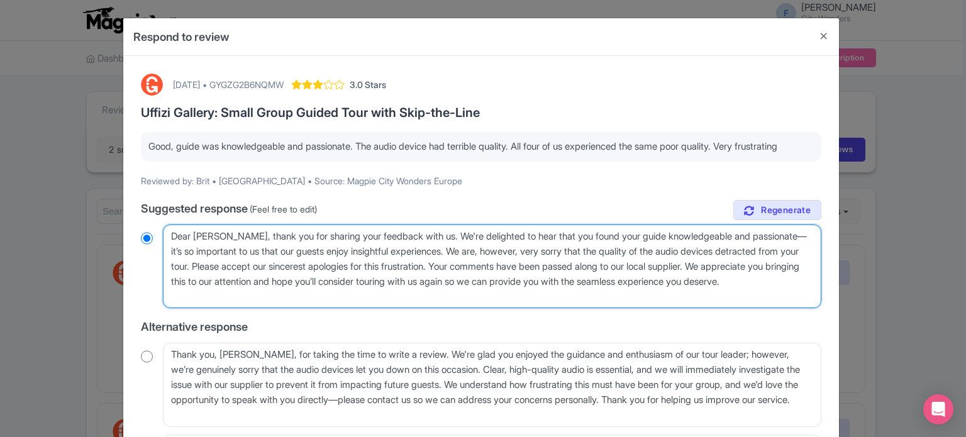
type textarea "Dear Brit, thank you for sharing your feedback with us. We're delighted to hear…"
radio input "true"
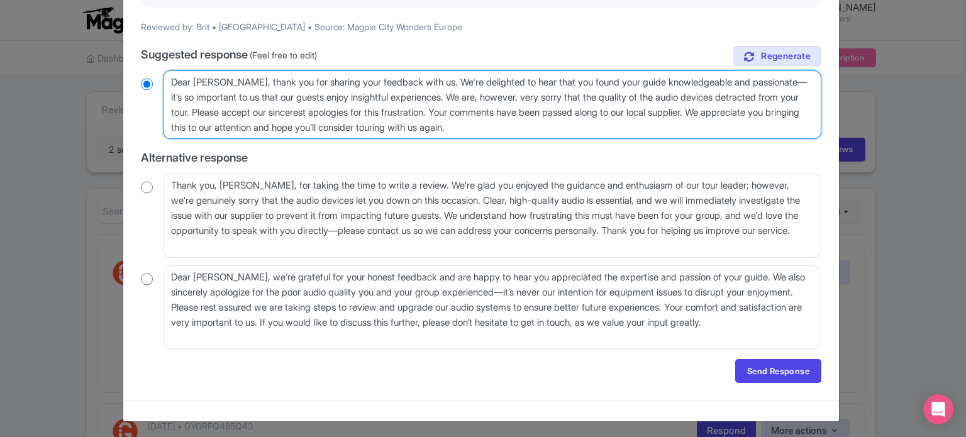
scroll to position [170, 0]
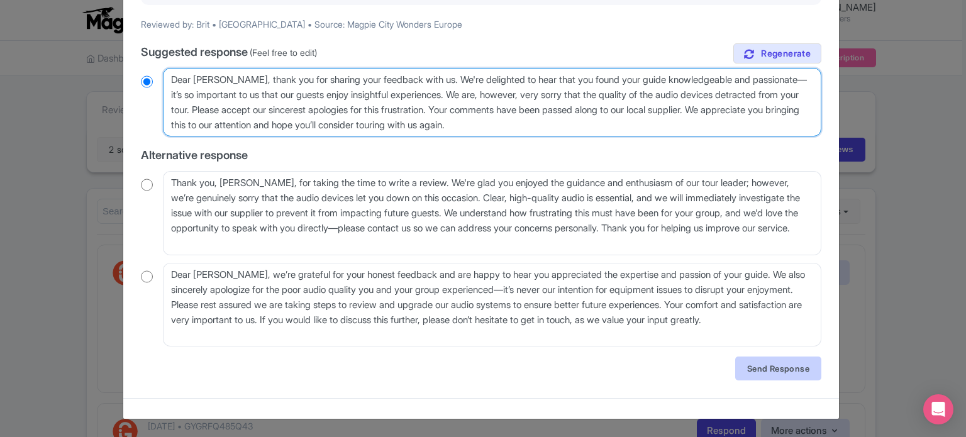
type textarea "Dear Brit, thank you for sharing your feedback with us. We're delighted to hear…"
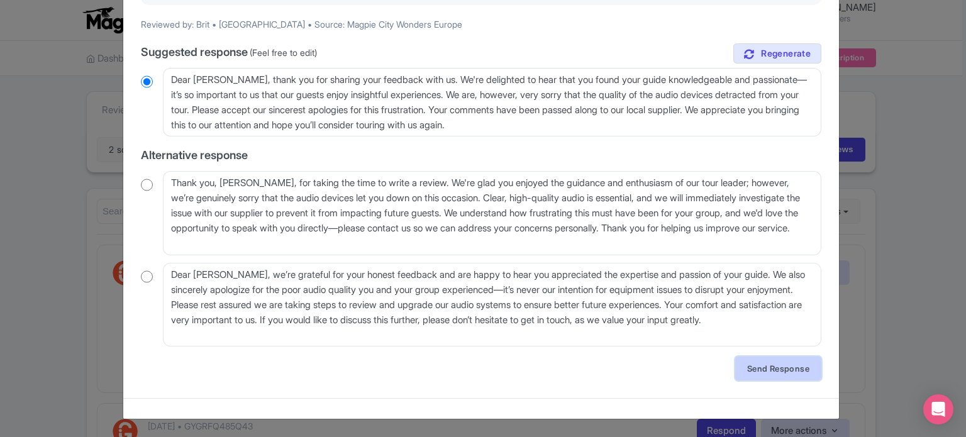
click at [754, 370] on link "Send Response" at bounding box center [778, 369] width 86 height 24
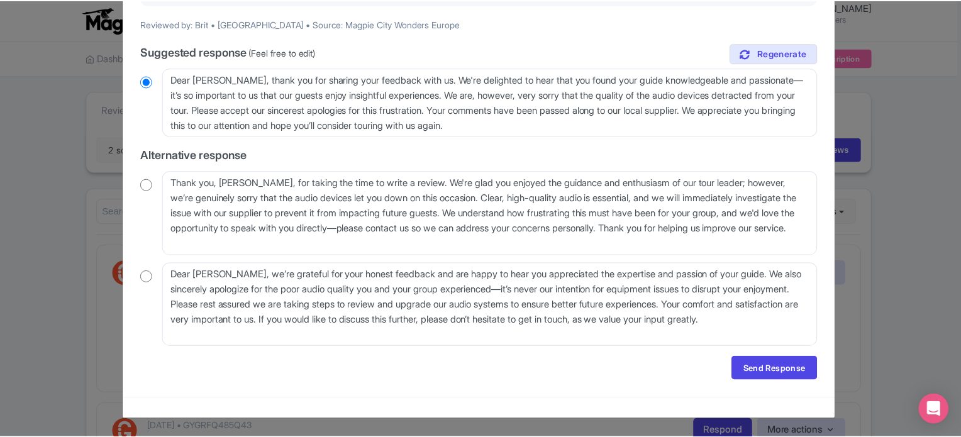
scroll to position [0, 0]
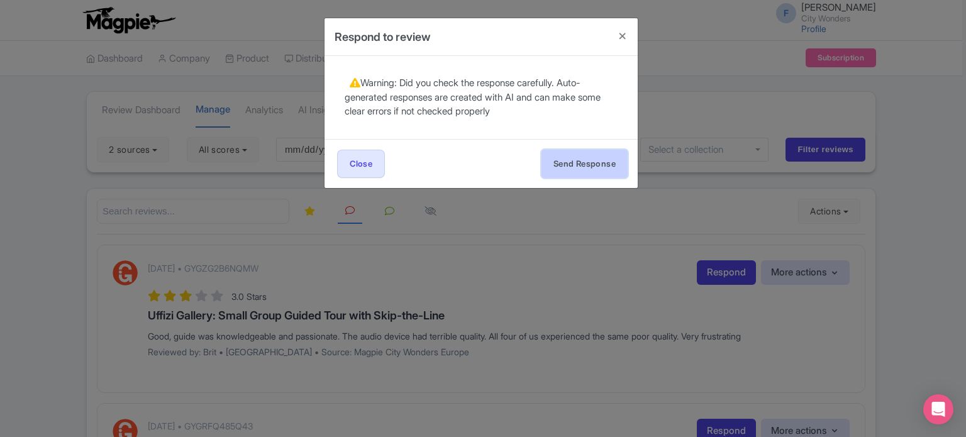
click at [594, 170] on button "Send Response" at bounding box center [585, 164] width 86 height 28
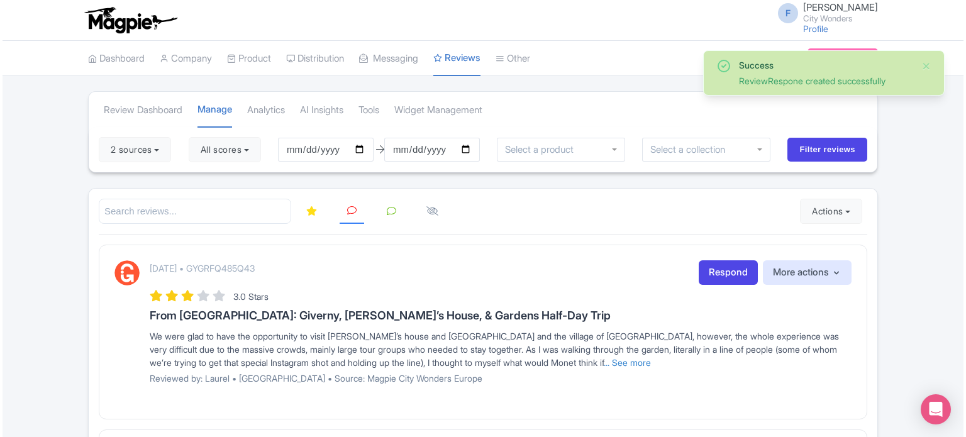
scroll to position [63, 0]
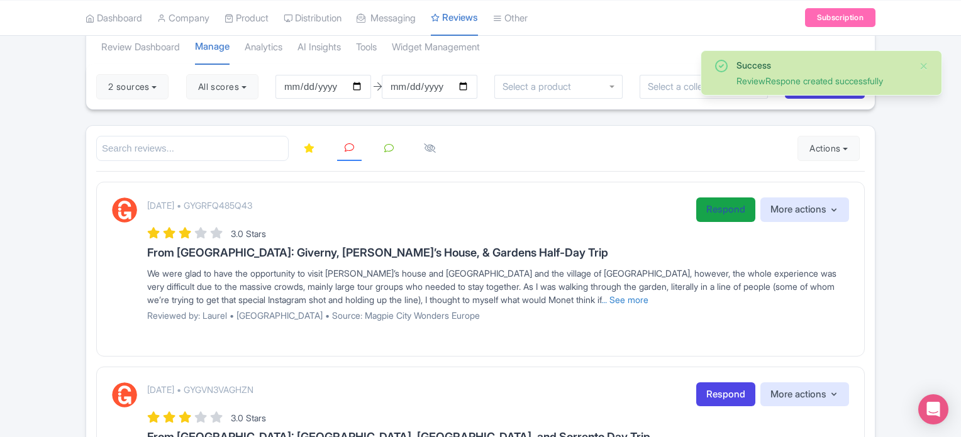
click at [708, 206] on link "Respond" at bounding box center [725, 210] width 59 height 25
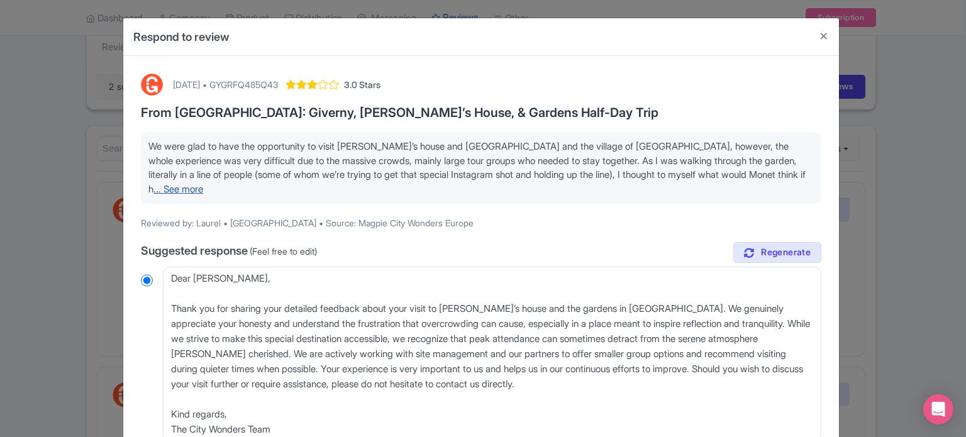
click at [203, 183] on link "... See more" at bounding box center [178, 189] width 50 height 12
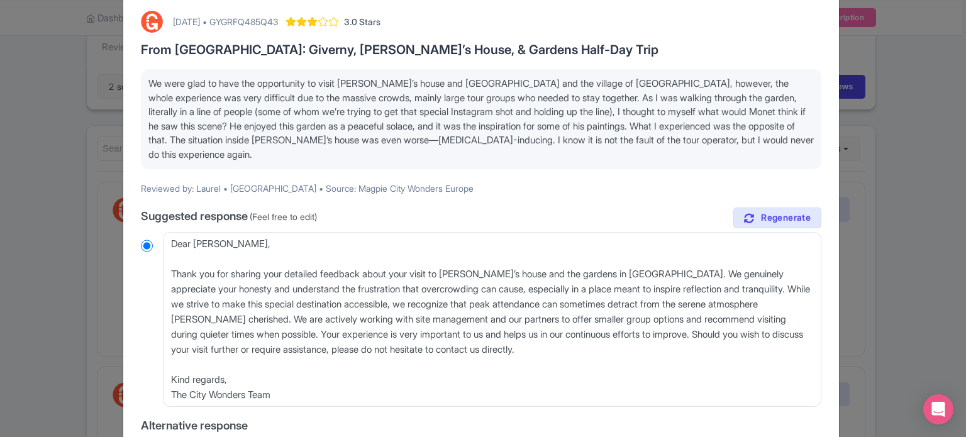
scroll to position [126, 0]
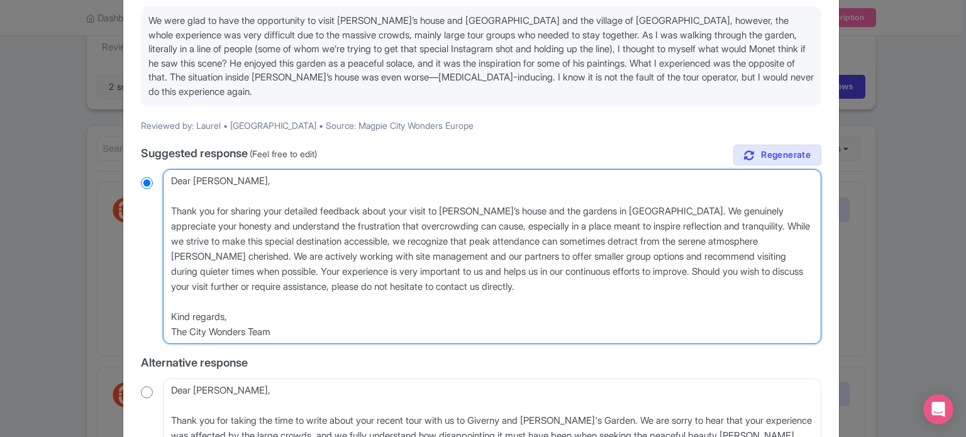
drag, startPoint x: 218, startPoint y: 256, endPoint x: 266, endPoint y: 270, distance: 49.8
click at [266, 270] on textarea "Dear Laurel, Thank you for sharing your detailed feedback about your visit to M…" at bounding box center [492, 256] width 659 height 175
click at [282, 269] on textarea "Dear Laurel, Thank you for sharing your detailed feedback about your visit to M…" at bounding box center [492, 256] width 659 height 175
drag, startPoint x: 267, startPoint y: 269, endPoint x: 295, endPoint y: 326, distance: 63.9
click at [295, 326] on textarea "Dear Laurel, Thank you for sharing your detailed feedback about your visit to M…" at bounding box center [492, 256] width 659 height 175
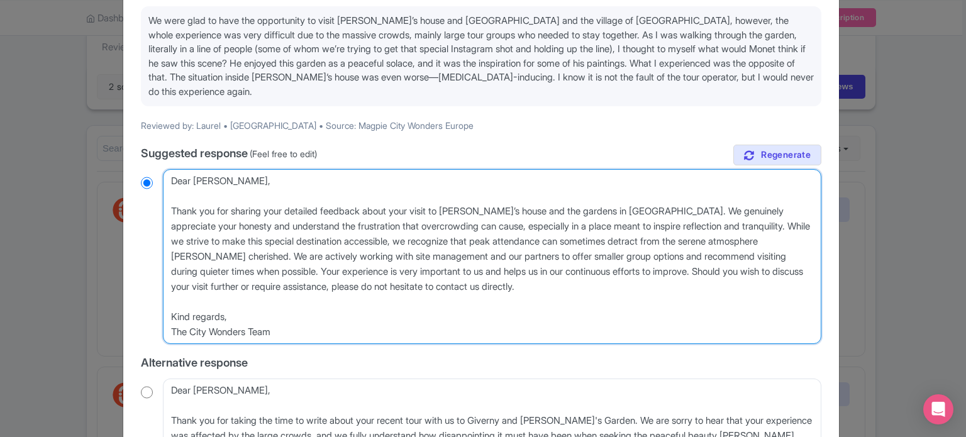
type textarea "Dear Laurel, Thank you for sharing your detailed feedback about your visit to M…"
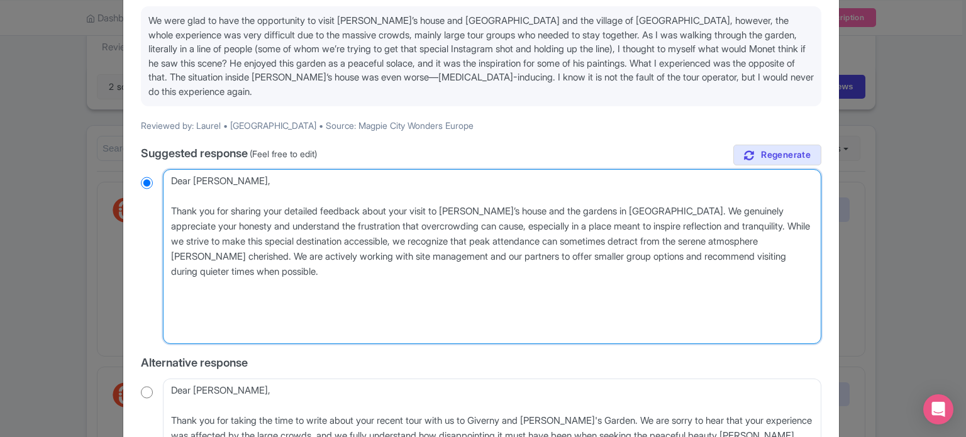
radio input "true"
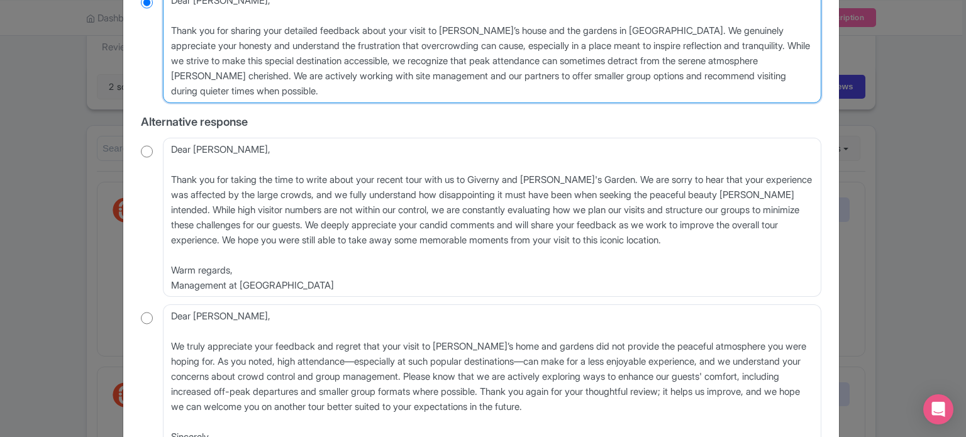
scroll to position [377, 0]
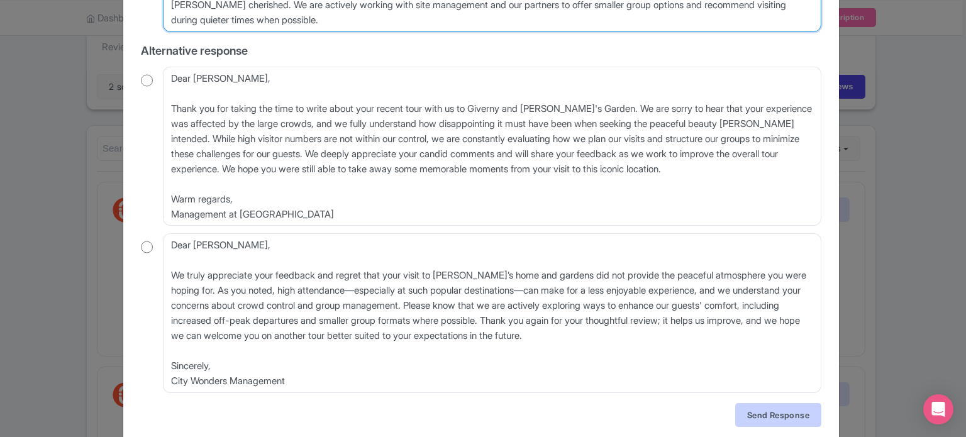
type textarea "Dear Laurel, Thank you for sharing your detailed feedback about your visit to M…"
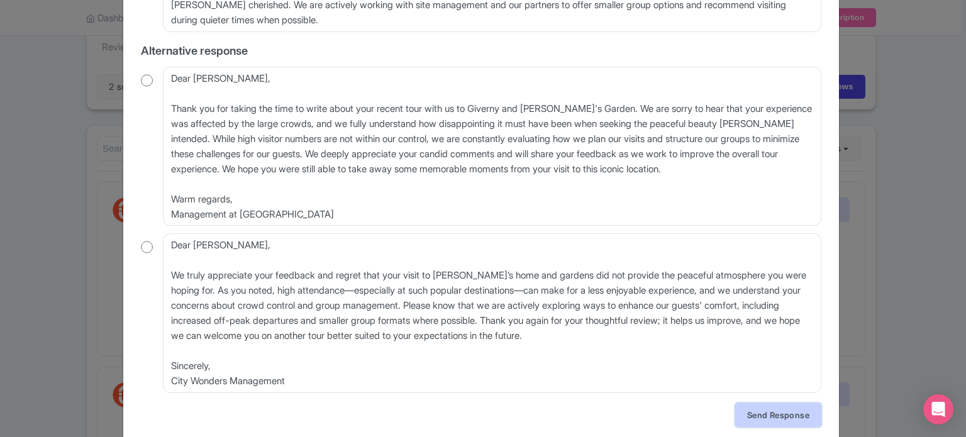
click at [767, 412] on link "Send Response" at bounding box center [778, 415] width 86 height 24
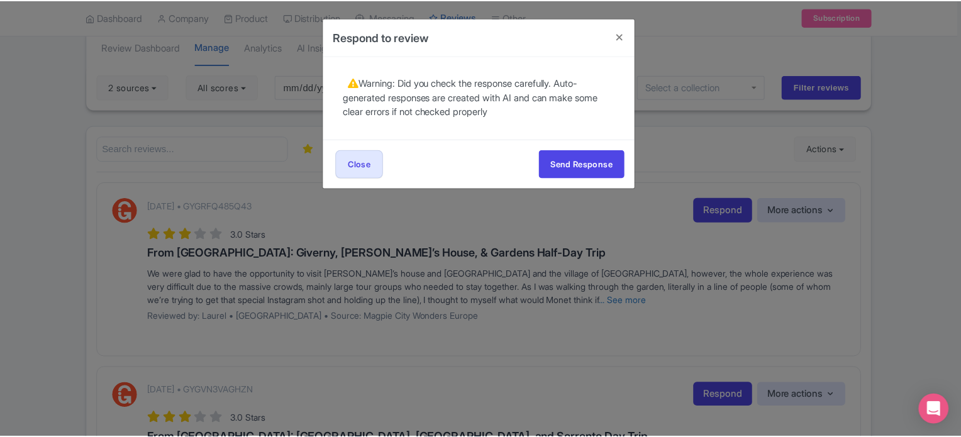
scroll to position [0, 0]
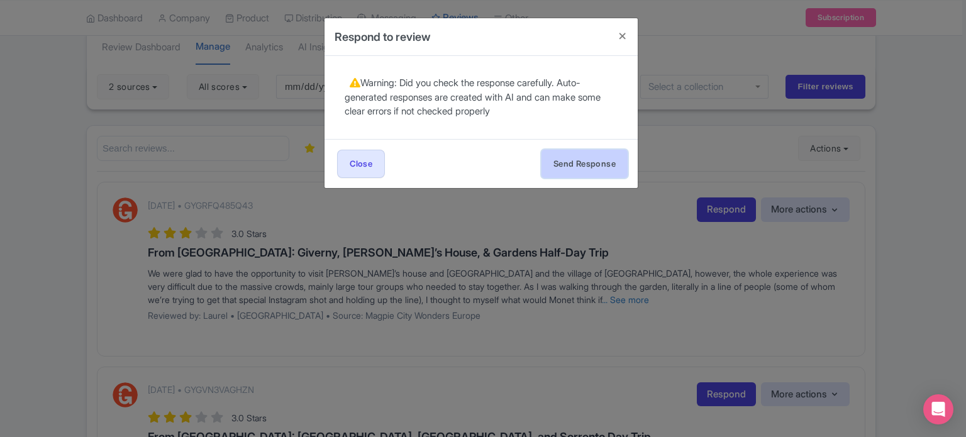
click at [590, 169] on button "Send Response" at bounding box center [585, 164] width 86 height 28
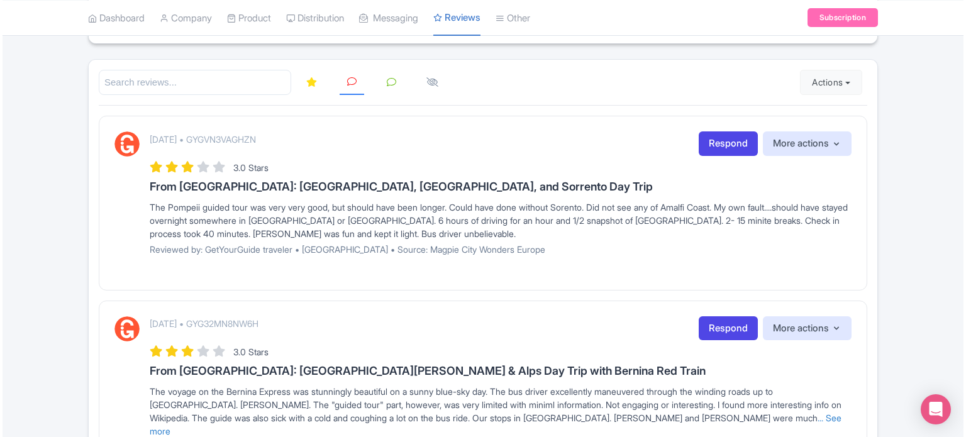
scroll to position [3, 0]
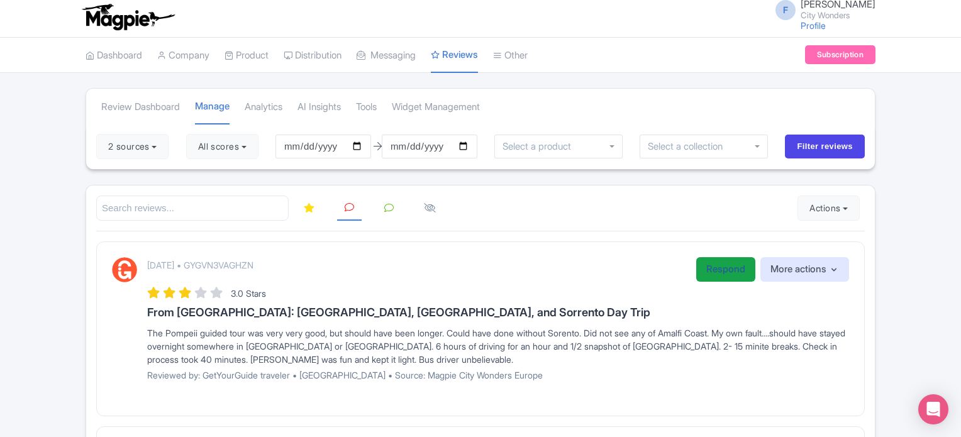
click at [704, 269] on link "Respond" at bounding box center [725, 269] width 59 height 25
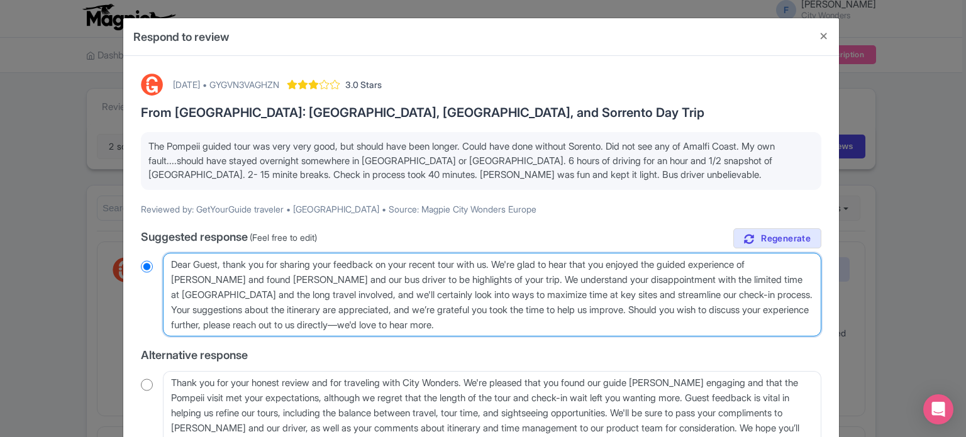
drag, startPoint x: 545, startPoint y: 321, endPoint x: 631, endPoint y: 309, distance: 87.0
click at [631, 309] on textarea "Dear Guest, thank you for sharing your feedback on your recent tour with us. We…" at bounding box center [492, 295] width 659 height 84
type textarea "Dear Guest, thank you for sharing your feedback on your recent tour with us. We…"
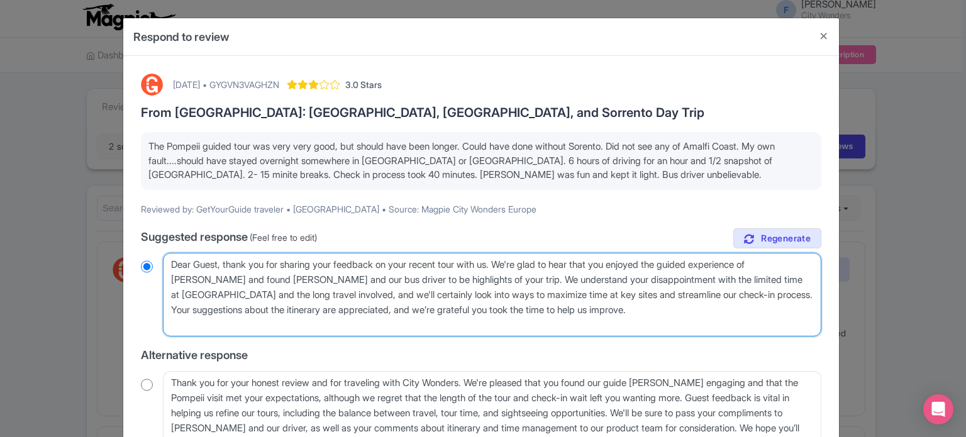
radio input "true"
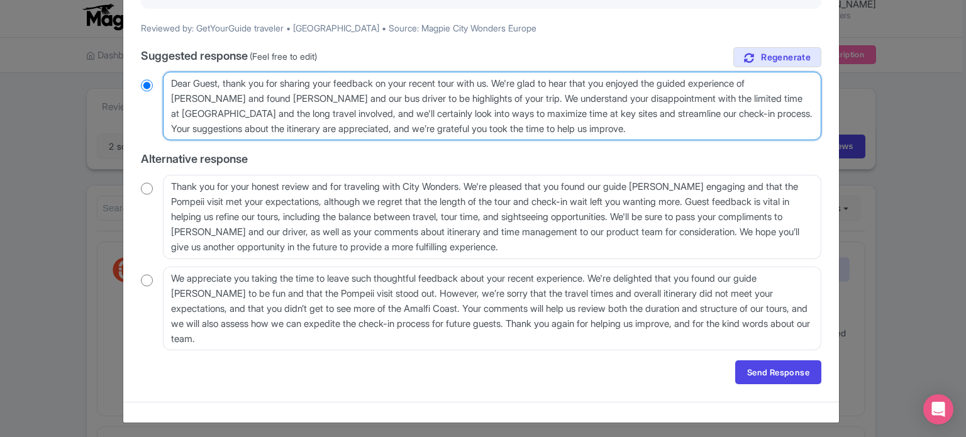
scroll to position [184, 0]
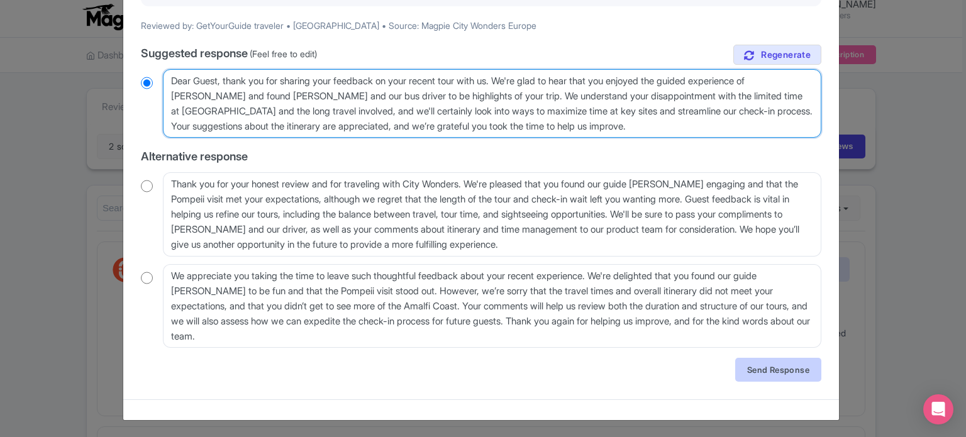
type textarea "Dear Guest, thank you for sharing your feedback on your recent tour with us. We…"
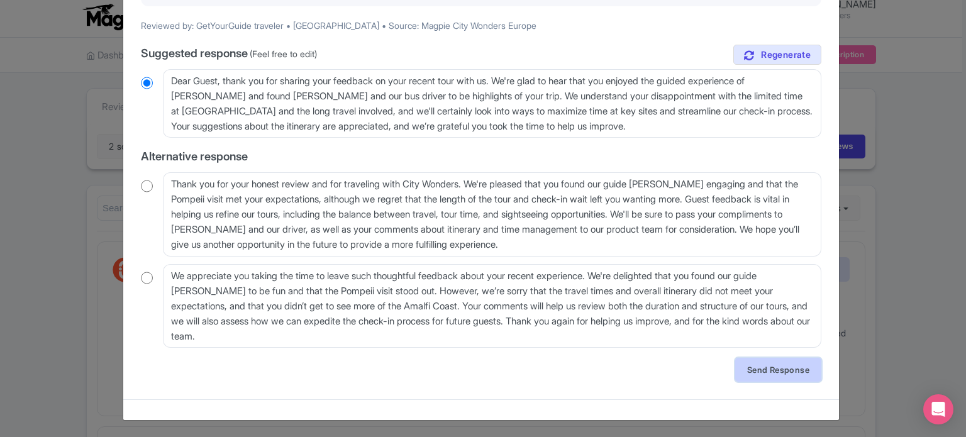
click at [757, 371] on link "Send Response" at bounding box center [778, 370] width 86 height 24
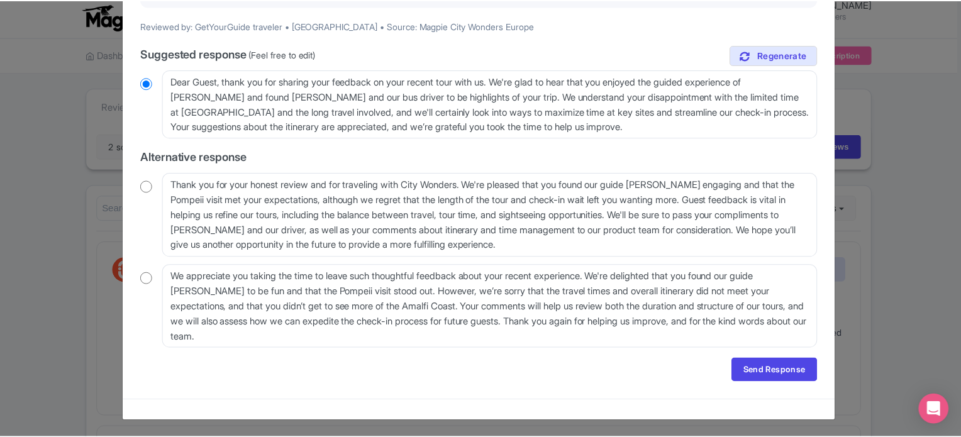
scroll to position [0, 0]
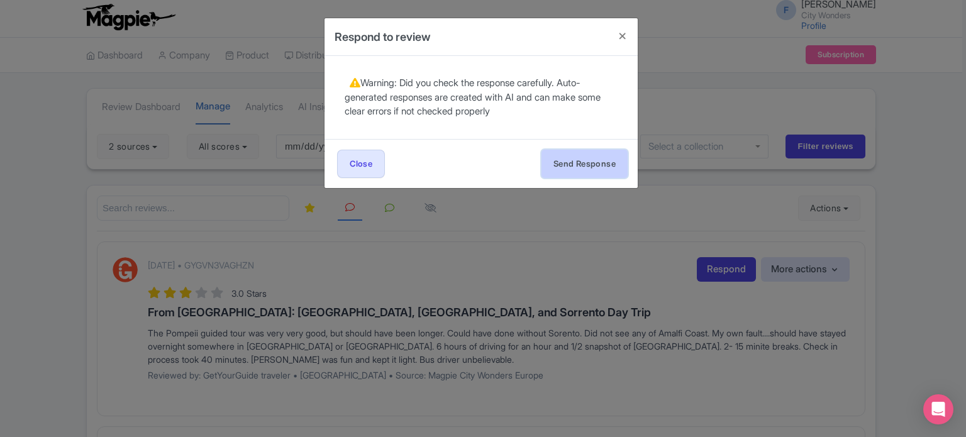
click at [596, 173] on button "Send Response" at bounding box center [585, 164] width 86 height 28
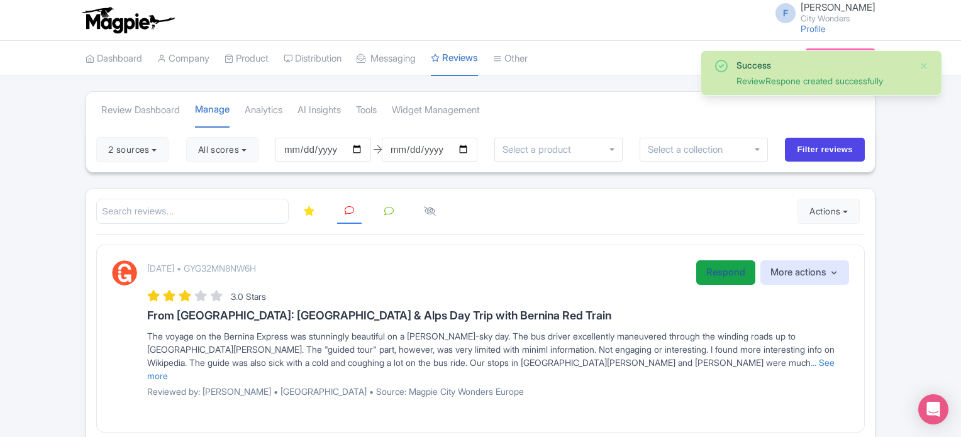
click at [707, 272] on link "Respond" at bounding box center [725, 272] width 59 height 25
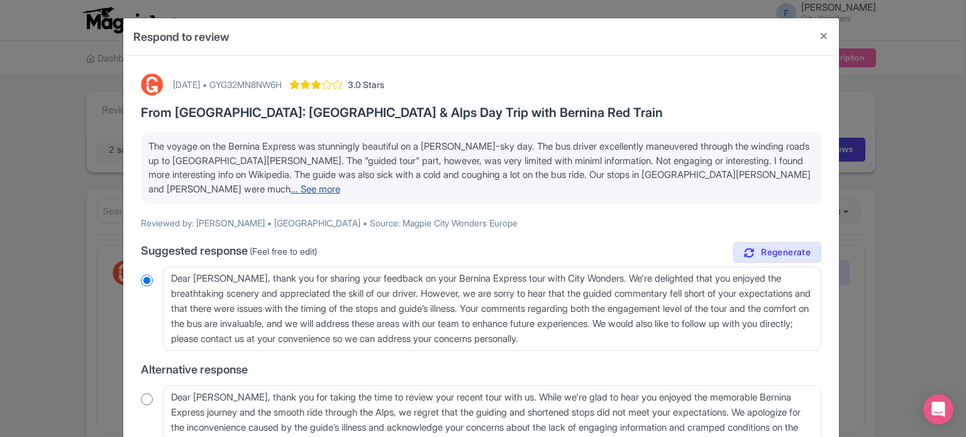
click at [340, 183] on link "... See more" at bounding box center [316, 189] width 50 height 12
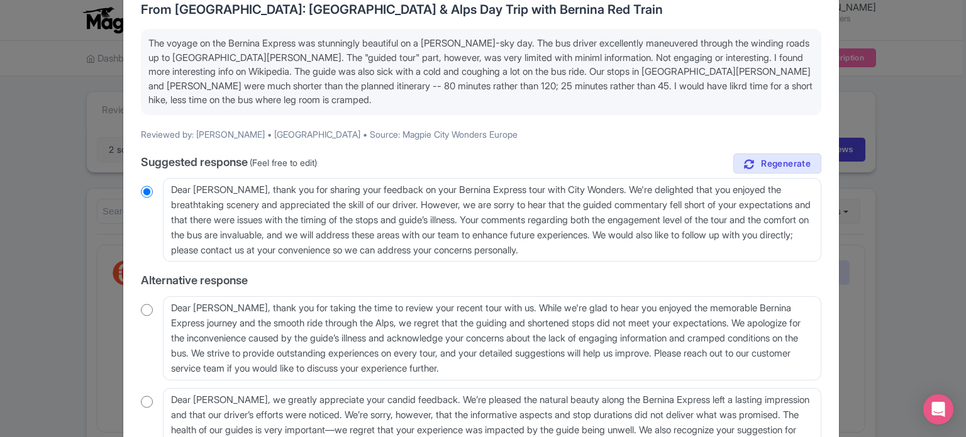
scroll to position [126, 0]
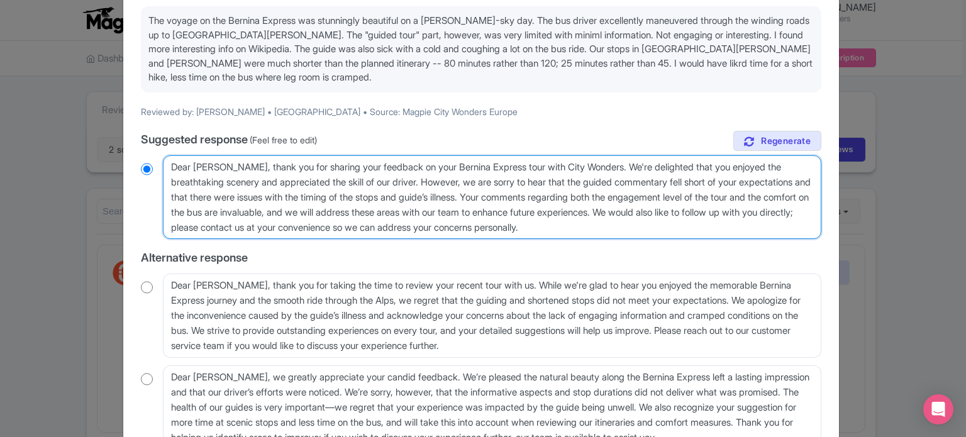
drag, startPoint x: 731, startPoint y: 230, endPoint x: 745, endPoint y: 208, distance: 26.0
click at [745, 208] on textarea "Dear Linda, thank you for sharing your feedback on your Bernina Express tour wi…" at bounding box center [492, 197] width 659 height 84
type textarea "Dear Linda, thank you for sharing your feedback on your Bernina Express tour wi…"
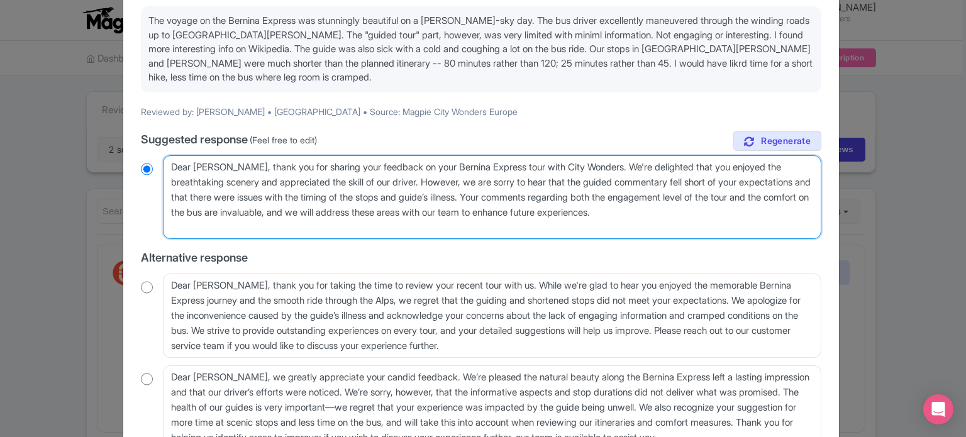
radio input "true"
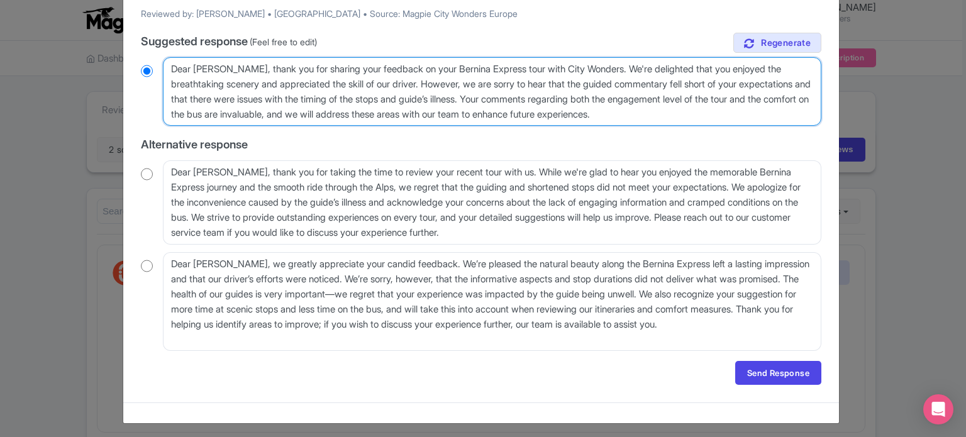
scroll to position [227, 0]
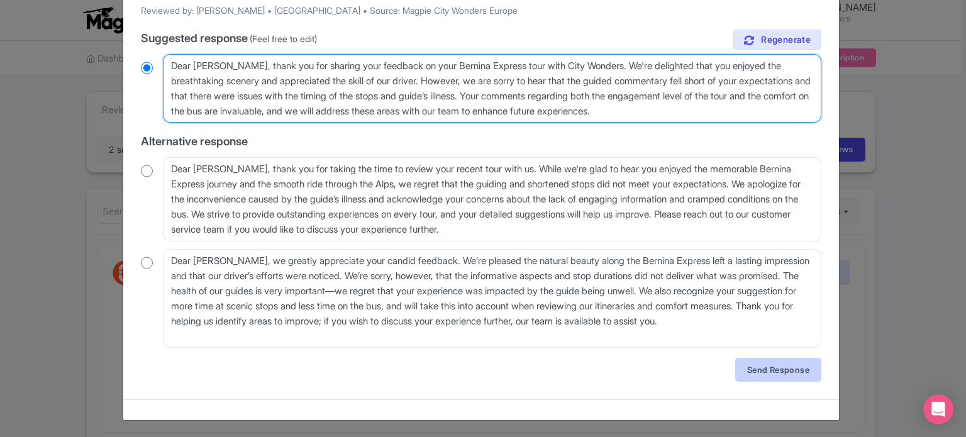
type textarea "Dear Linda, thank you for sharing your feedback on your Bernina Express tour wi…"
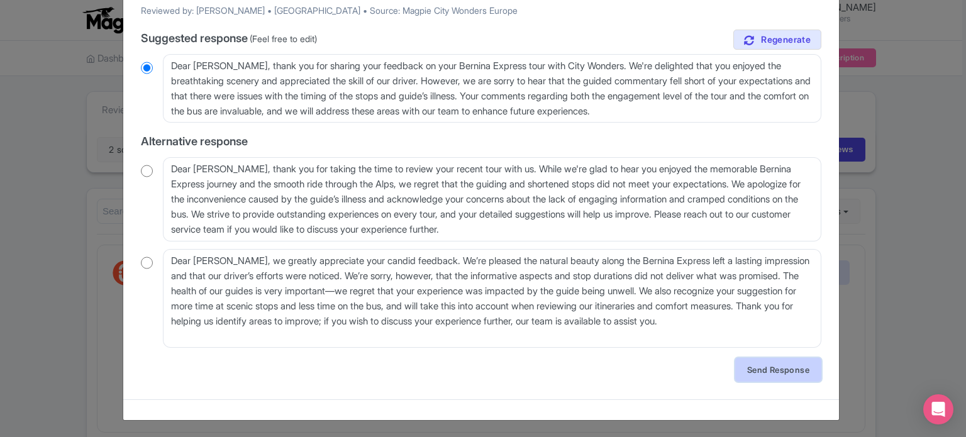
click at [786, 367] on link "Send Response" at bounding box center [778, 370] width 86 height 24
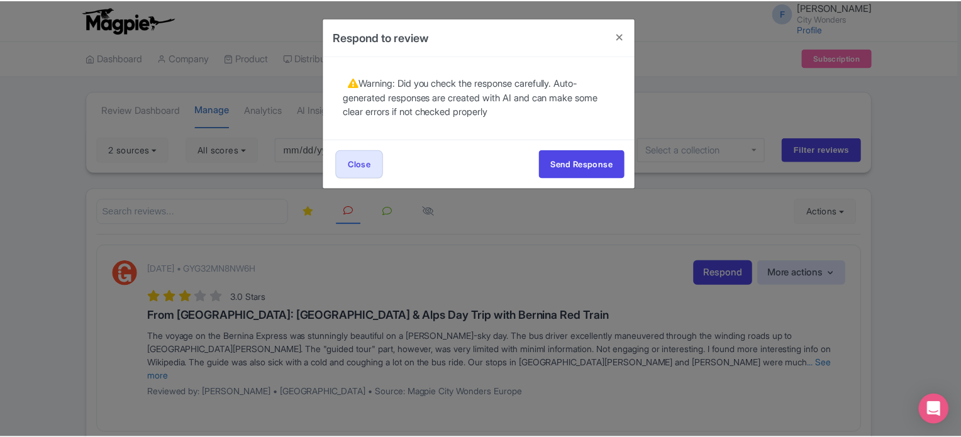
scroll to position [0, 0]
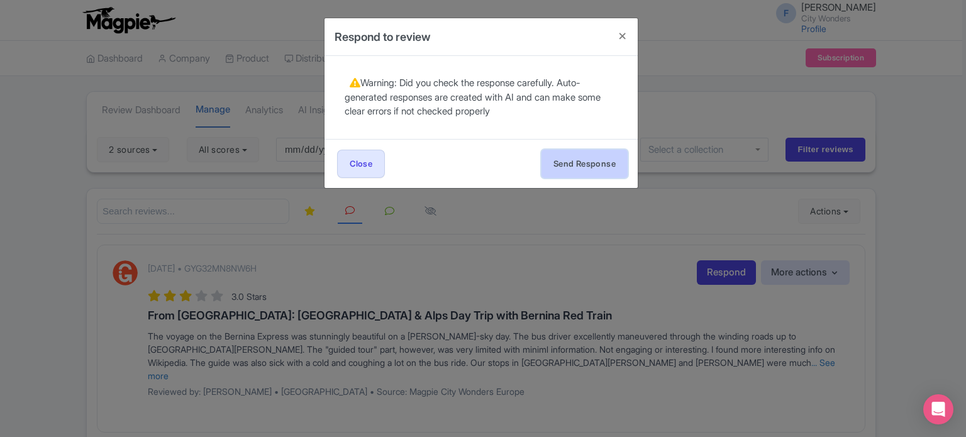
click at [584, 161] on button "Send Response" at bounding box center [585, 164] width 86 height 28
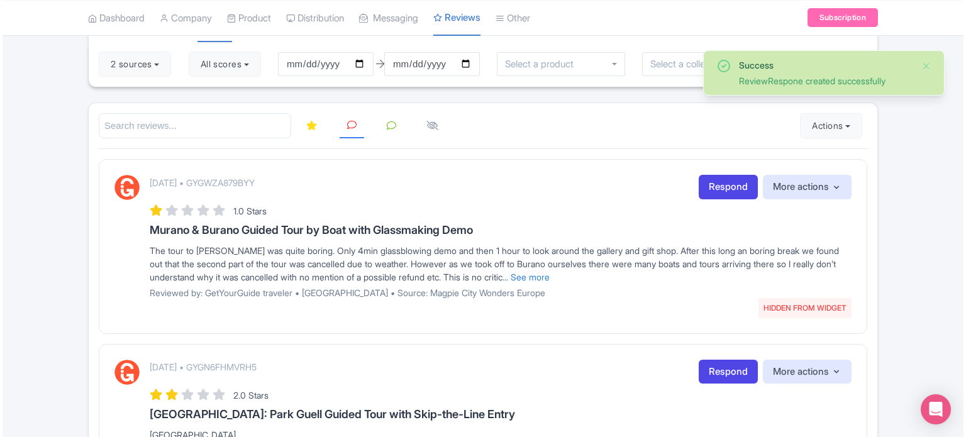
scroll to position [126, 0]
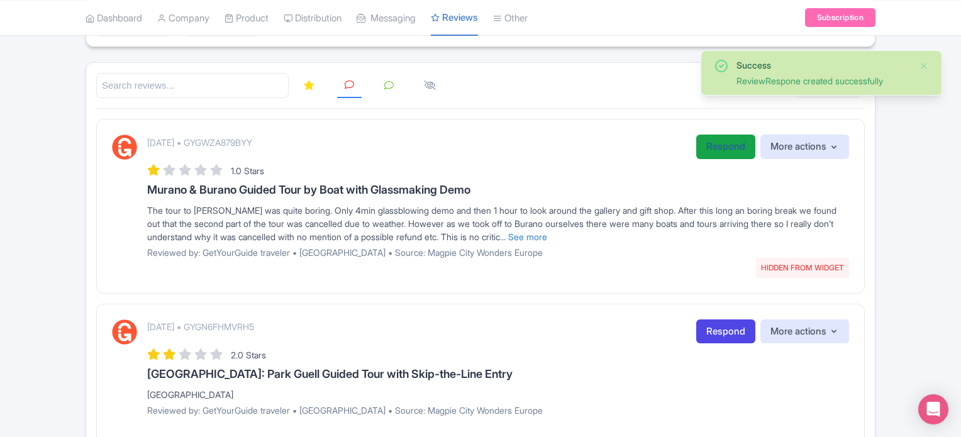
click at [725, 150] on link "Respond" at bounding box center [725, 147] width 59 height 25
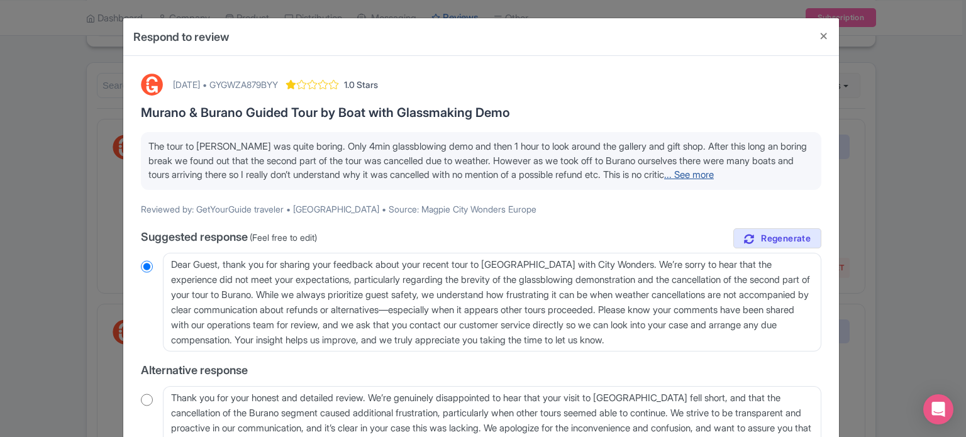
click at [714, 172] on link "... See more" at bounding box center [689, 175] width 50 height 12
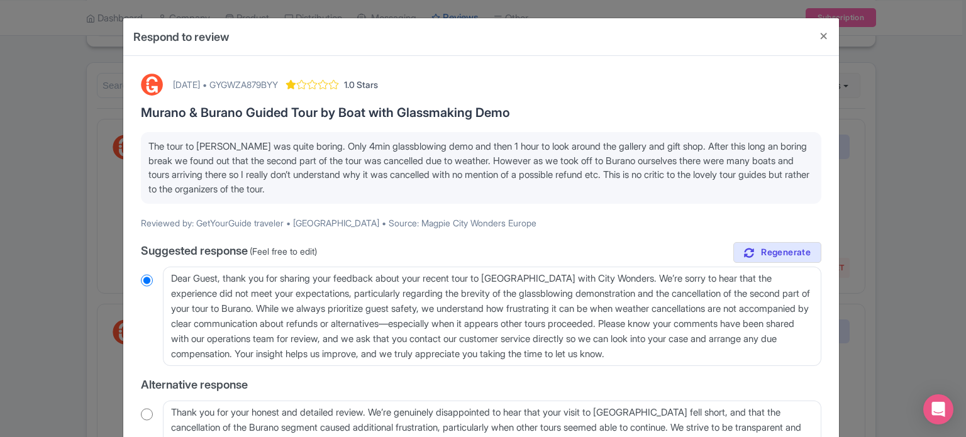
click at [278, 82] on div "[DATE] • GYGWZA879BYY" at bounding box center [225, 84] width 105 height 13
copy div "GYGWZA879BYY"
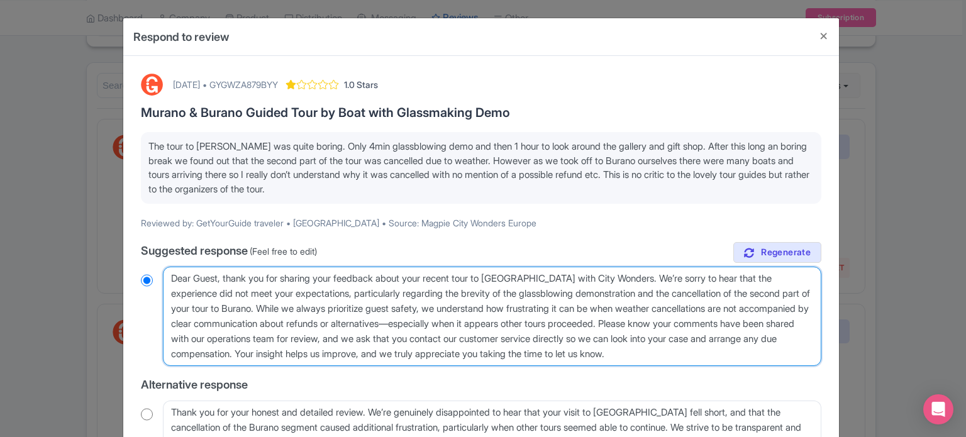
drag, startPoint x: 426, startPoint y: 292, endPoint x: 651, endPoint y: 291, distance: 224.6
click at [651, 291] on textarea "Dear Guest, thank you for sharing your feedback about your recent tour to [GEOG…" at bounding box center [492, 316] width 659 height 99
type textarea "Dear Guest, thank you for sharing your feedback about your recent tour to [GEOG…"
radio input "true"
drag, startPoint x: 742, startPoint y: 309, endPoint x: 552, endPoint y: 352, distance: 195.3
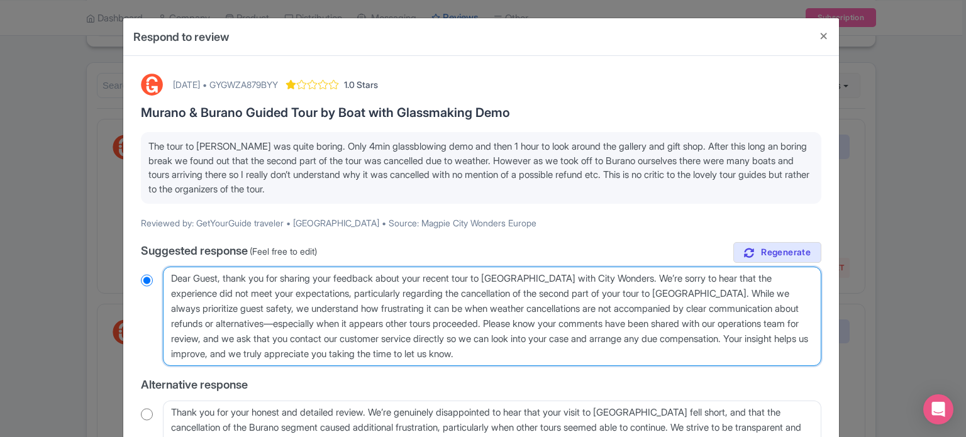
click at [552, 352] on textarea "Dear Guest, thank you for sharing your feedback about your recent tour to [GEOG…" at bounding box center [492, 316] width 659 height 99
type textarea "Dear Guest, thank you for sharing your feedback about your recent tour to [GEOG…"
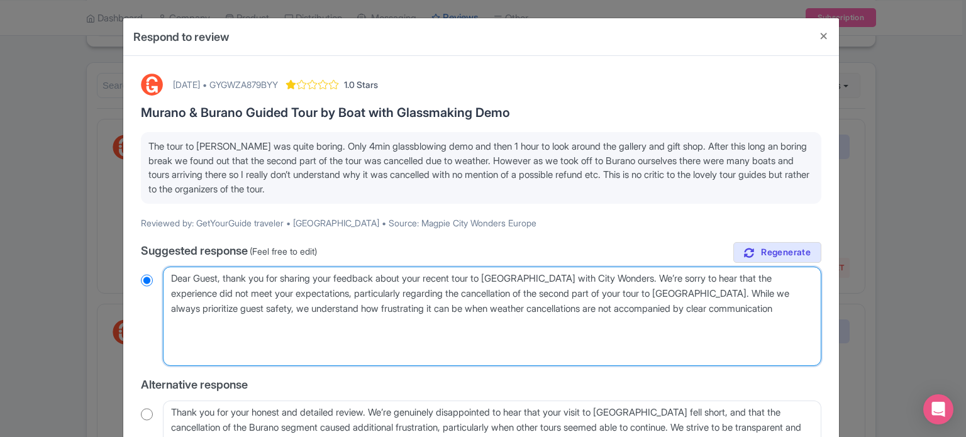
radio input "true"
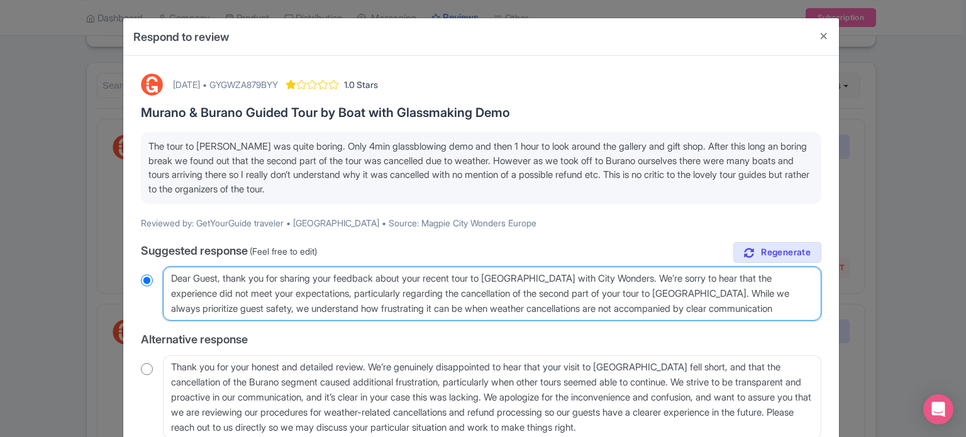
type textarea "Dear Guest, thank you for sharing your feedback about your recent tour to [GEOG…"
radio input "true"
type textarea "Dear Guest, thank you for sharing your feedback about your recent tour to [GEOG…"
radio input "true"
type textarea "Dear Guest, thank you for sharing your feedback about your recent tour to [GEOG…"
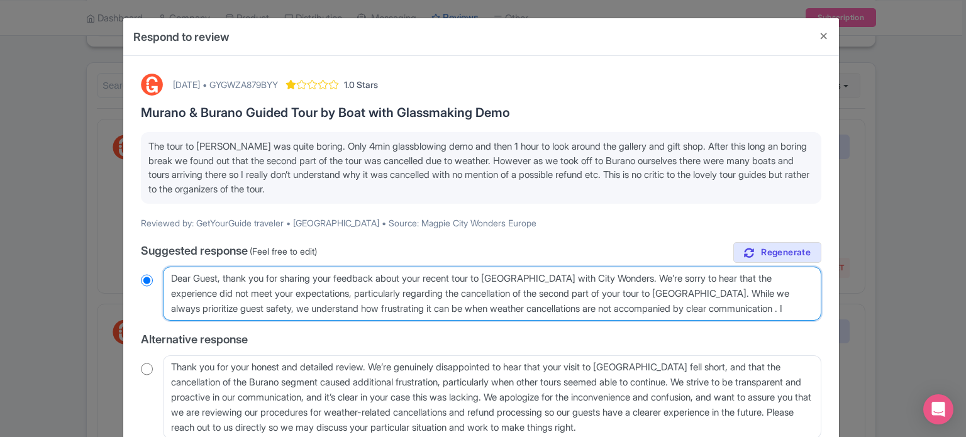
radio input "true"
type textarea "Dear Guest, thank you for sharing your feedback about your recent tour to [GEOG…"
radio input "true"
type textarea "Dear Guest, thank you for sharing your feedback about your recent tour to [GEOG…"
radio input "true"
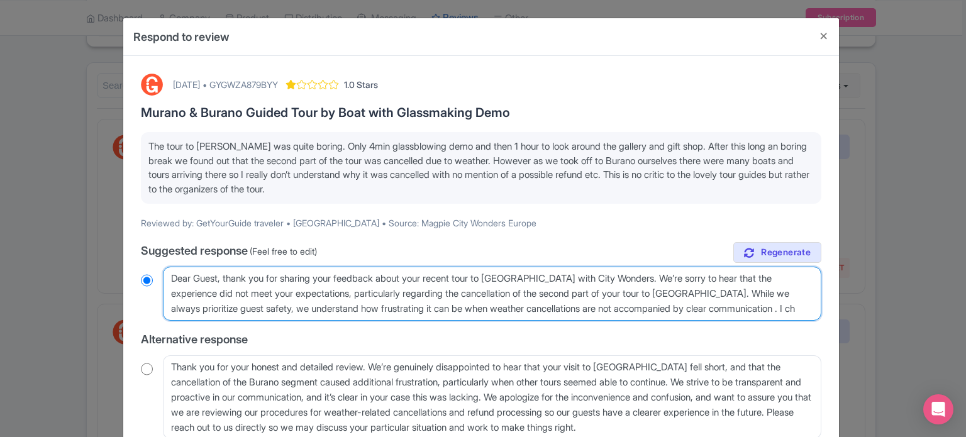
type textarea "Dear Guest, thank you for sharing your feedback about your recent tour to [GEOG…"
radio input "true"
type textarea "Dear Guest, thank you for sharing your feedback about your recent tour to [GEOG…"
radio input "true"
type textarea "Dear Guest, thank you for sharing your feedback about your recent tour to [GEOG…"
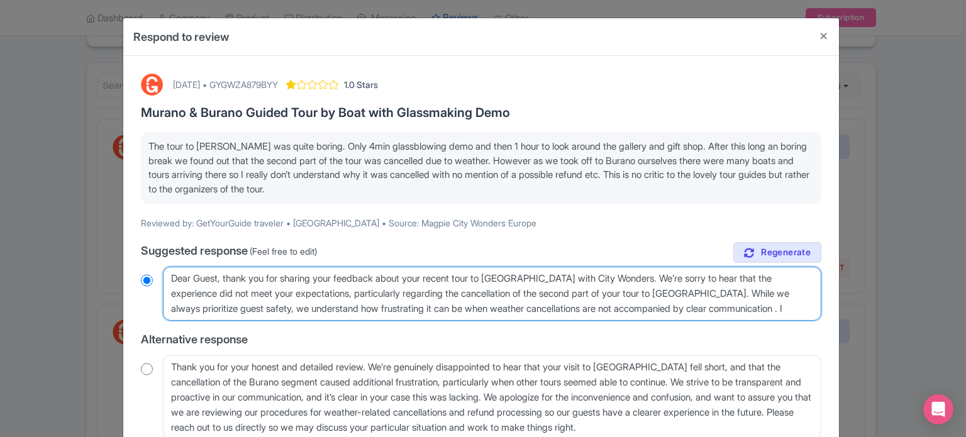
radio input "true"
type textarea "Dear Guest, thank you for sharing your feedback about your recent tour to [GEOG…"
radio input "true"
type textarea "Dear Guest, thank you for sharing your feedback about your recent tour to [GEOG…"
radio input "true"
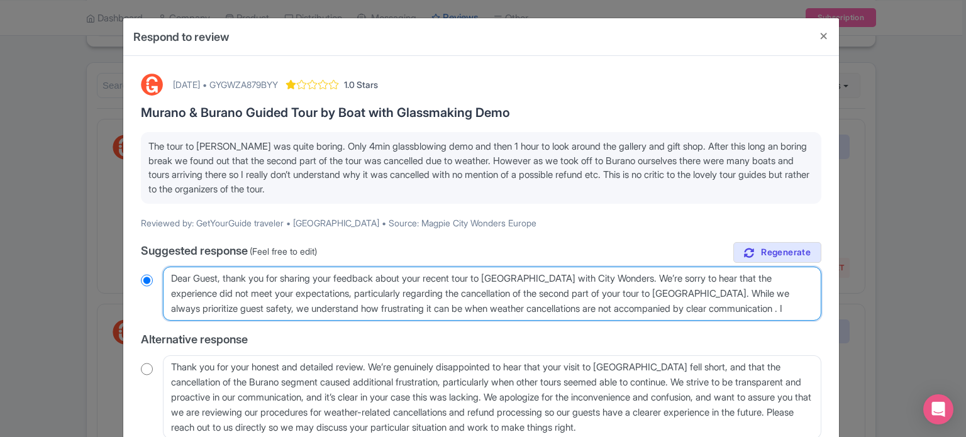
type textarea "Dear Guest, thank you for sharing your feedback about your recent tour to [GEOG…"
radio input "true"
type textarea "Dear Guest, thank you for sharing your feedback about your recent tour to [GEOG…"
radio input "true"
type textarea "Dear Guest, thank you for sharing your feedback about your recent tour to [GEOG…"
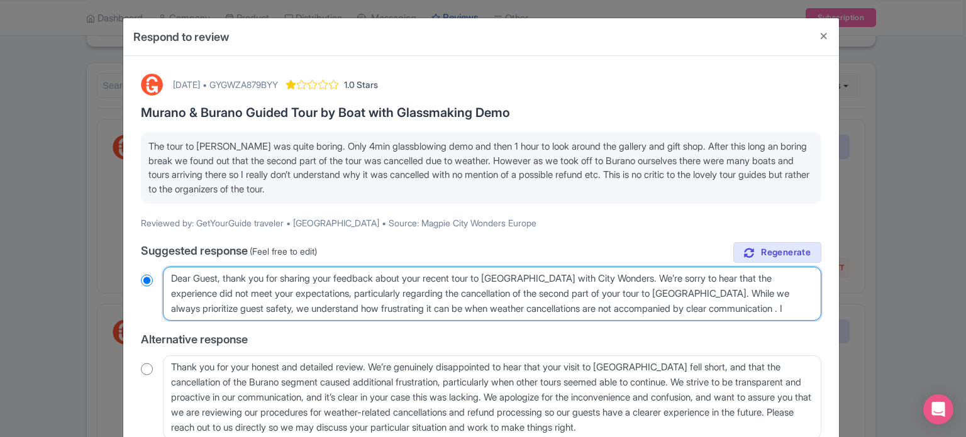
radio input "true"
type textarea "Dear Guest, thank you for sharing your feedback about your recent tour to Muran…"
radio input "true"
type textarea "Dear Guest, thank you for sharing your feedback about your recent tour to Muran…"
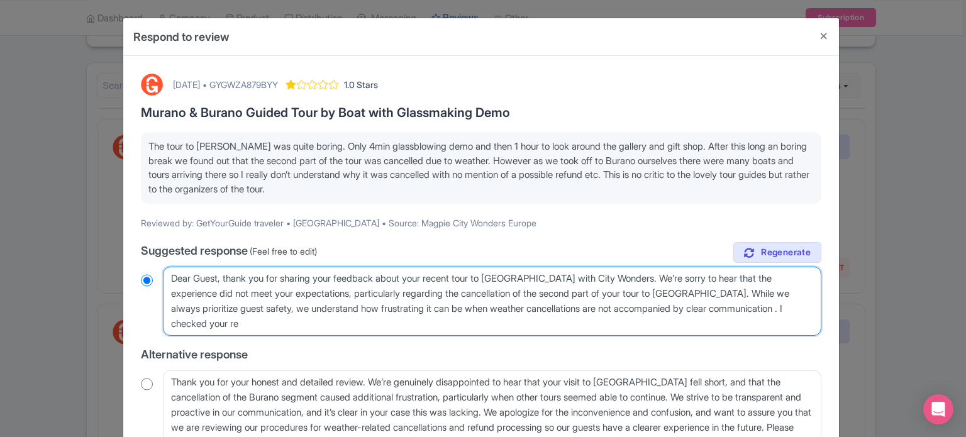
radio input "true"
type textarea "Dear Guest, thank you for sharing your feedback about your recent tour to Muran…"
radio input "true"
type textarea "Dear Guest, thank you for sharing your feedback about your recent tour to Muran…"
radio input "true"
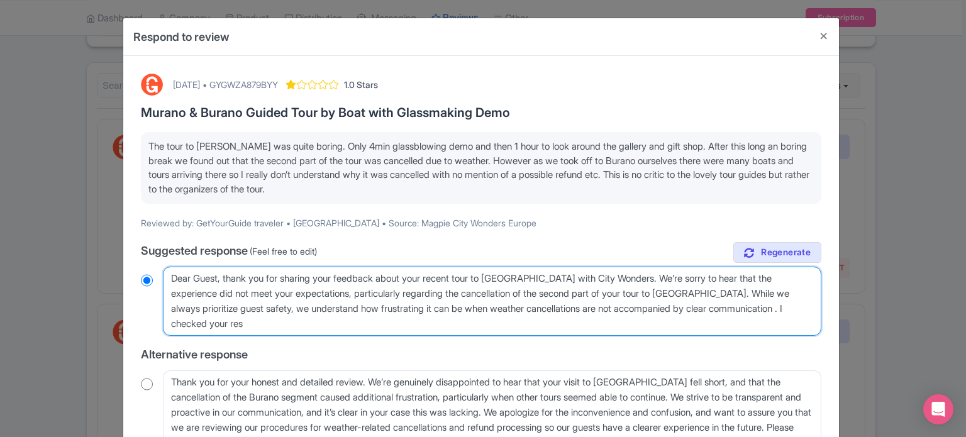
type textarea "Dear Guest, thank you for sharing your feedback about your recent tour to Muran…"
radio input "true"
type textarea "Dear Guest, thank you for sharing your feedback about your recent tour to Muran…"
radio input "true"
type textarea "Dear Guest, thank you for sharing your feedback about your recent tour to Muran…"
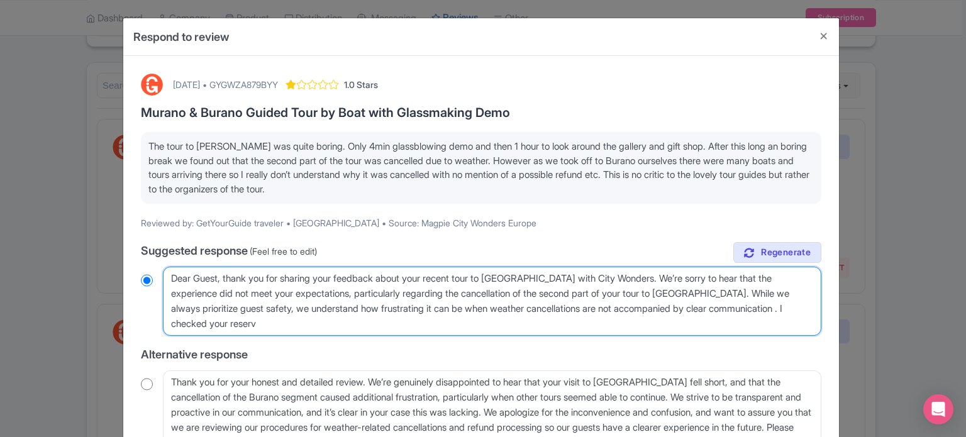
radio input "true"
type textarea "Dear Guest, thank you for sharing your feedback about your recent tour to Muran…"
radio input "true"
type textarea "Dear Guest, thank you for sharing your feedback about your recent tour to Muran…"
radio input "true"
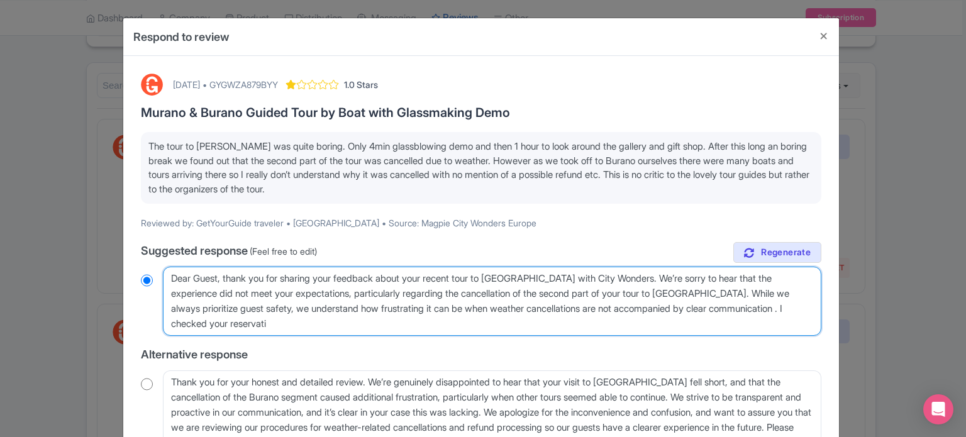
type textarea "Dear Guest, thank you for sharing your feedback about your recent tour to Muran…"
radio input "true"
type textarea "Dear Guest, thank you for sharing your feedback about your recent tour to Muran…"
radio input "true"
type textarea "Dear Guest, thank you for sharing your feedback about your recent tour to Muran…"
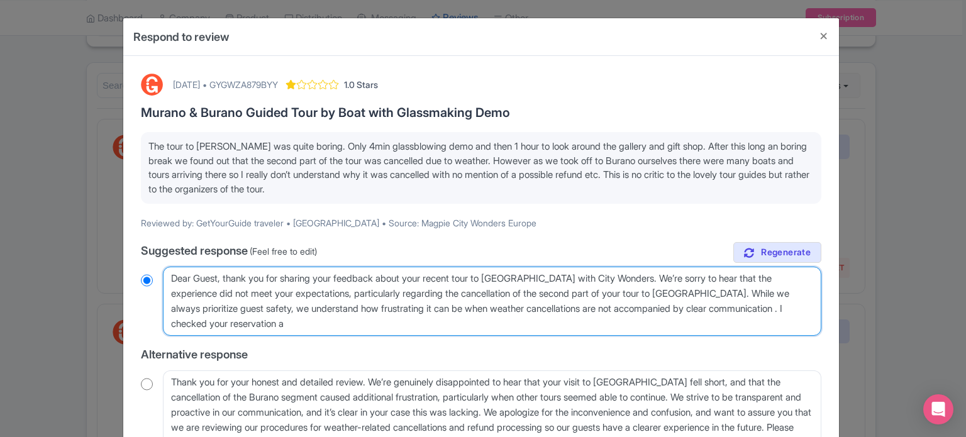
radio input "true"
type textarea "Dear Guest, thank you for sharing your feedback about your recent tour to Muran…"
radio input "true"
type textarea "Dear Guest, thank you for sharing your feedback about your recent tour to Muran…"
radio input "true"
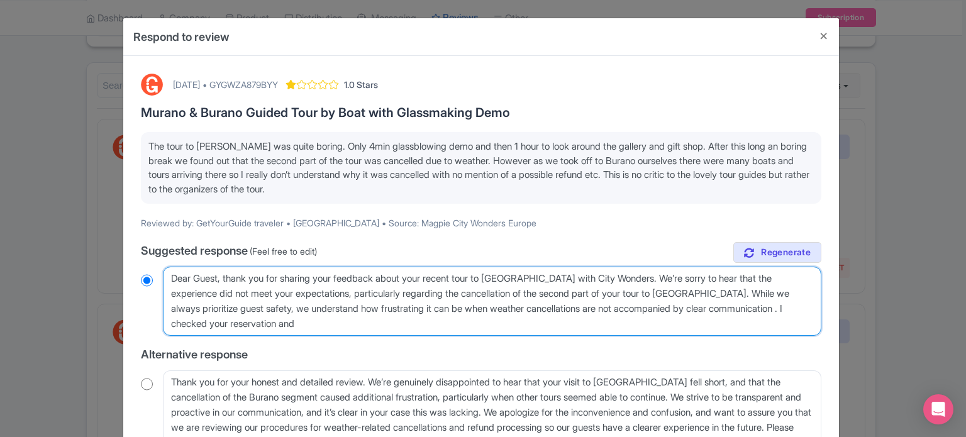
type textarea "Dear Guest, thank you for sharing your feedback about your recent tour to Muran…"
radio input "true"
type textarea "Dear Guest, thank you for sharing your feedback about your recent tour to Muran…"
radio input "true"
type textarea "Dear Guest, thank you for sharing your feedback about your recent tour to Muran…"
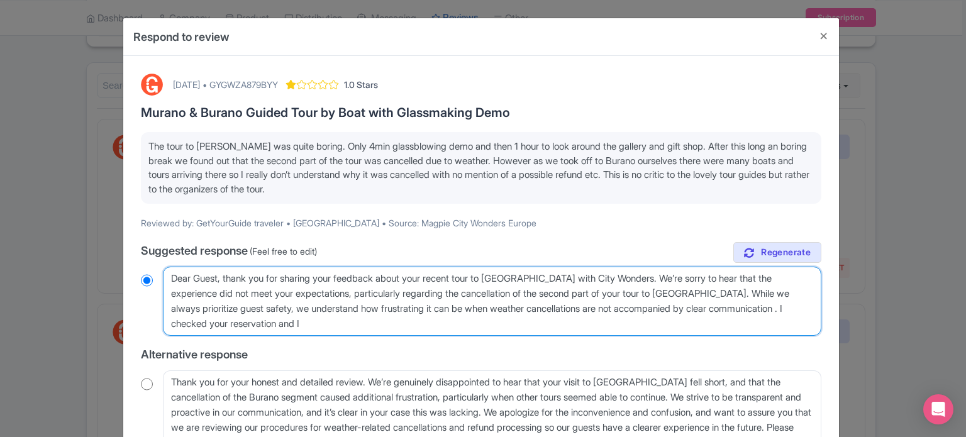
radio input "true"
type textarea "Dear Guest, thank you for sharing your feedback about your recent tour to Muran…"
radio input "true"
type textarea "Dear Guest, thank you for sharing your feedback about your recent tour to Muran…"
radio input "true"
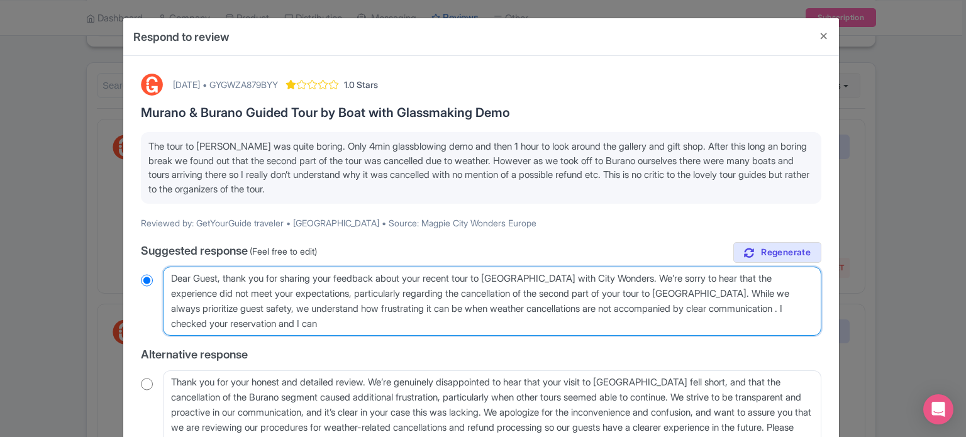
type textarea "Dear Guest, thank you for sharing your feedback about your recent tour to Muran…"
radio input "true"
type textarea "Dear Guest, thank you for sharing your feedback about your recent tour to Muran…"
radio input "true"
type textarea "Dear Guest, thank you for sharing your feedback about your recent tour to Muran…"
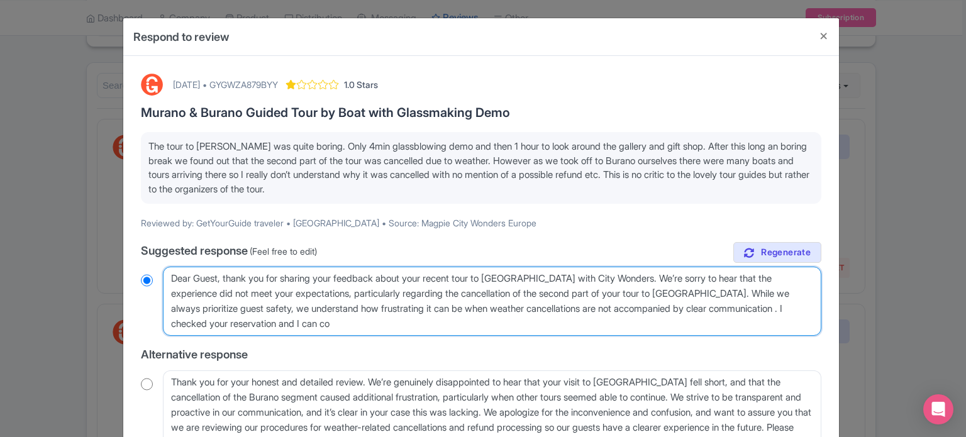
radio input "true"
type textarea "Dear Guest, thank you for sharing your feedback about your recent tour to Muran…"
radio input "true"
type textarea "Dear Guest, thank you for sharing your feedback about your recent tour to Muran…"
radio input "true"
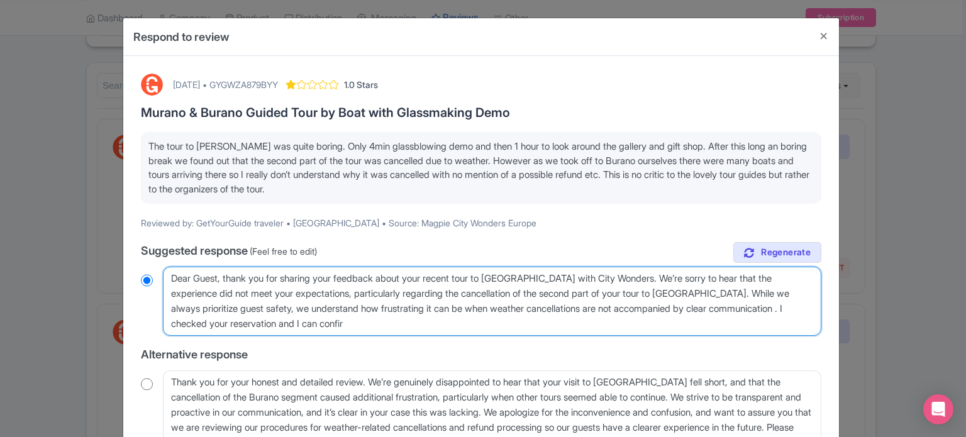
type textarea "Dear Guest, thank you for sharing your feedback about your recent tour to Muran…"
radio input "true"
type textarea "Dear Guest, thank you for sharing your feedback about your recent tour to Muran…"
radio input "true"
type textarea "Dear Guest, thank you for sharing your feedback about your recent tour to Muran…"
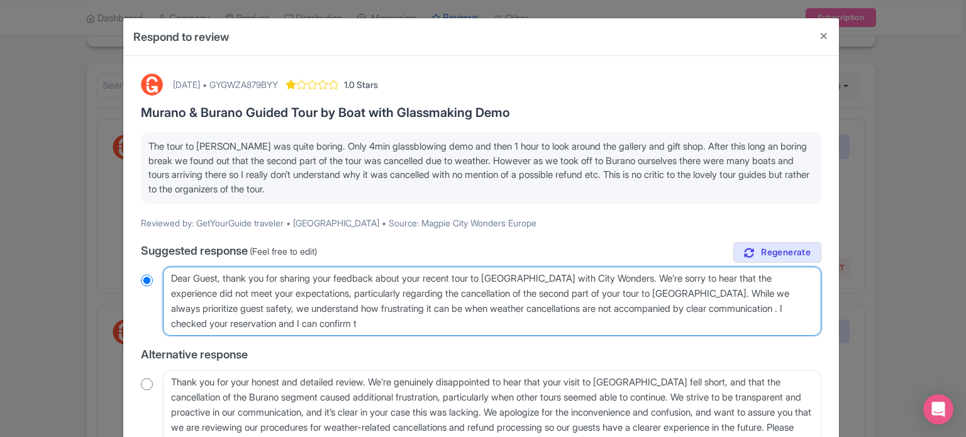
radio input "true"
type textarea "Dear Guest, thank you for sharing your feedback about your recent tour to Muran…"
radio input "true"
type textarea "Dear Guest, thank you for sharing your feedback about your recent tour to Muran…"
radio input "true"
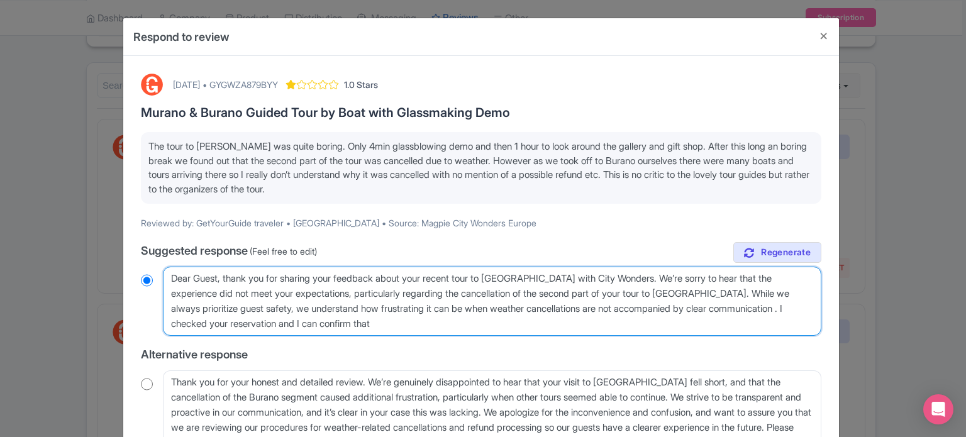
type textarea "Dear Guest, thank you for sharing your feedback about your recent tour to Muran…"
radio input "true"
type textarea "Dear Guest, thank you for sharing your feedback about your recent tour to Muran…"
radio input "true"
type textarea "Dear Guest, thank you for sharing your feedback about your recent tour to Muran…"
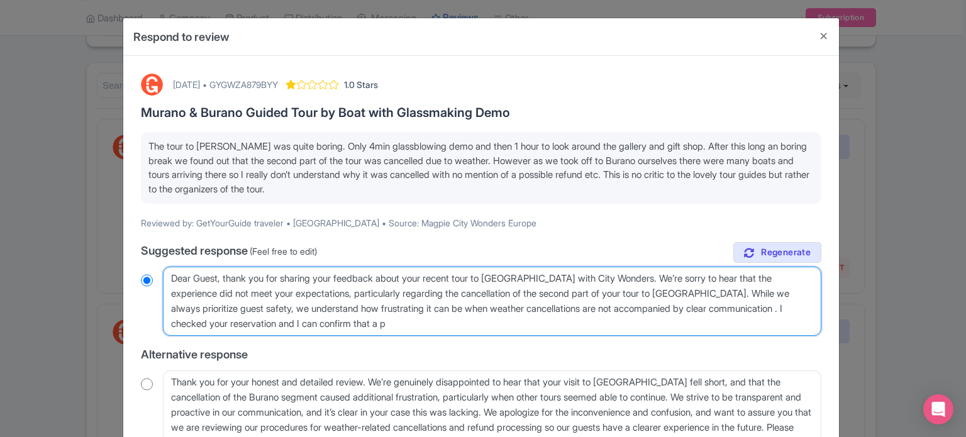
radio input "true"
type textarea "Dear Guest, thank you for sharing your feedback about your recent tour to Muran…"
radio input "true"
type textarea "Dear Guest, thank you for sharing your feedback about your recent tour to Muran…"
radio input "true"
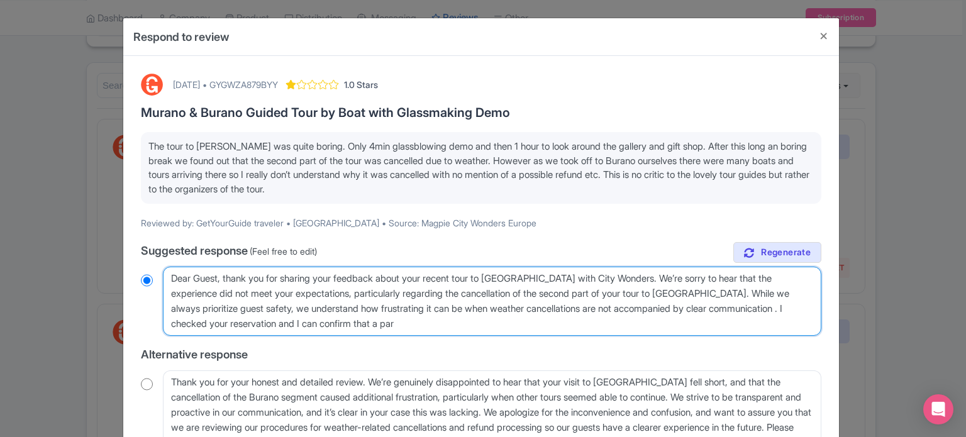
type textarea "Dear Guest, thank you for sharing your feedback about your recent tour to Muran…"
radio input "true"
type textarea "Dear Guest, thank you for sharing your feedback about your recent tour to Muran…"
radio input "true"
type textarea "Dear Guest, thank you for sharing your feedback about your recent tour to Muran…"
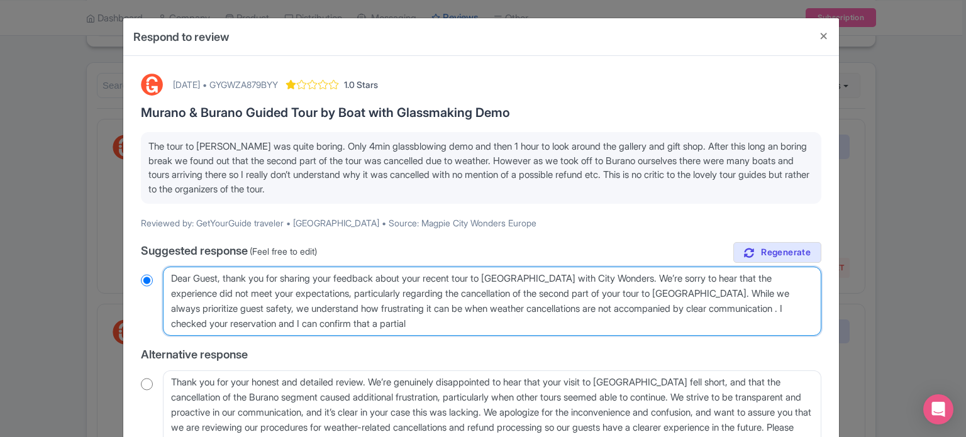
radio input "true"
type textarea "Dear Guest, thank you for sharing your feedback about your recent tour to Muran…"
radio input "true"
type textarea "Dear Guest, thank you for sharing your feedback about your recent tour to Muran…"
radio input "true"
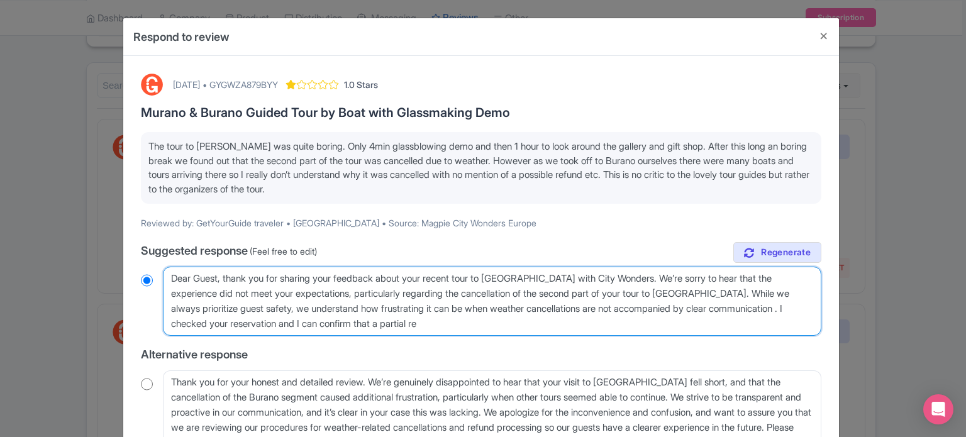
type textarea "Dear Guest, thank you for sharing your feedback about your recent tour to Muran…"
radio input "true"
type textarea "Dear Guest, thank you for sharing your feedback about your recent tour to Muran…"
radio input "true"
type textarea "Dear Guest, thank you for sharing your feedback about your recent tour to Muran…"
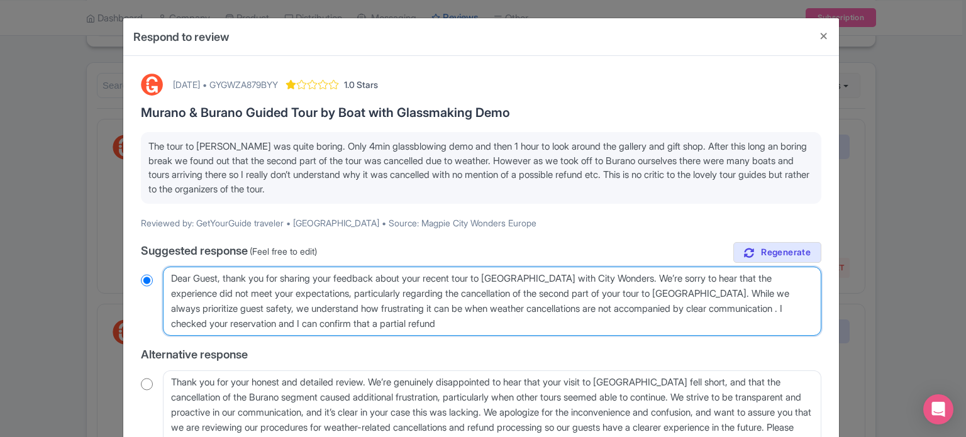
radio input "true"
type textarea "Dear Guest, thank you for sharing your feedback about your recent tour to Muran…"
radio input "true"
type textarea "Dear Guest, thank you for sharing your feedback about your recent tour to Muran…"
radio input "true"
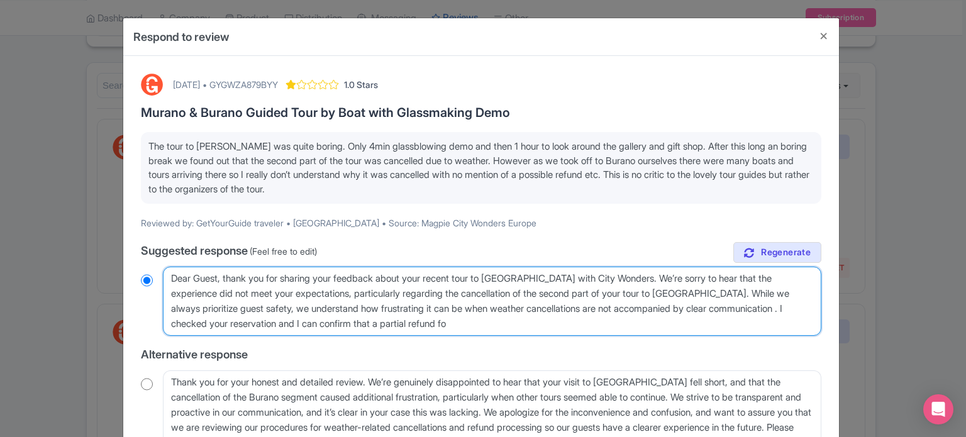
type textarea "Dear Guest, thank you for sharing your feedback about your recent tour to Muran…"
radio input "true"
type textarea "Dear Guest, thank you for sharing your feedback about your recent tour to Muran…"
radio input "true"
type textarea "Dear Guest, thank you for sharing your feedback about your recent tour to Muran…"
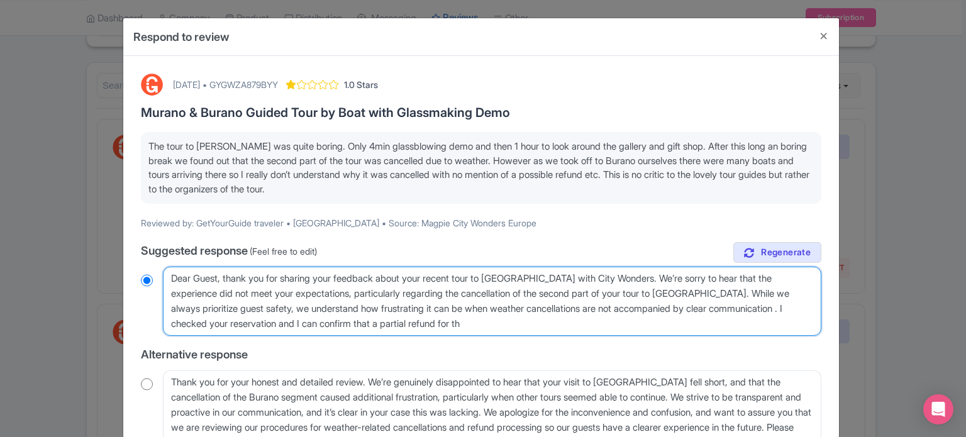
radio input "true"
type textarea "Dear Guest, thank you for sharing your feedback about your recent tour to Muran…"
radio input "true"
type textarea "Dear Guest, thank you for sharing your feedback about your recent tour to Muran…"
radio input "true"
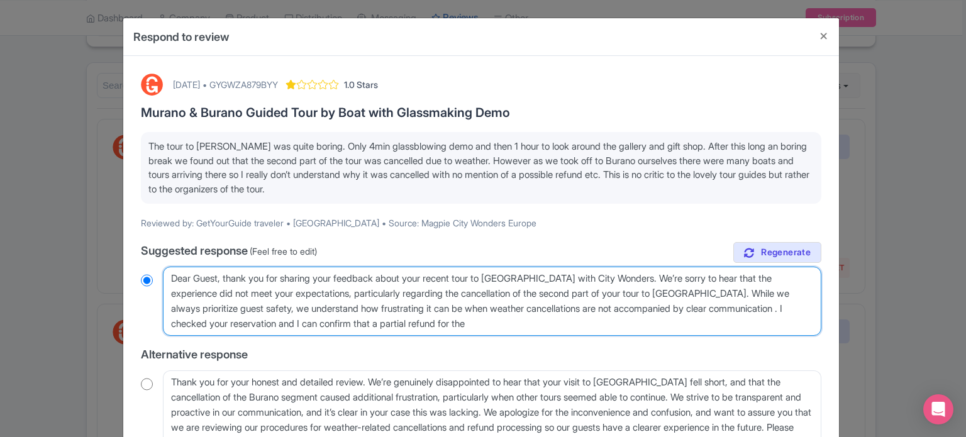
type textarea "Dear Guest, thank you for sharing your feedback about your recent tour to Muran…"
radio input "true"
type textarea "Dear Guest, thank you for sharing your feedback about your recent tour to Muran…"
radio input "true"
type textarea "Dear Guest, thank you for sharing your feedback about your recent tour to Muran…"
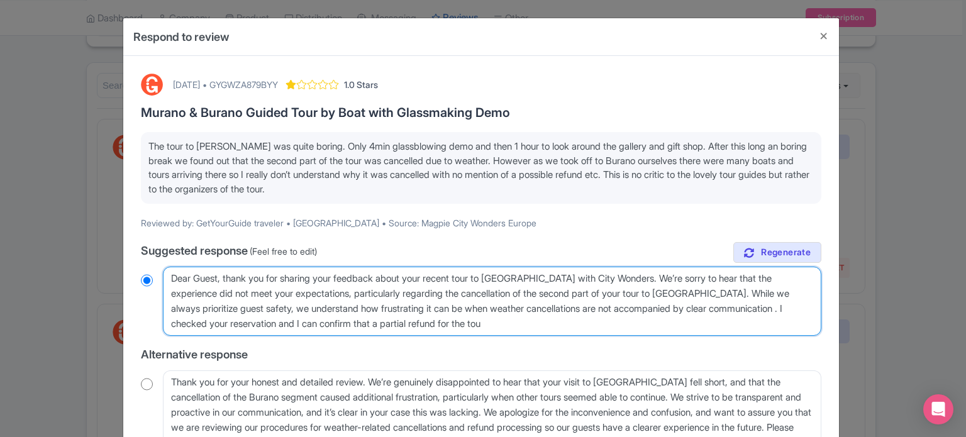
radio input "true"
type textarea "Dear Guest, thank you for sharing your feedback about your recent tour to Muran…"
radio input "true"
type textarea "Dear Guest, thank you for sharing your feedback about your recent tour to Muran…"
radio input "true"
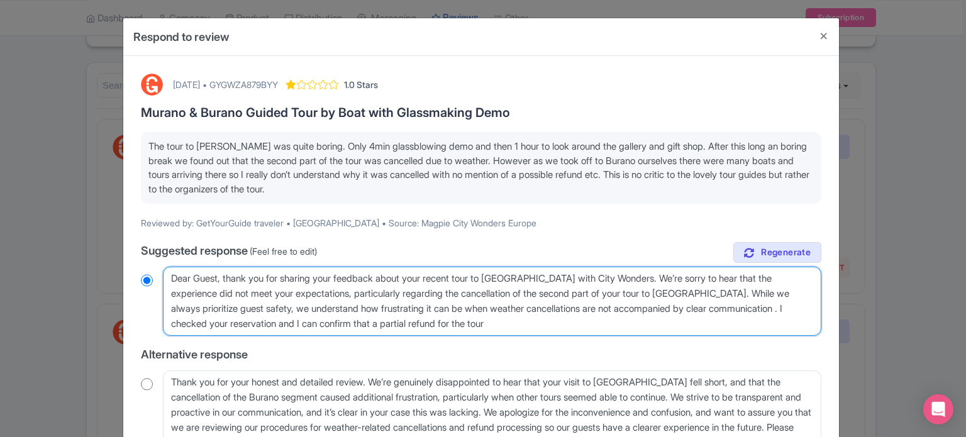
type textarea "Dear Guest, thank you for sharing your feedback about your recent tour to Muran…"
radio input "true"
type textarea "Dear Guest, thank you for sharing your feedback about your recent tour to Muran…"
radio input "true"
type textarea "Dear Guest, thank you for sharing your feedback about your recent tour to Muran…"
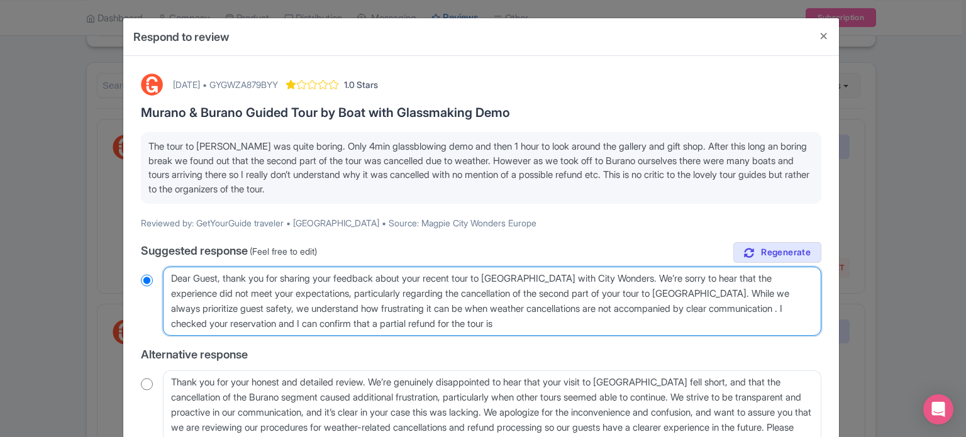
radio input "true"
type textarea "Dear Guest, thank you for sharing your feedback about your recent tour to Muran…"
radio input "true"
type textarea "Dear Guest, thank you for sharing your feedback about your recent tour to Muran…"
radio input "true"
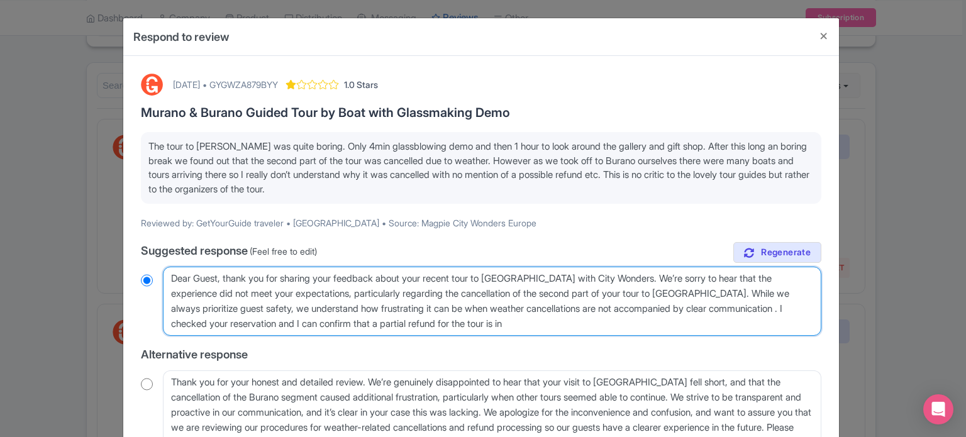
type textarea "Dear Guest, thank you for sharing your feedback about your recent tour to Muran…"
radio input "true"
type textarea "Dear Guest, thank you for sharing your feedback about your recent tour to Muran…"
radio input "true"
type textarea "Dear Guest, thank you for sharing your feedback about your recent tour to Muran…"
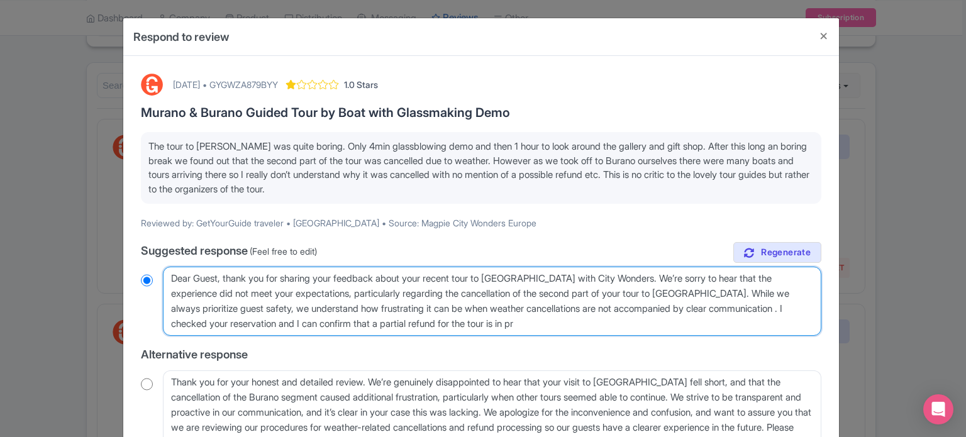
radio input "true"
type textarea "Dear Guest, thank you for sharing your feedback about your recent tour to Muran…"
radio input "true"
type textarea "Dear Guest, thank you for sharing your feedback about your recent tour to Muran…"
radio input "true"
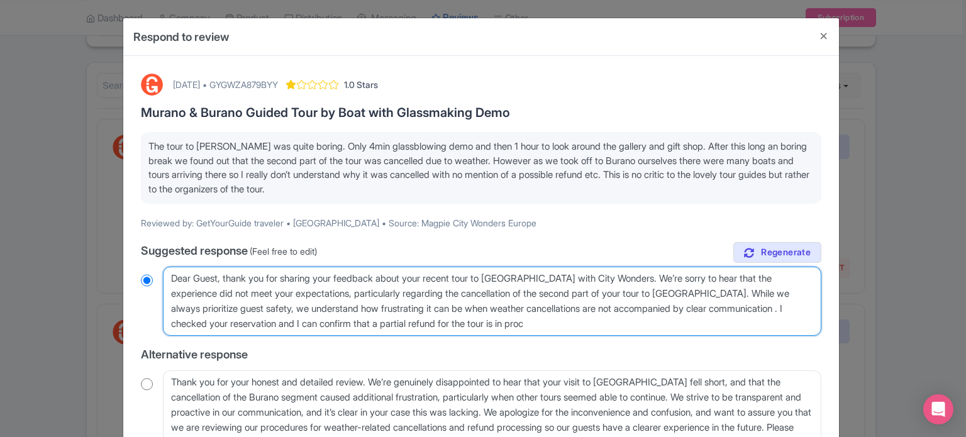
type textarea "Dear Guest, thank you for sharing your feedback about your recent tour to Muran…"
radio input "true"
type textarea "Dear Guest, thank you for sharing your feedback about your recent tour to Muran…"
radio input "true"
type textarea "Dear Guest, thank you for sharing your feedback about your recent tour to Muran…"
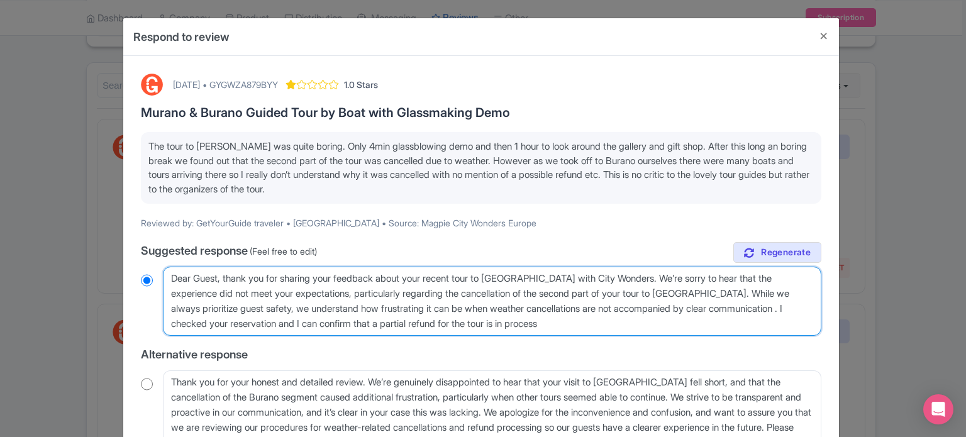
radio input "true"
type textarea "Dear Guest, thank you for sharing your feedback about your recent tour to Muran…"
radio input "true"
type textarea "Dear Guest, thank you for sharing your feedback about your recent tour to Muran…"
radio input "true"
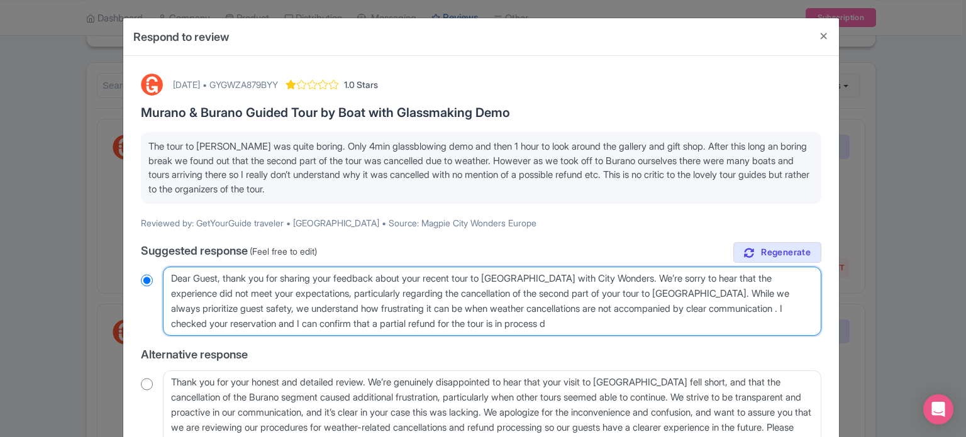
type textarea "Dear Guest, thank you for sharing your feedback about your recent tour to Muran…"
radio input "true"
type textarea "Dear Guest, thank you for sharing your feedback about your recent tour to Muran…"
radio input "true"
type textarea "Dear Guest, thank you for sharing your feedback about your recent tour to Muran…"
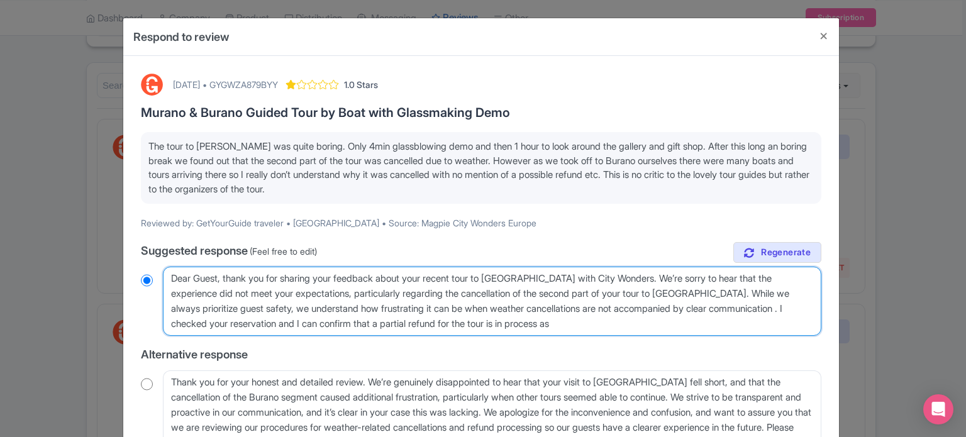
radio input "true"
type textarea "Dear Guest, thank you for sharing your feedback about your recent tour to Muran…"
radio input "true"
type textarea "Dear Guest, thank you for sharing your feedback about your recent tour to Muran…"
radio input "true"
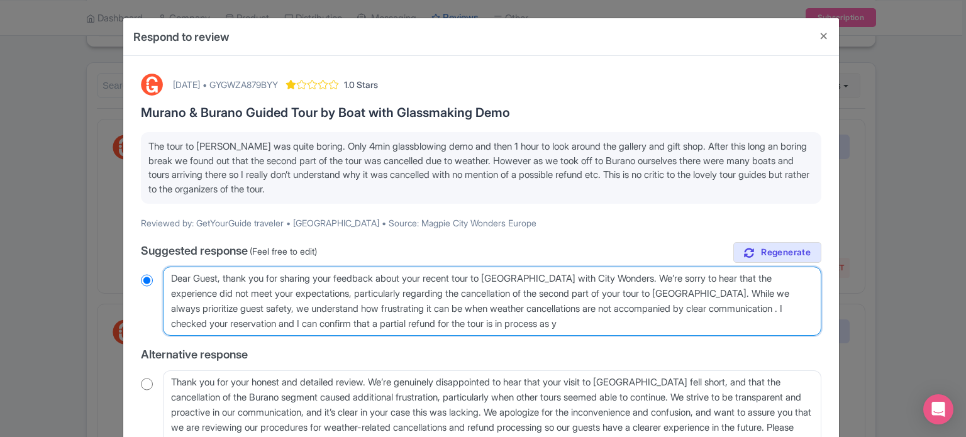
type textarea "Dear Guest, thank you for sharing your feedback about your recent tour to Muran…"
radio input "true"
type textarea "Dear Guest, thank you for sharing your feedback about your recent tour to Muran…"
radio input "true"
type textarea "Dear Guest, thank you for sharing your feedback about your recent tour to Muran…"
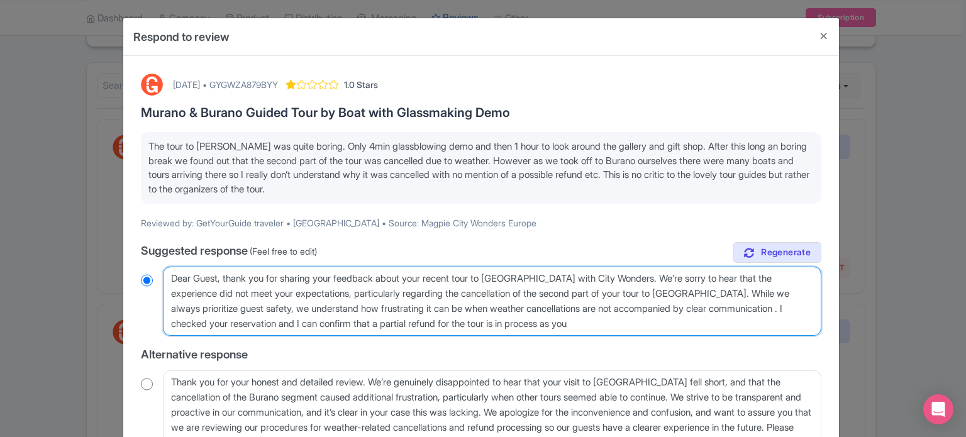
radio input "true"
type textarea "Dear Guest, thank you for sharing your feedback about your recent tour to Muran…"
radio input "true"
type textarea "Dear Guest, thank you for sharing your feedback about your recent tour to Muran…"
radio input "true"
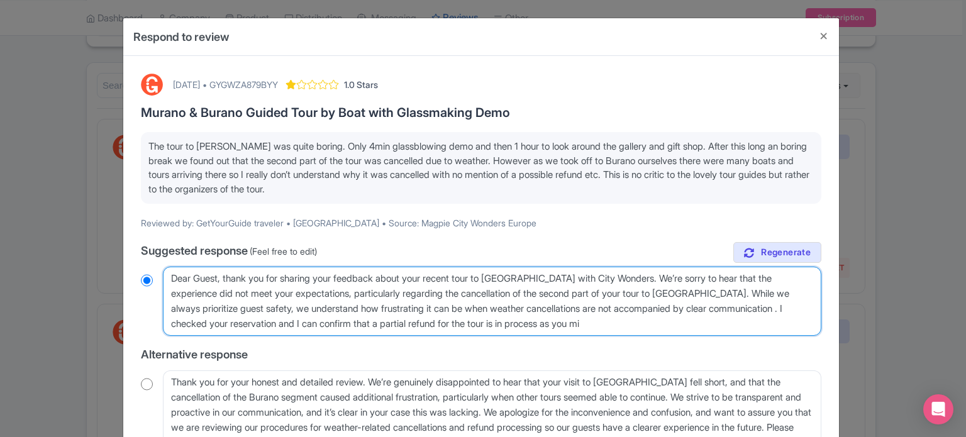
type textarea "Dear Guest, thank you for sharing your feedback about your recent tour to Muran…"
radio input "true"
type textarea "Dear Guest, thank you for sharing your feedback about your recent tour to Muran…"
radio input "true"
type textarea "Dear Guest, thank you for sharing your feedback about your recent tour to Muran…"
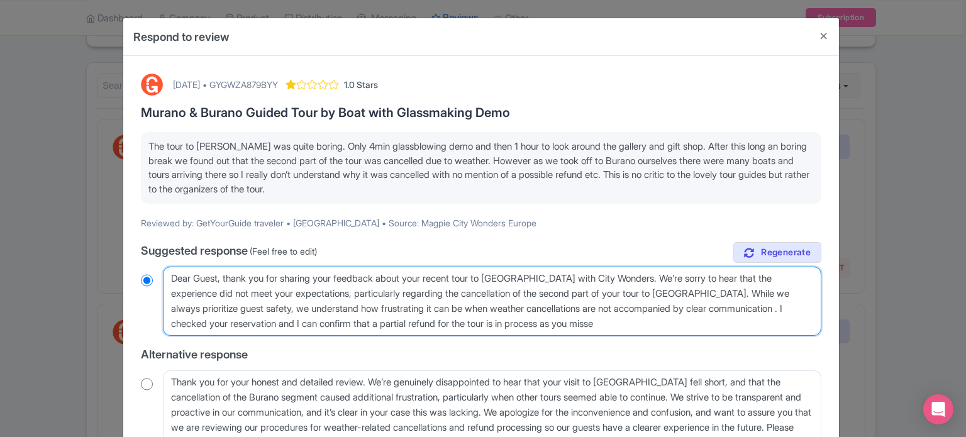
radio input "true"
type textarea "Dear Guest, thank you for sharing your feedback about your recent tour to Muran…"
radio input "true"
type textarea "Dear Guest, thank you for sharing your feedback about your recent tour to Muran…"
radio input "true"
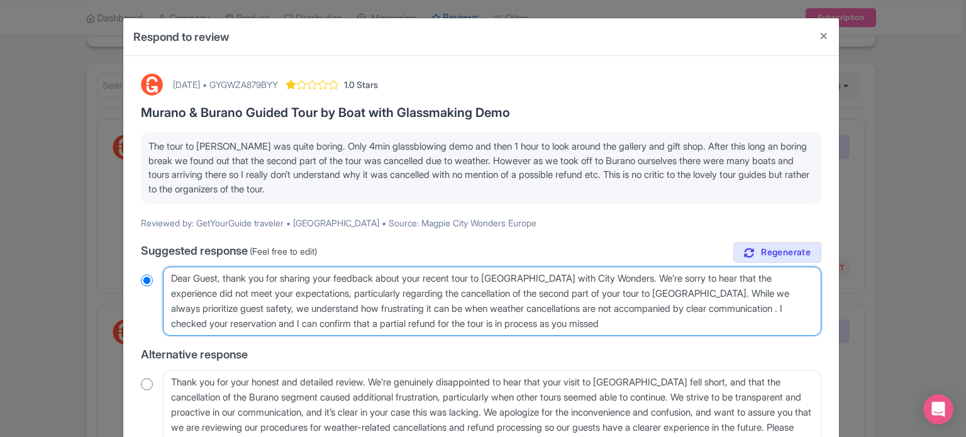
type textarea "Dear Guest, thank you for sharing your feedback about your recent tour to Muran…"
radio input "true"
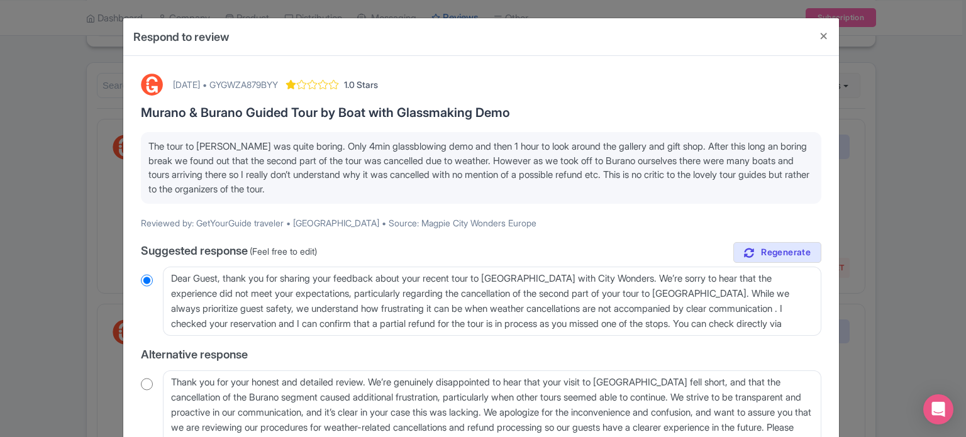
click at [224, 220] on p "Reviewed by: GetYourGuide traveler • Germany • Source: Magpie City Wonders Euro…" at bounding box center [481, 222] width 681 height 13
copy p "GetYourGuide"
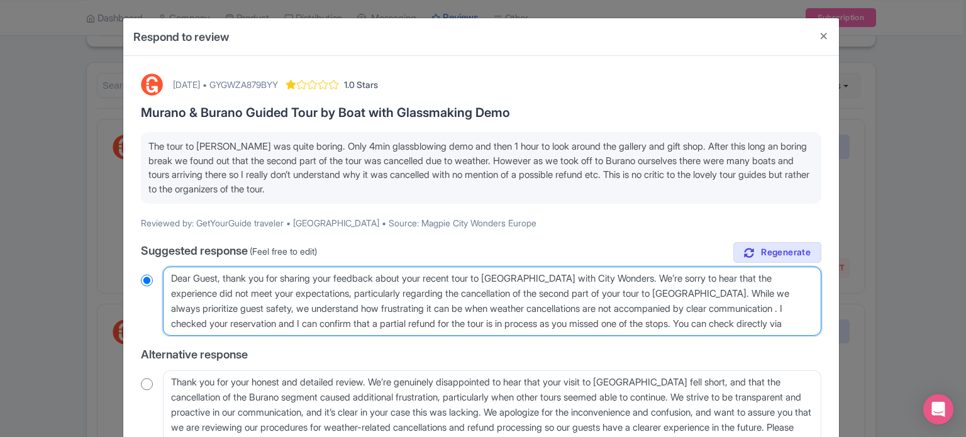
click at [786, 323] on textarea "Dear Guest, thank you for sharing your feedback about your recent tour to Muran…" at bounding box center [492, 301] width 659 height 69
paste textarea "GetYourGuide"
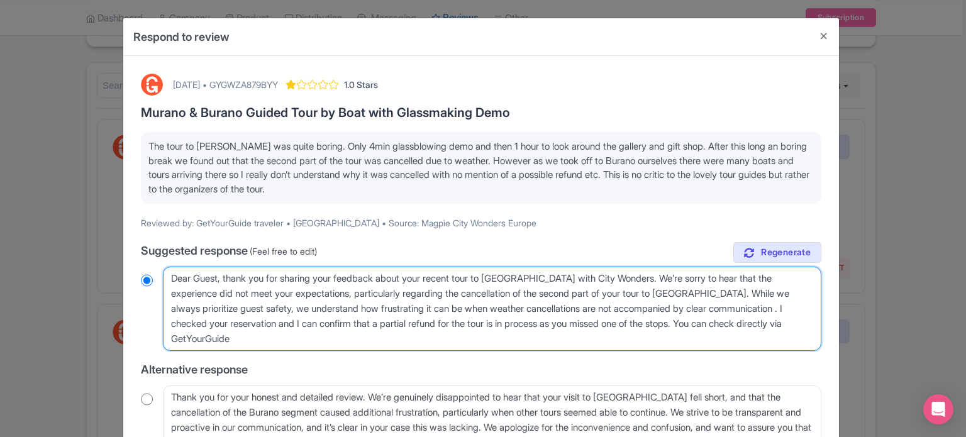
click at [752, 318] on textarea "Dear Guest, thank you for sharing your feedback about your recent tour to Muran…" at bounding box center [492, 309] width 659 height 84
click at [467, 332] on textarea "Dear Guest, thank you for sharing your feedback about your recent tour to Muran…" at bounding box center [492, 309] width 659 height 84
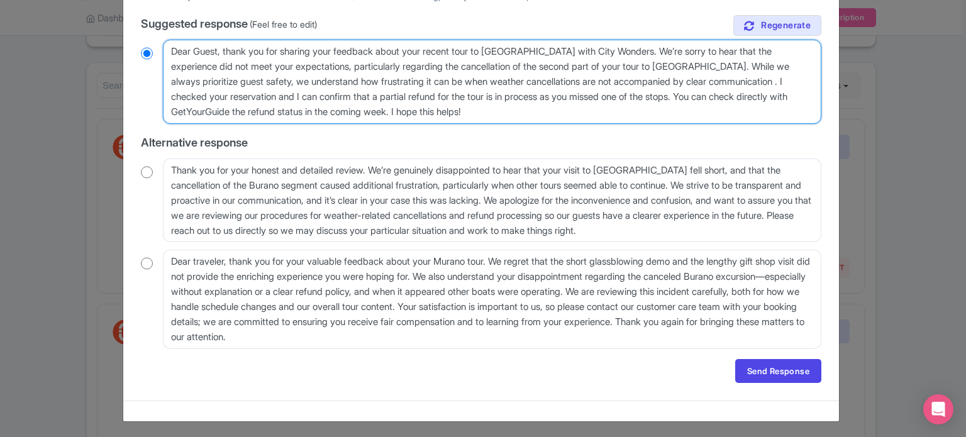
scroll to position [228, 0]
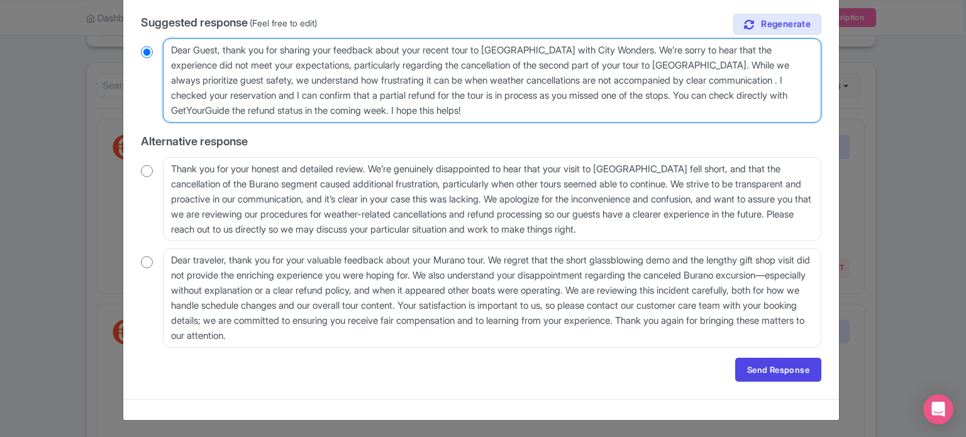
click at [460, 109] on textarea "Dear Guest, thank you for sharing your feedback about your recent tour to Muran…" at bounding box center [492, 80] width 659 height 84
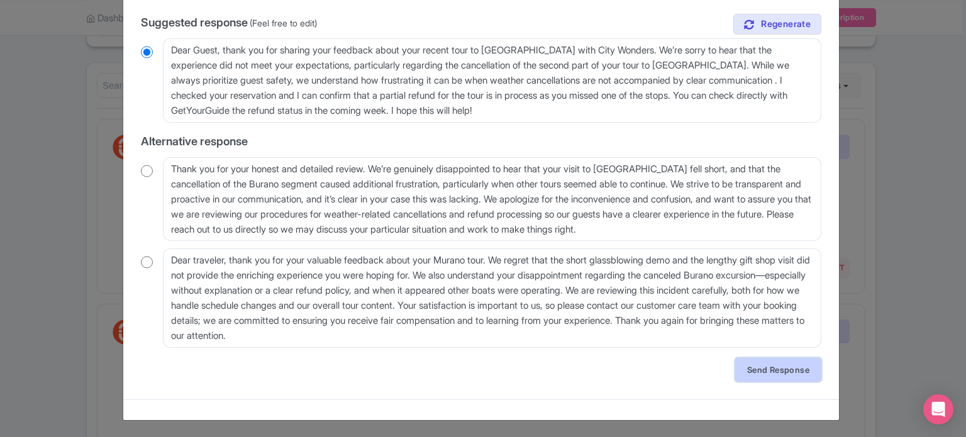
click at [754, 364] on link "Send Response" at bounding box center [778, 370] width 86 height 24
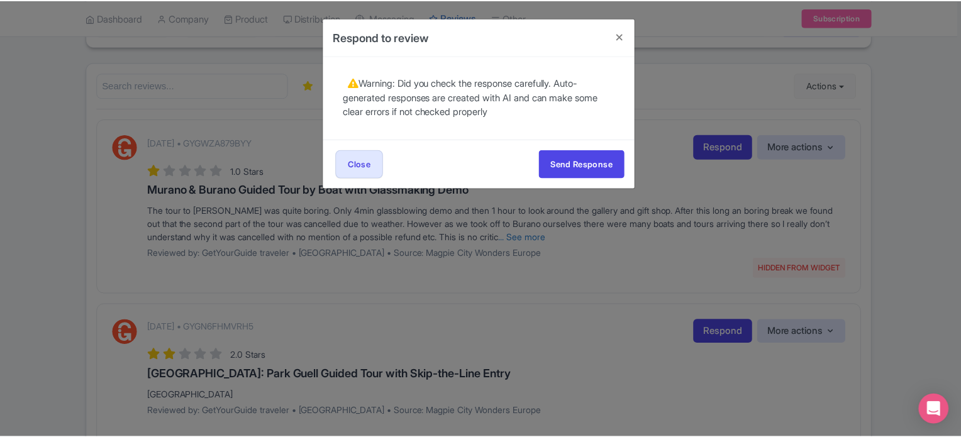
scroll to position [0, 0]
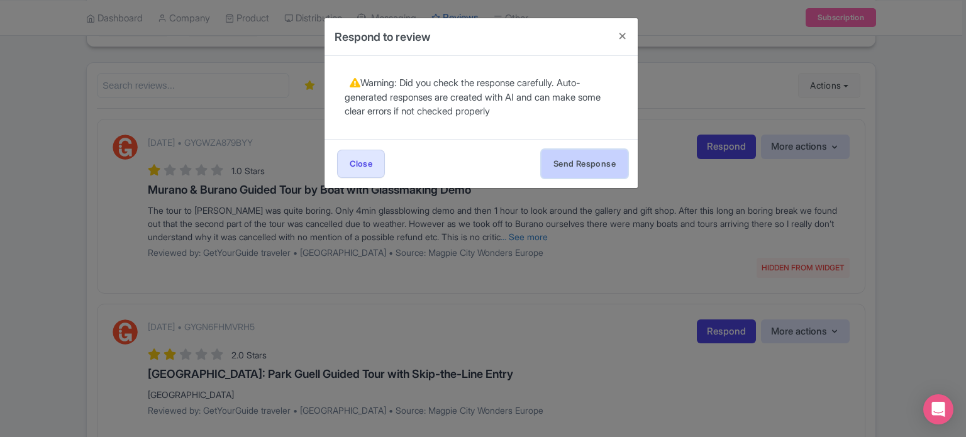
click at [574, 162] on button "Send Response" at bounding box center [585, 164] width 86 height 28
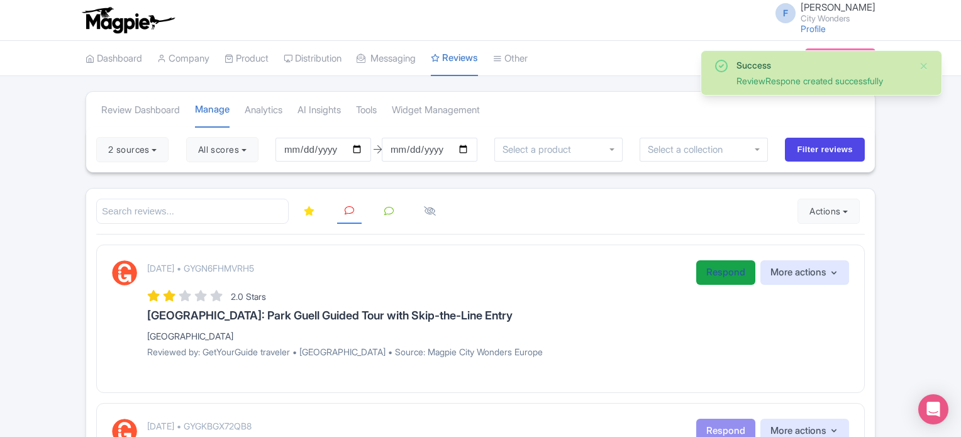
click at [698, 268] on link "Respond" at bounding box center [725, 272] width 59 height 25
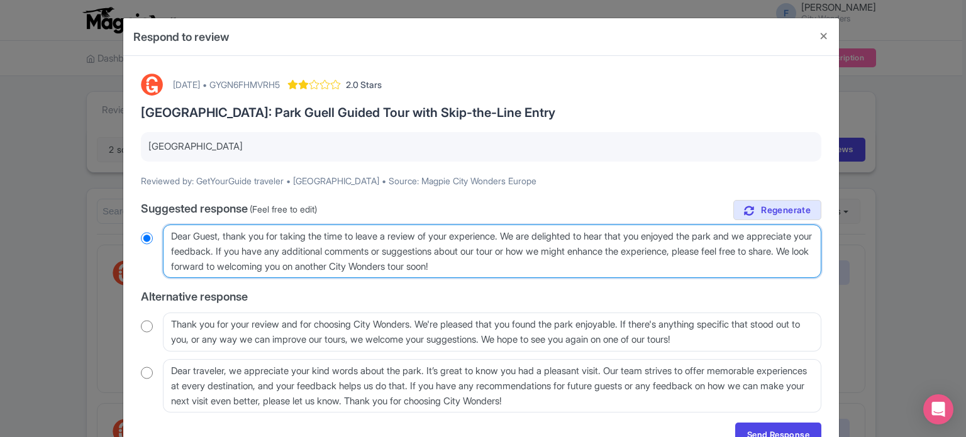
drag, startPoint x: 616, startPoint y: 265, endPoint x: 249, endPoint y: 264, distance: 366.7
click at [249, 264] on textarea "Dear Guest, thank you for taking the time to leave a review of your experience.…" at bounding box center [492, 252] width 659 height 54
type textarea "Dear Guest, thank you for taking the time to leave a review of your experience.…"
radio input "true"
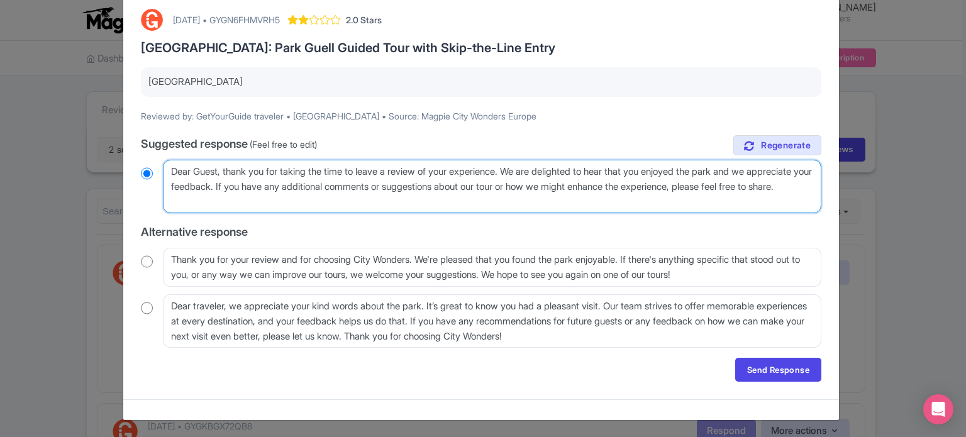
scroll to position [65, 0]
type textarea "Dear Guest, thank you for taking the time to leave a review of your experience.…"
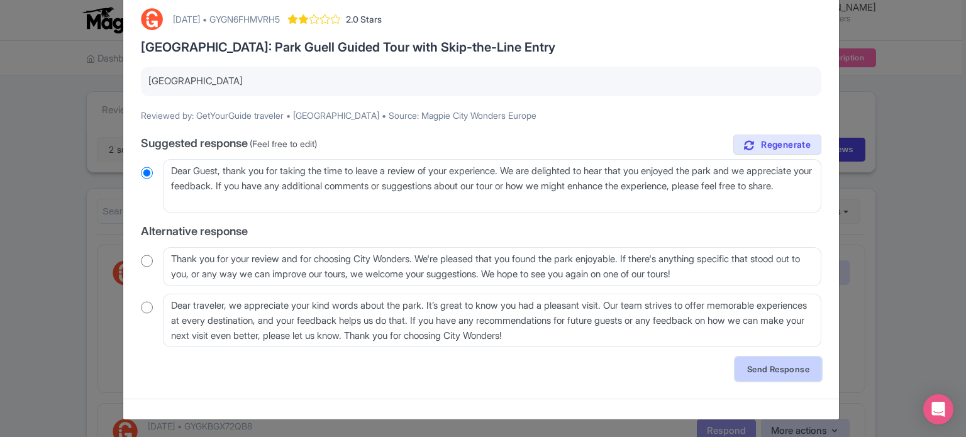
click at [739, 357] on link "Send Response" at bounding box center [778, 369] width 86 height 24
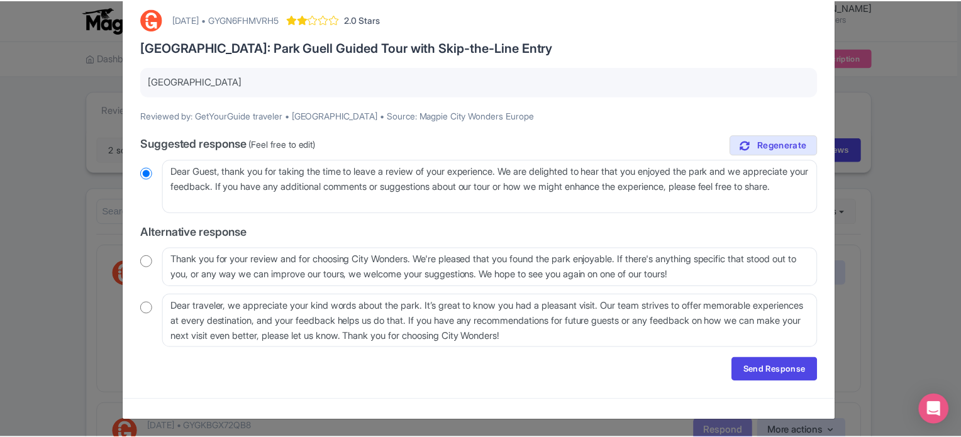
scroll to position [0, 0]
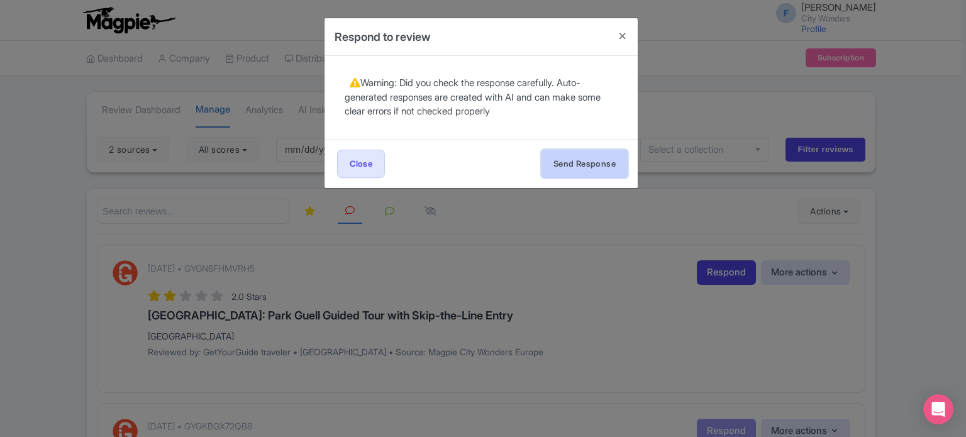
click at [595, 167] on button "Send Response" at bounding box center [585, 164] width 86 height 28
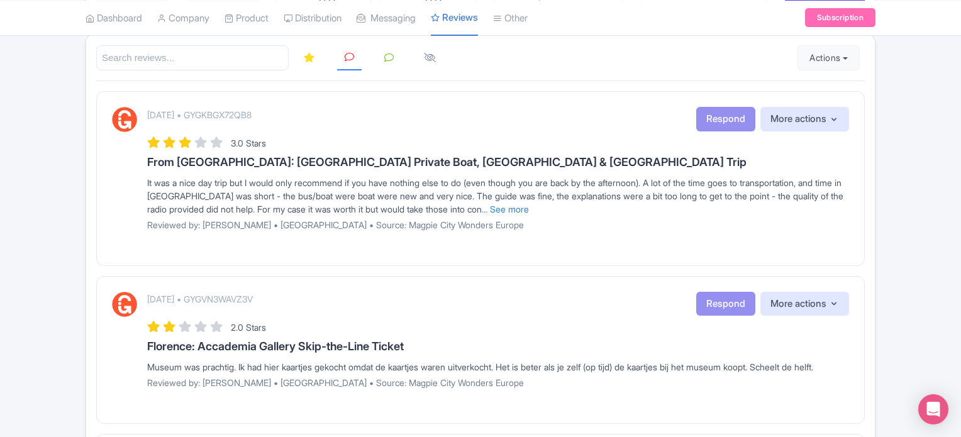
scroll to position [63, 0]
